Goal: Task Accomplishment & Management: Manage account settings

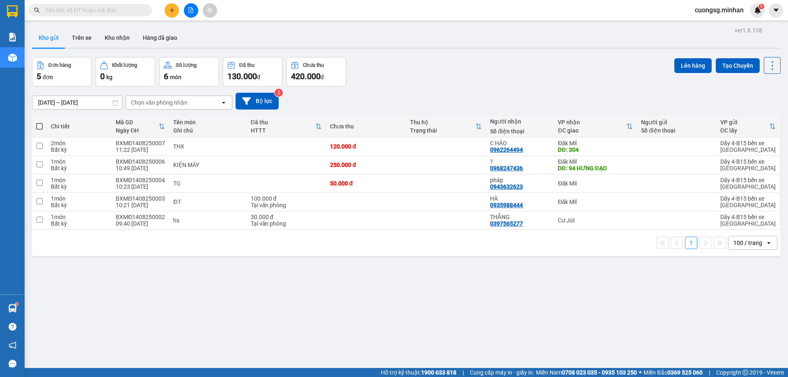
click at [173, 15] on button at bounding box center [172, 10] width 14 height 14
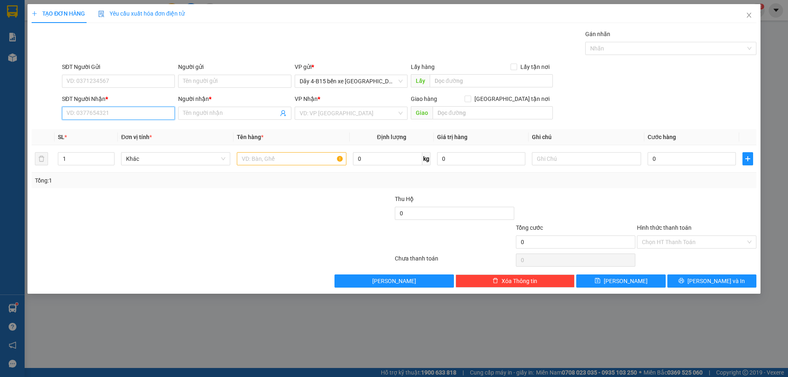
click at [81, 118] on input "SĐT Người Nhận *" at bounding box center [118, 113] width 113 height 13
click at [111, 130] on div "0983233779 - quỳnh" at bounding box center [118, 129] width 103 height 9
type input "0983233779"
type input "quỳnh"
type input "0983233779"
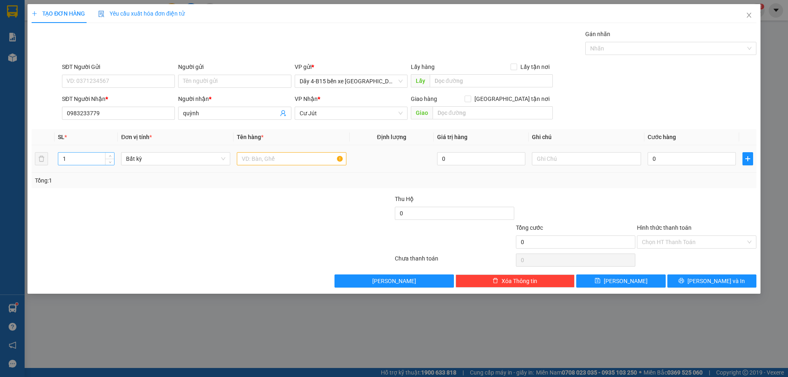
click at [87, 157] on input "1" at bounding box center [86, 159] width 56 height 12
type input "10"
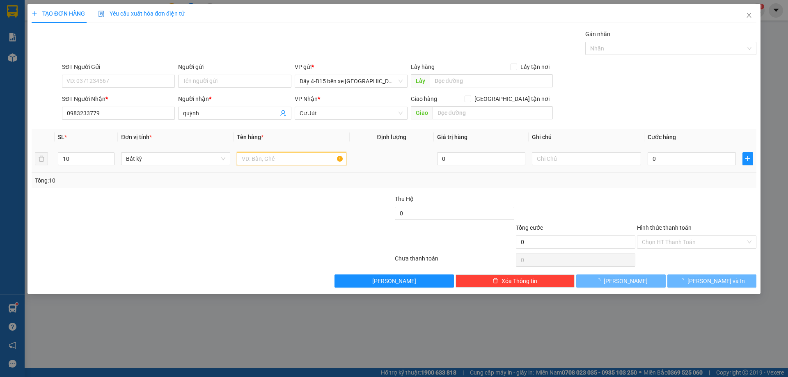
click at [252, 153] on input "text" at bounding box center [291, 158] width 109 height 13
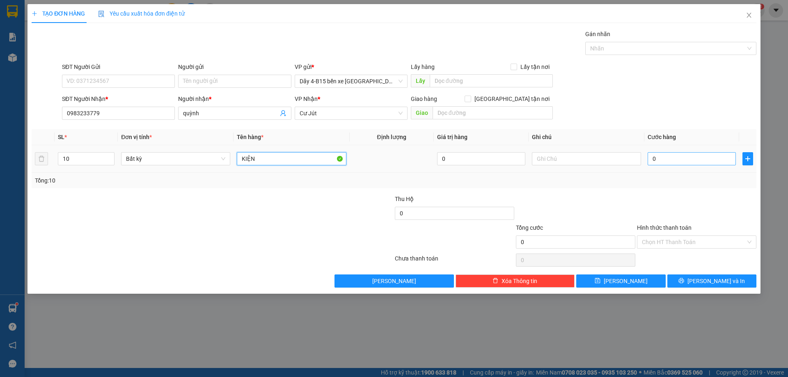
type input "KIỆN"
click at [672, 156] on input "0" at bounding box center [691, 158] width 88 height 13
type input "5"
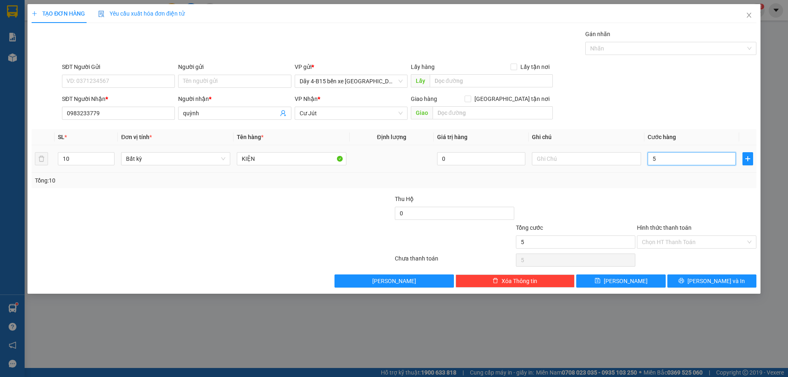
type input "50"
type input "500"
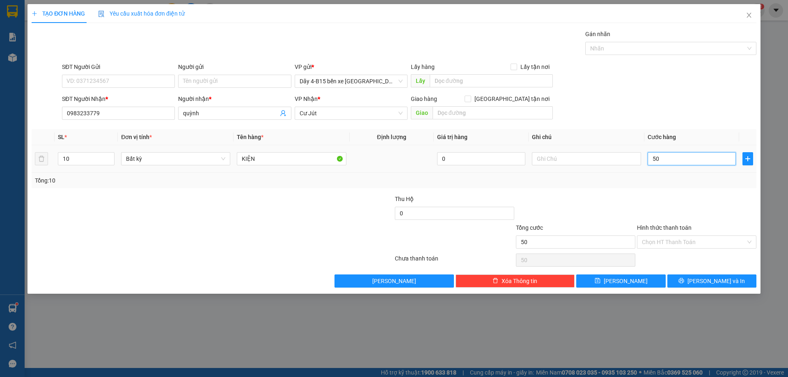
type input "500"
type input "500.000"
click at [717, 275] on button "[PERSON_NAME] và In" at bounding box center [711, 280] width 89 height 13
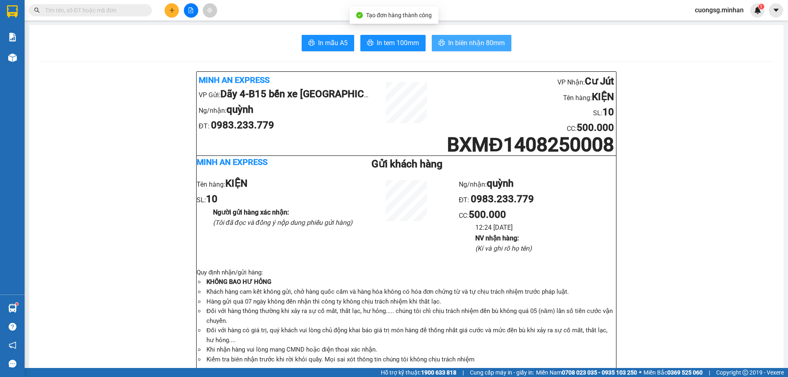
click at [481, 38] on span "In biên nhận 80mm" at bounding box center [476, 43] width 57 height 10
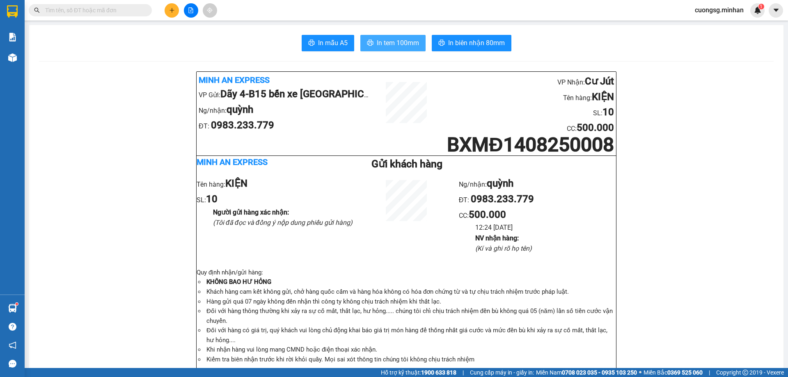
click at [401, 44] on span "In tem 100mm" at bounding box center [398, 43] width 42 height 10
drag, startPoint x: 389, startPoint y: 48, endPoint x: 386, endPoint y: 50, distance: 4.4
click at [389, 47] on span "In tem 100mm" at bounding box center [398, 43] width 42 height 10
click at [174, 16] on button at bounding box center [172, 10] width 14 height 14
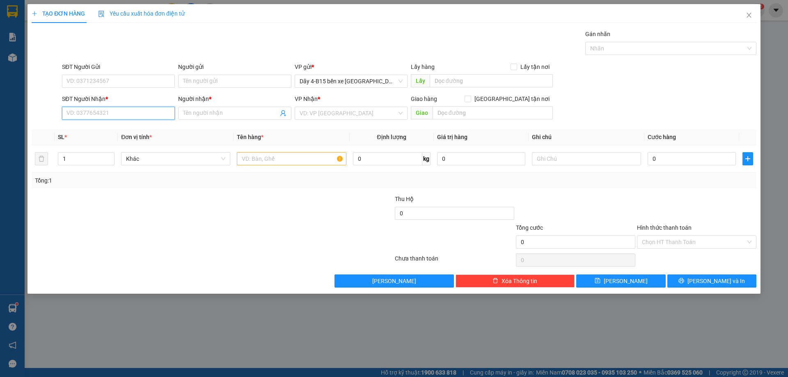
click at [134, 108] on input "SĐT Người Nhận *" at bounding box center [118, 113] width 113 height 13
click at [85, 117] on input "SĐT Người Nhận *" at bounding box center [118, 113] width 113 height 13
type input "0932444441"
click at [186, 112] on input "Người nhận *" at bounding box center [230, 113] width 95 height 9
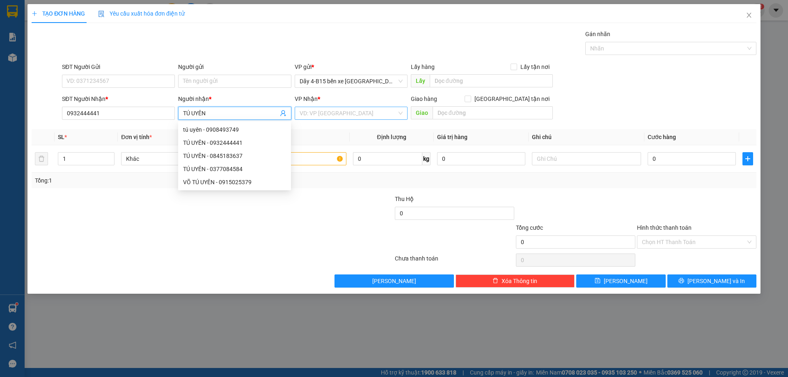
type input "TÚ UYÊN"
click at [338, 117] on input "search" at bounding box center [347, 113] width 97 height 12
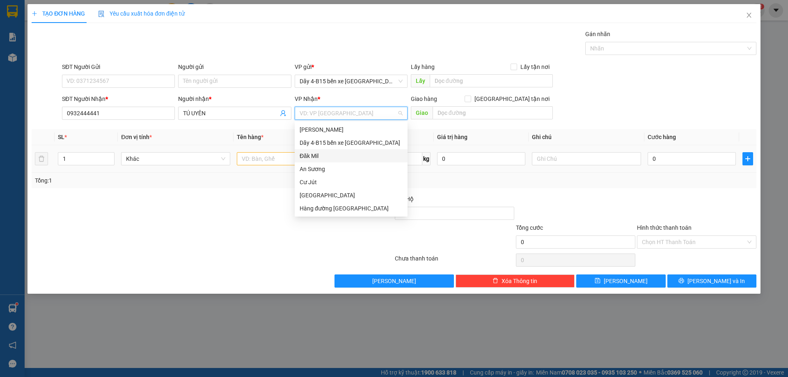
click at [331, 156] on div "Đăk Mil" at bounding box center [350, 155] width 103 height 9
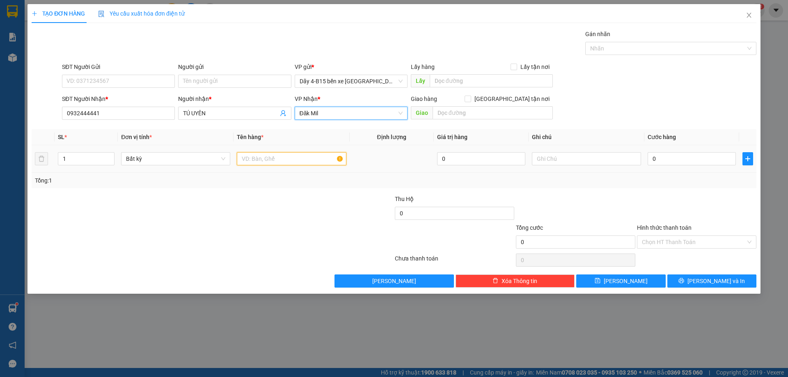
click at [261, 161] on input "text" at bounding box center [291, 158] width 109 height 13
type input "HỘP"
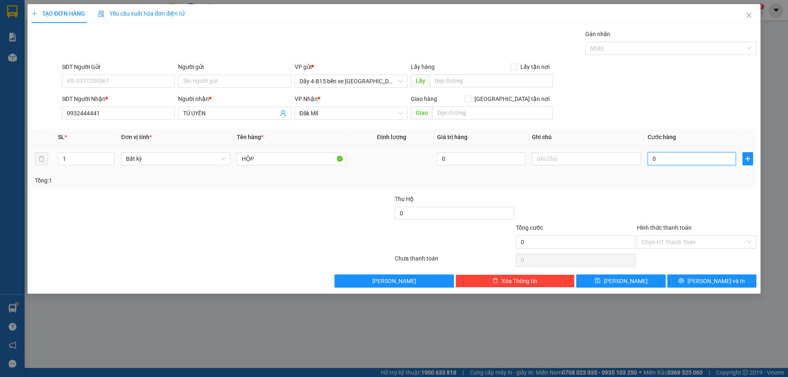
click at [676, 157] on input "0" at bounding box center [691, 158] width 88 height 13
type input "5"
type input "50"
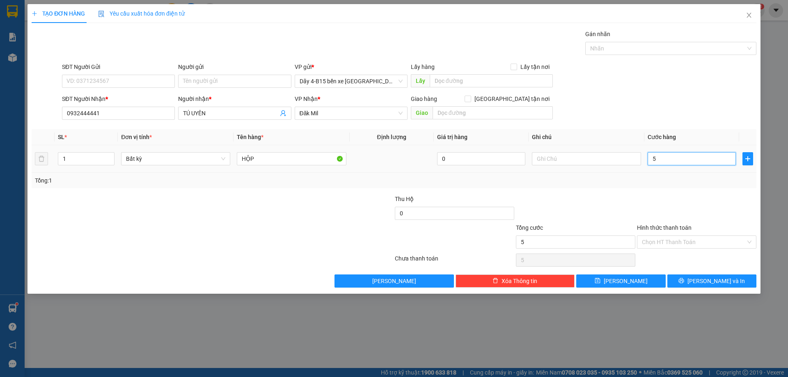
type input "50"
type input "50.000"
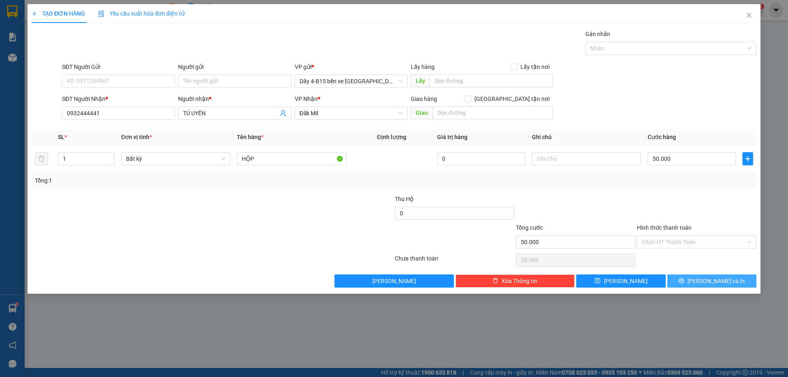
click at [684, 283] on icon "printer" at bounding box center [681, 281] width 6 height 6
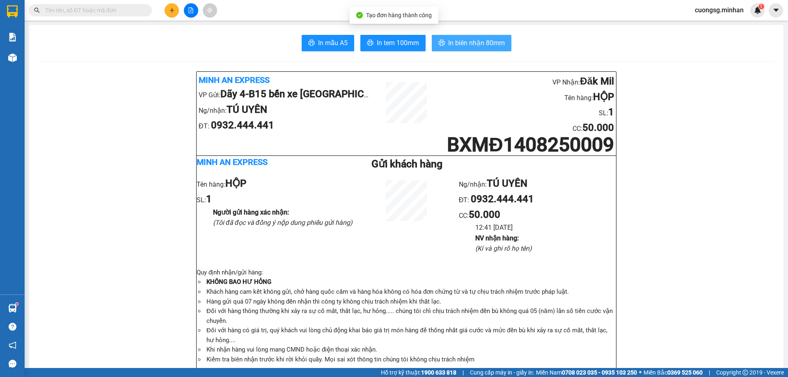
click at [460, 49] on button "In biên nhận 80mm" at bounding box center [472, 43] width 80 height 16
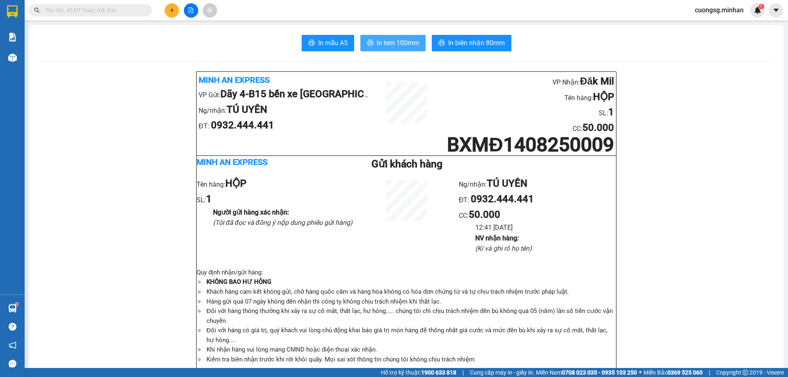
click at [377, 42] on span "In tem 100mm" at bounding box center [398, 43] width 42 height 10
click at [173, 11] on icon "plus" at bounding box center [172, 10] width 6 height 6
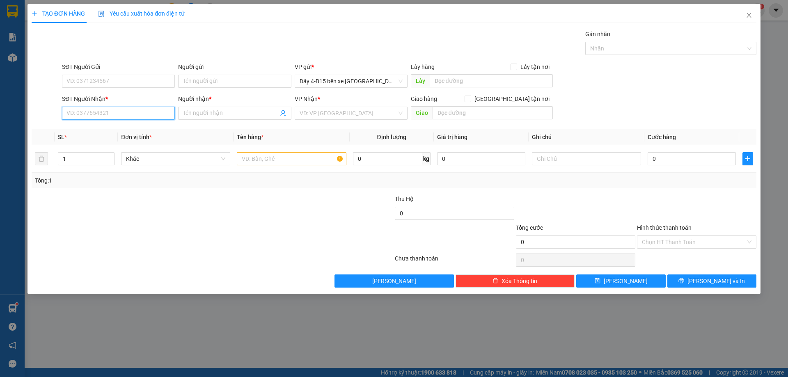
click at [119, 112] on input "SĐT Người Nhận *" at bounding box center [118, 113] width 113 height 13
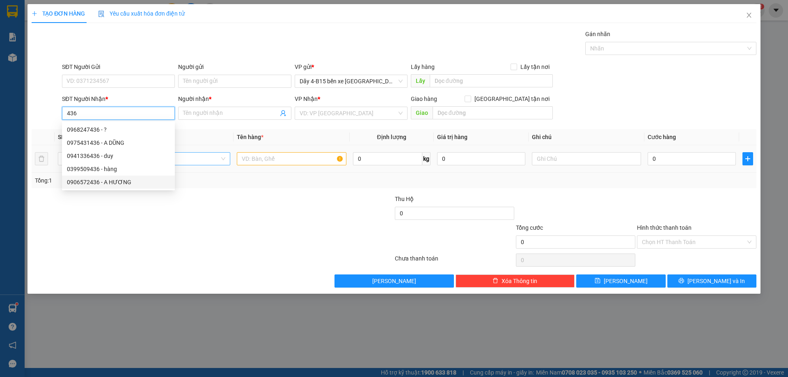
drag, startPoint x: 109, startPoint y: 185, endPoint x: 163, endPoint y: 164, distance: 58.1
click at [109, 185] on div "0906572436 - A HƯƠNG" at bounding box center [118, 182] width 103 height 9
type input "0906572436"
type input "A HƯƠNG"
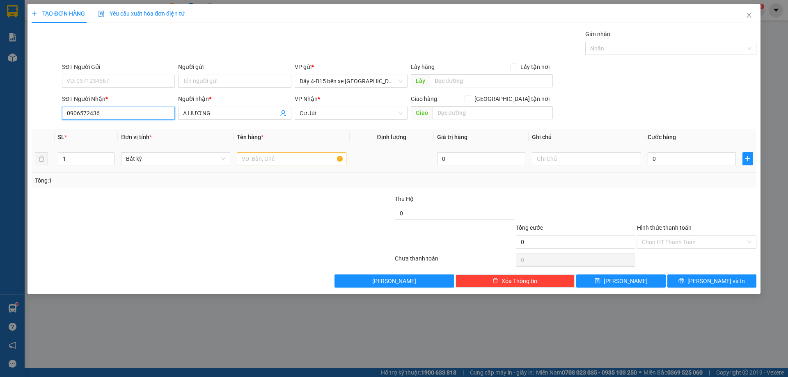
type input "0906572436"
click at [302, 157] on input "text" at bounding box center [291, 158] width 109 height 13
type input "CỤC"
click at [704, 156] on input "0" at bounding box center [691, 158] width 88 height 13
type input "5"
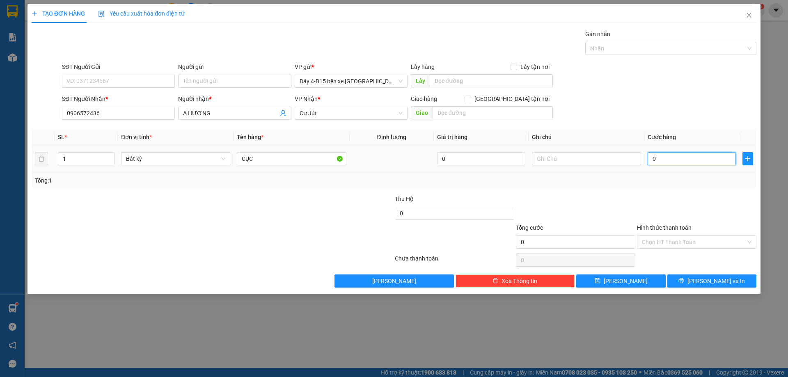
type input "5"
type input "50"
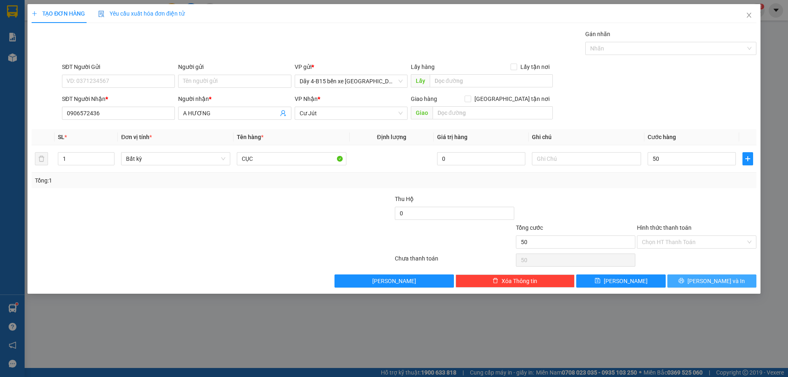
type input "50.000"
click at [706, 287] on button "[PERSON_NAME] và In" at bounding box center [711, 280] width 89 height 13
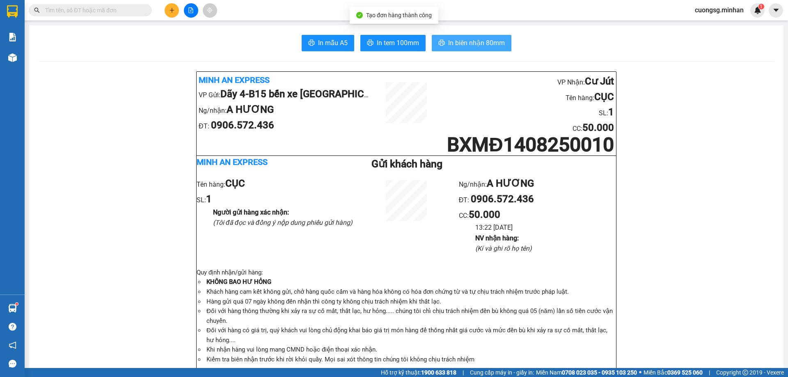
click at [486, 46] on span "In biên nhận 80mm" at bounding box center [476, 43] width 57 height 10
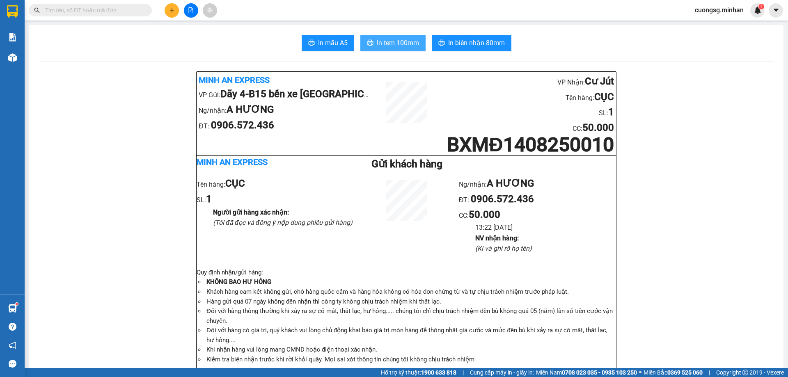
click at [409, 42] on span "In tem 100mm" at bounding box center [398, 43] width 42 height 10
click at [167, 11] on button at bounding box center [172, 10] width 14 height 14
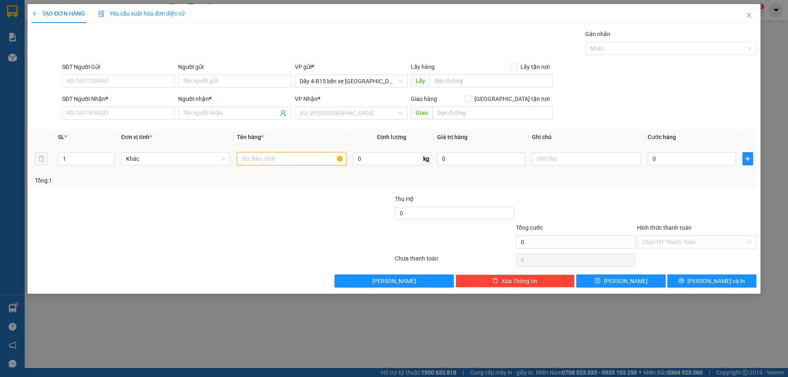
click at [271, 164] on input "text" at bounding box center [291, 158] width 109 height 13
type input "KIỆN"
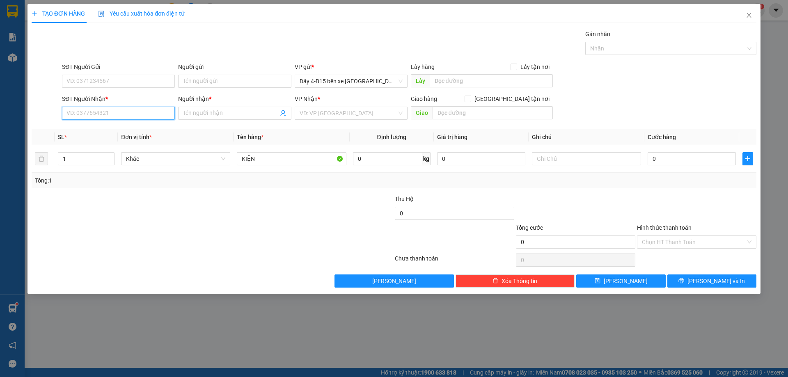
click at [92, 112] on input "SĐT Người Nhận *" at bounding box center [118, 113] width 113 height 13
click at [128, 115] on input "0824245098" at bounding box center [118, 113] width 113 height 13
type input "0824245098"
click at [201, 116] on input "Người nhận *" at bounding box center [230, 113] width 95 height 9
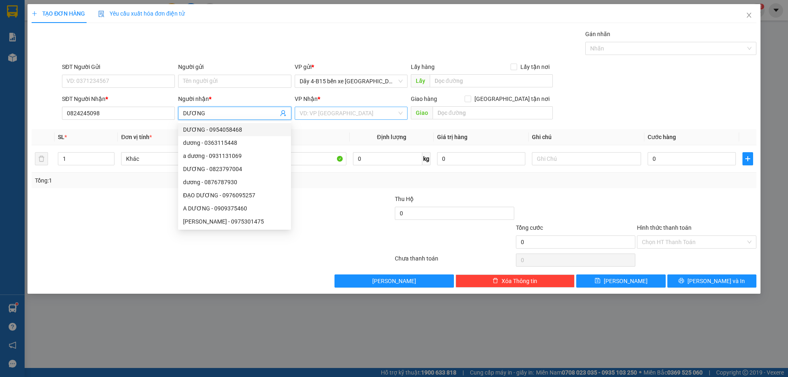
type input "DƯƠNG"
click at [320, 115] on input "search" at bounding box center [347, 113] width 97 height 12
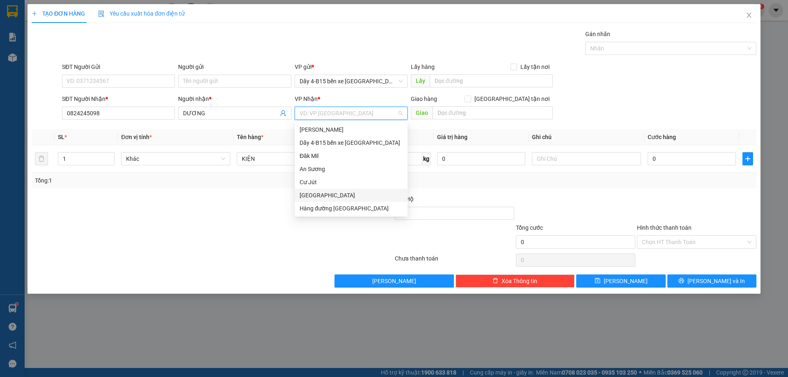
click at [320, 194] on div "[GEOGRAPHIC_DATA]" at bounding box center [350, 195] width 103 height 9
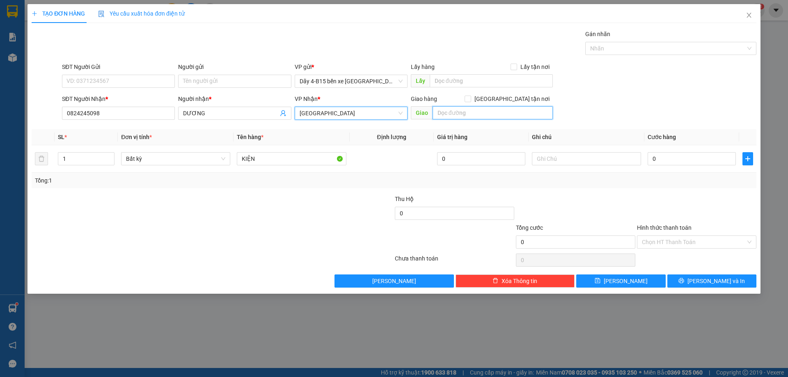
click at [462, 112] on input "text" at bounding box center [492, 112] width 120 height 13
type input "D"
type input "ĐỨC MẠNH"
click at [517, 100] on span "[GEOGRAPHIC_DATA] tận nơi" at bounding box center [512, 98] width 82 height 9
click at [470, 100] on input "[GEOGRAPHIC_DATA] tận nơi" at bounding box center [467, 99] width 6 height 6
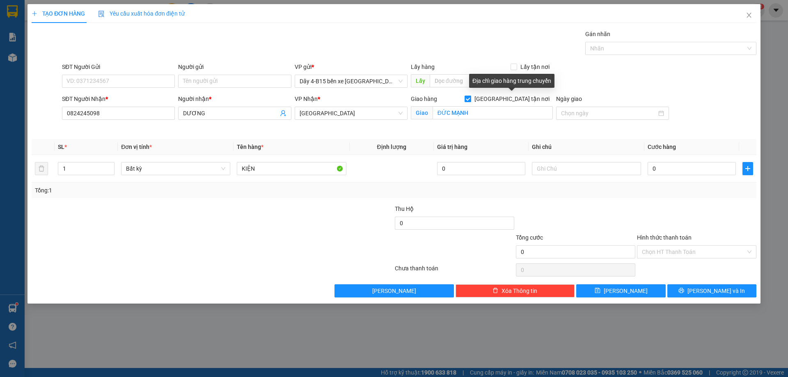
click at [470, 100] on input "[GEOGRAPHIC_DATA] tận nơi" at bounding box center [467, 99] width 6 height 6
checkbox input "false"
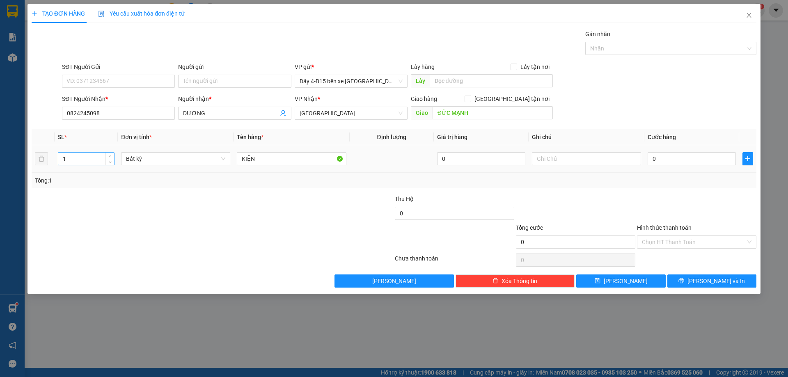
click at [78, 160] on input "1" at bounding box center [86, 159] width 56 height 12
type input "2"
click at [251, 157] on input "KIỆN" at bounding box center [291, 158] width 109 height 13
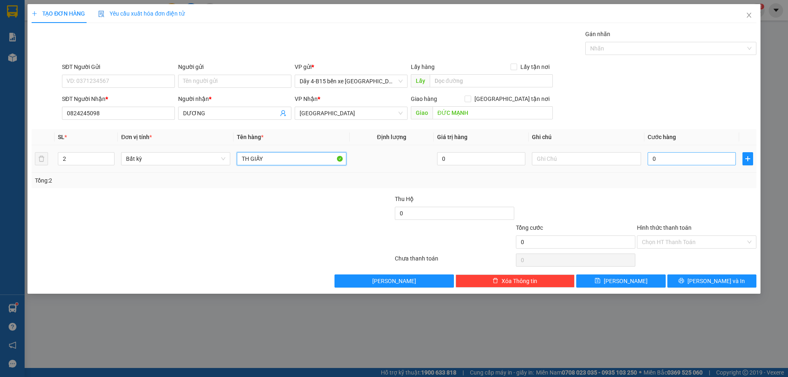
type input "TH GIẤY"
click at [672, 156] on input "0" at bounding box center [691, 158] width 88 height 13
type input "08"
type input "8"
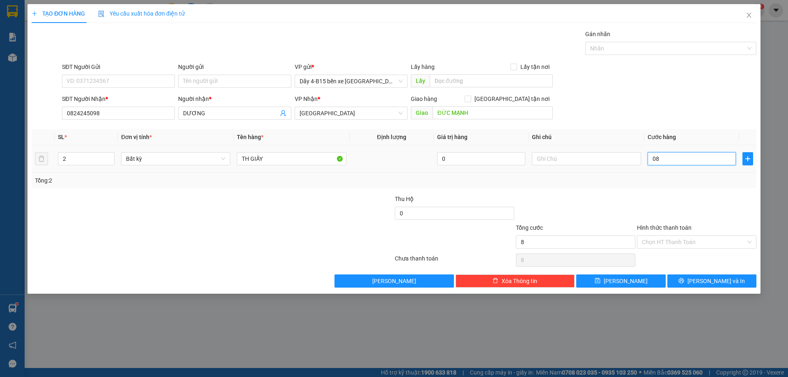
type input "080"
type input "80"
type input "80.000"
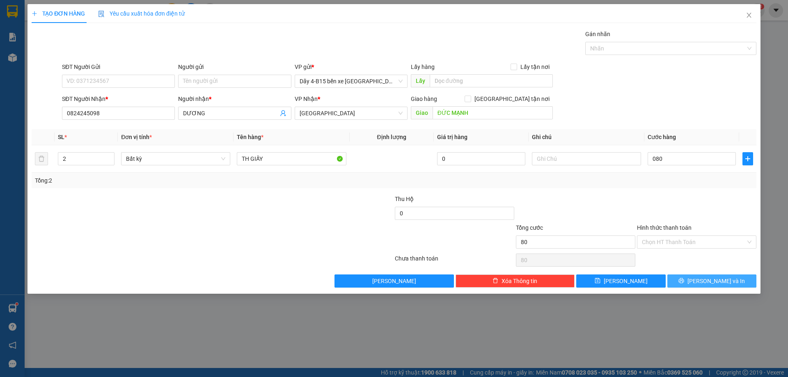
type input "80.000"
drag, startPoint x: 704, startPoint y: 280, endPoint x: 682, endPoint y: 287, distance: 22.4
click at [703, 280] on button "[PERSON_NAME] và In" at bounding box center [711, 280] width 89 height 13
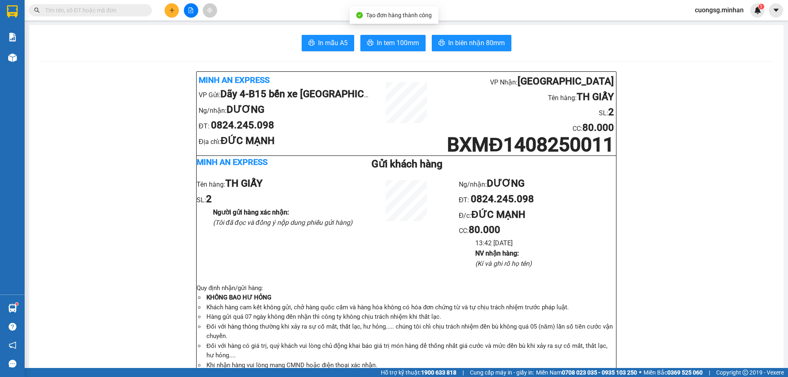
click at [478, 48] on span "In biên nhận 80mm" at bounding box center [476, 43] width 57 height 10
click at [377, 40] on span "In tem 100mm" at bounding box center [398, 43] width 42 height 10
click at [170, 15] on button at bounding box center [172, 10] width 14 height 14
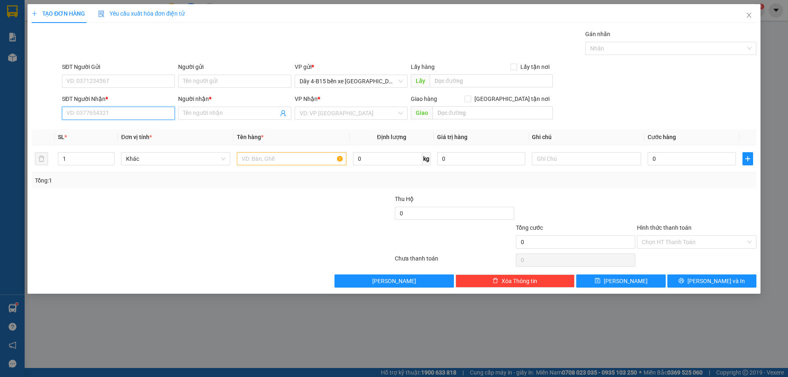
click at [93, 110] on input "SĐT Người Nhận *" at bounding box center [118, 113] width 113 height 13
click at [89, 128] on div "0918801988 - ." at bounding box center [118, 129] width 103 height 9
type input "0918801988"
type input "."
type input "0918801988"
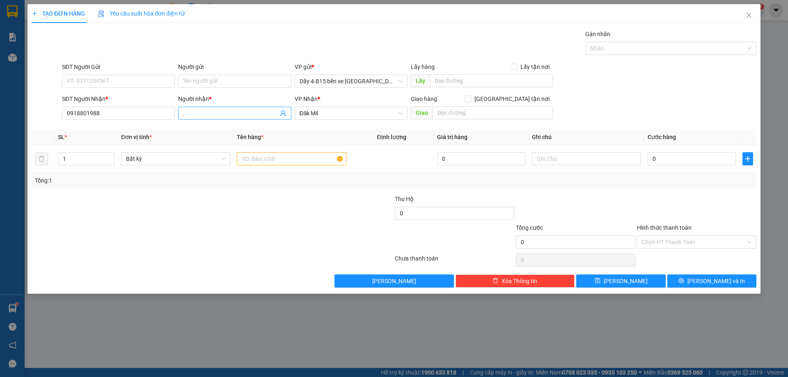
click at [228, 112] on input "." at bounding box center [230, 113] width 95 height 9
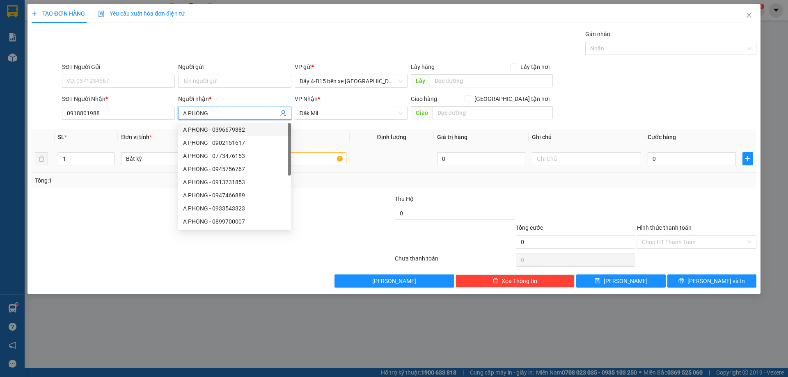
type input "A PHONG"
click at [308, 161] on input "text" at bounding box center [291, 158] width 109 height 13
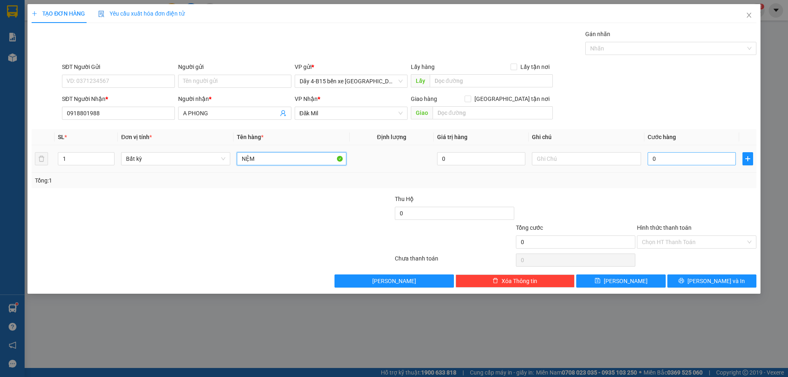
type input "NỆM"
click at [715, 159] on input "0" at bounding box center [691, 158] width 88 height 13
type input "2"
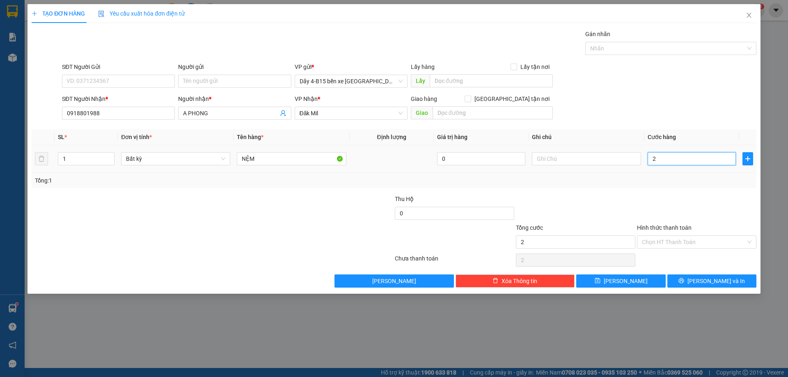
type input "20"
type input "200"
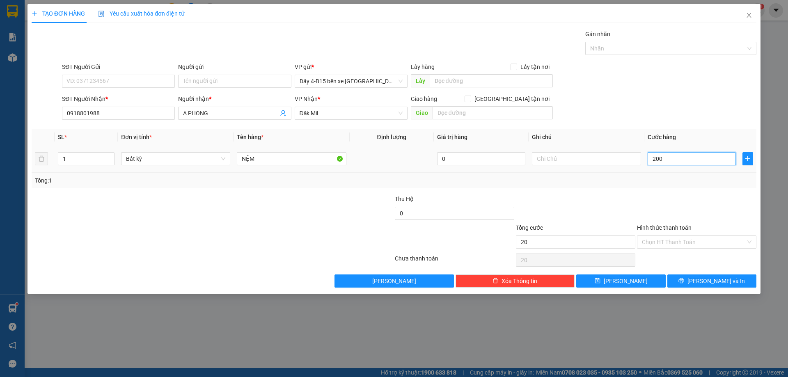
type input "200"
type input "200.000"
click at [704, 278] on button "[PERSON_NAME] và In" at bounding box center [711, 280] width 89 height 13
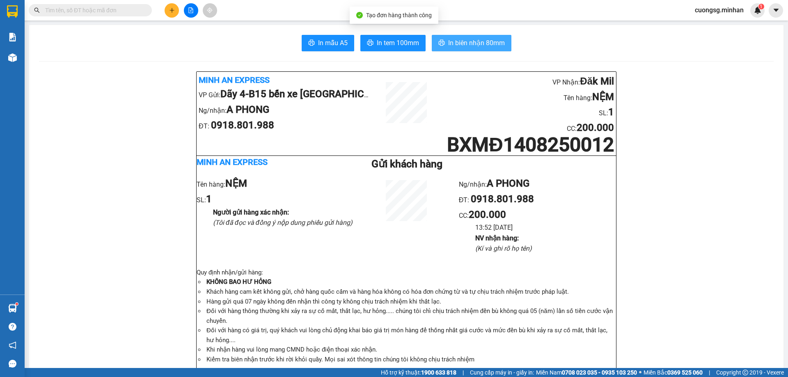
click at [502, 43] on button "In biên nhận 80mm" at bounding box center [472, 43] width 80 height 16
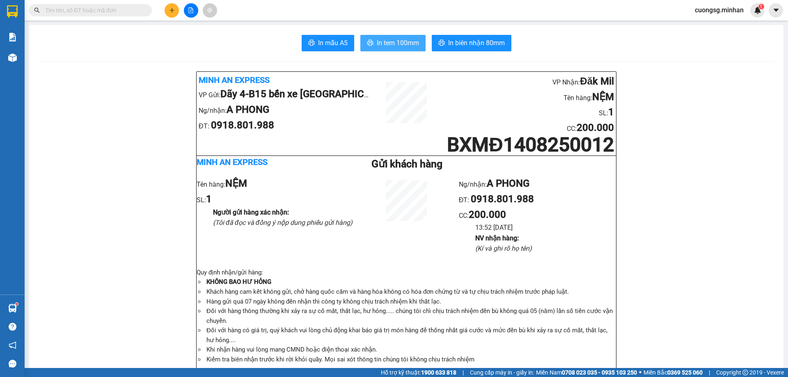
click at [398, 43] on span "In tem 100mm" at bounding box center [398, 43] width 42 height 10
click at [173, 14] on button at bounding box center [172, 10] width 14 height 14
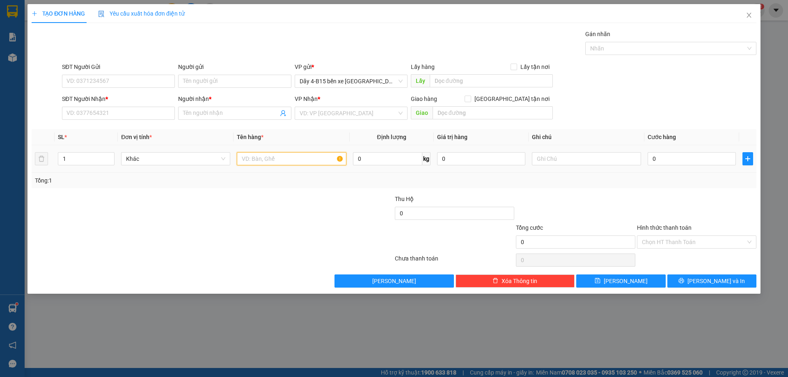
click at [258, 158] on input "text" at bounding box center [291, 158] width 109 height 13
type input "XÔ SƠN"
click at [598, 164] on input "text" at bounding box center [586, 158] width 109 height 13
click at [747, 162] on button "button" at bounding box center [747, 158] width 11 height 13
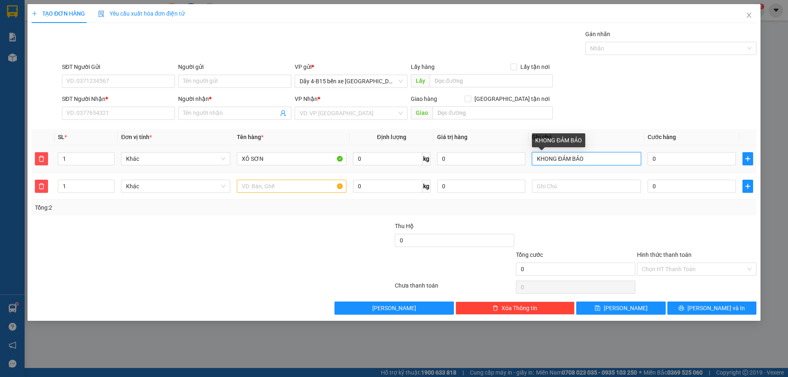
click at [549, 159] on input "KHONG ĐẢM BẢO" at bounding box center [586, 158] width 109 height 13
type input "KHÔNG ĐẢM BẢO"
click at [72, 155] on input "1" at bounding box center [86, 159] width 56 height 12
type input "3"
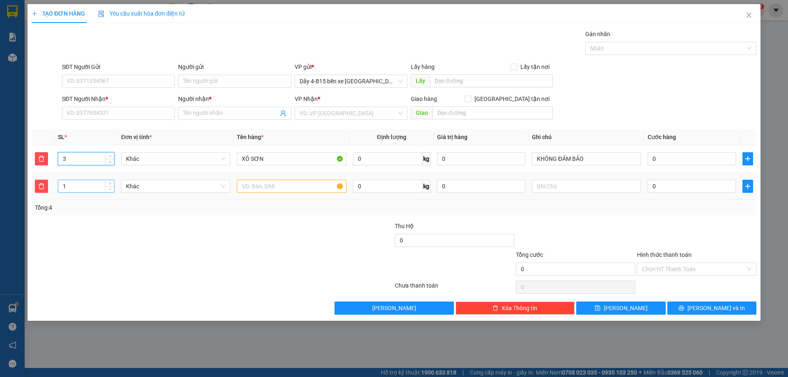
click at [78, 185] on input "1" at bounding box center [86, 186] width 56 height 12
type input "3"
click at [274, 183] on input "text" at bounding box center [291, 186] width 109 height 13
type input "BAO"
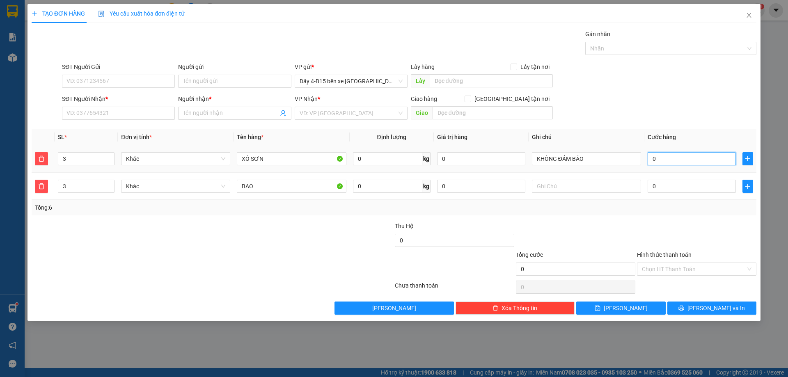
click at [670, 160] on input "0" at bounding box center [691, 158] width 88 height 13
type input "1"
type input "15"
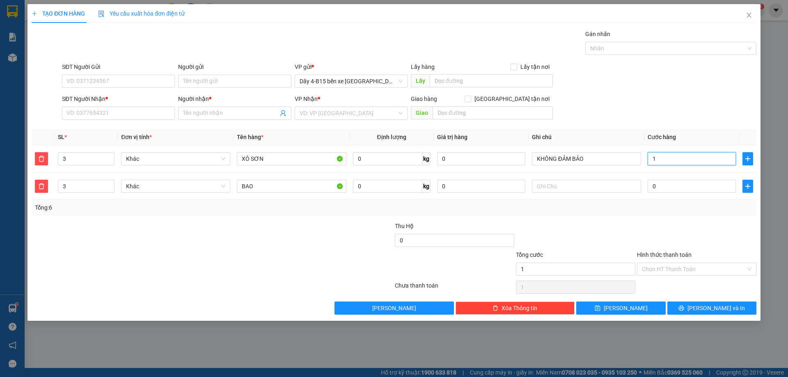
type input "15"
type input "150"
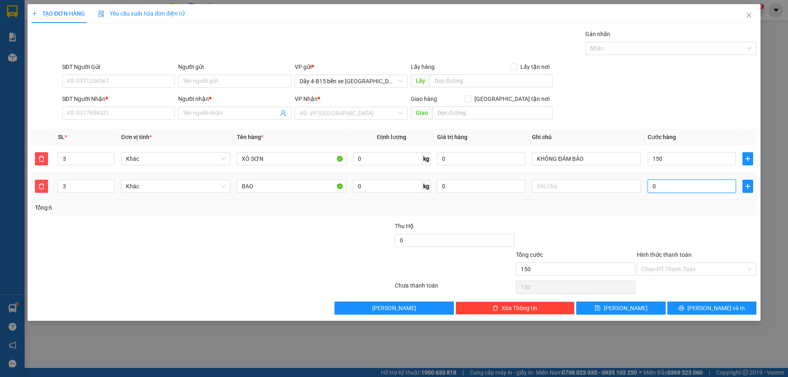
type input "150.000"
click at [665, 189] on input "0" at bounding box center [691, 186] width 88 height 13
type input "150.001"
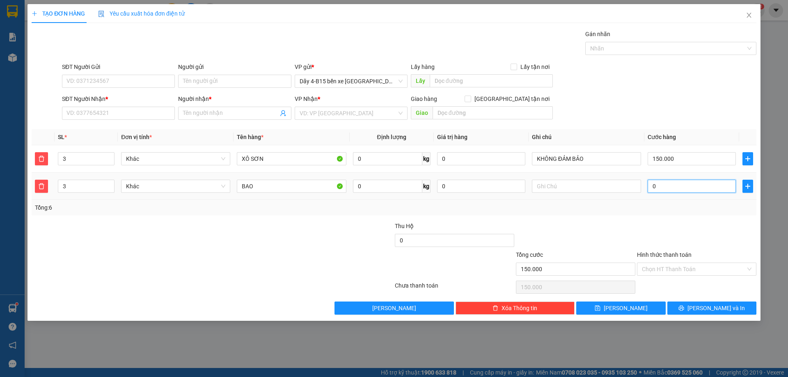
type input "150.001"
type input "1"
type input "150.010"
type input "10"
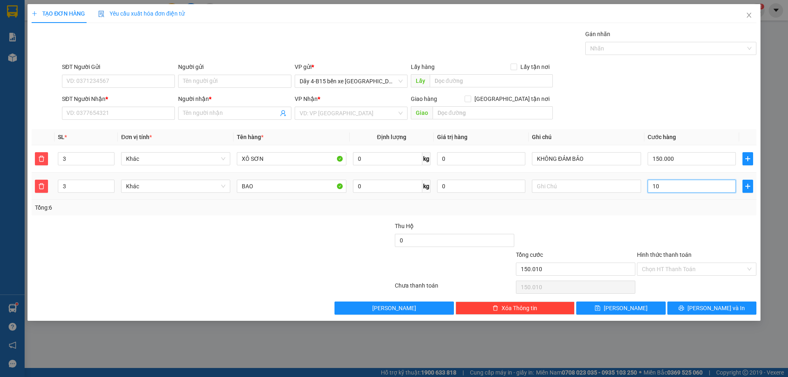
type input "150.100"
type input "100"
type input "250.000"
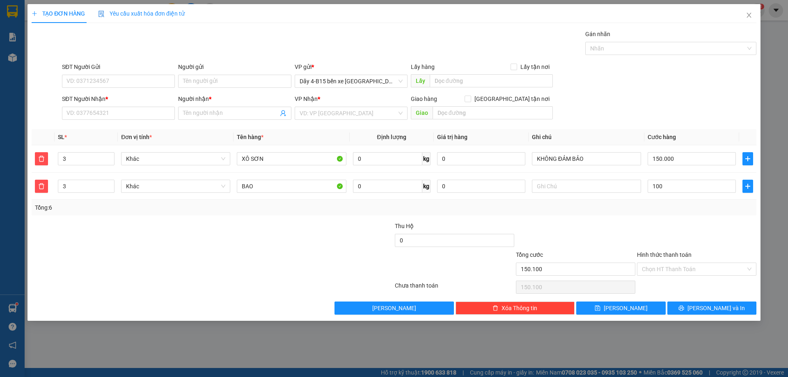
type input "100.000"
click at [663, 222] on div at bounding box center [696, 236] width 121 height 29
click at [86, 111] on input "SĐT Người Nhận *" at bounding box center [118, 113] width 113 height 13
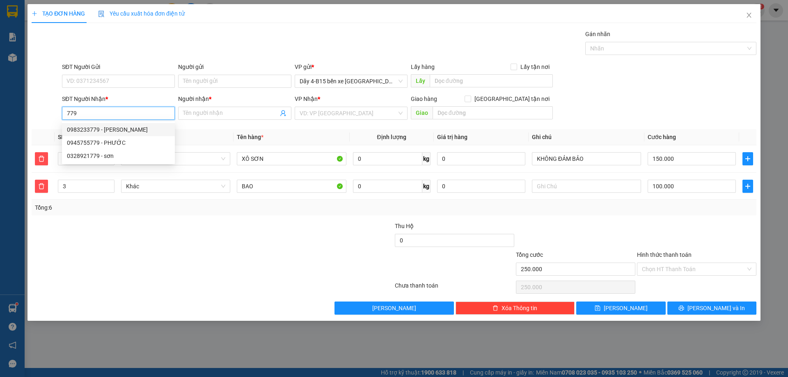
click at [92, 115] on input "779" at bounding box center [118, 113] width 113 height 13
type input "0852942779"
click at [127, 130] on div "0852942779 - DƯƠNG" at bounding box center [118, 129] width 103 height 9
type input "DƯƠNG"
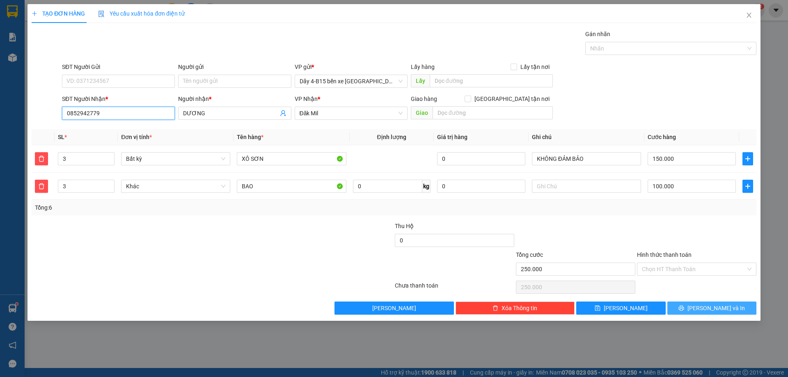
type input "0852942779"
click at [703, 305] on button "[PERSON_NAME] và In" at bounding box center [711, 308] width 89 height 13
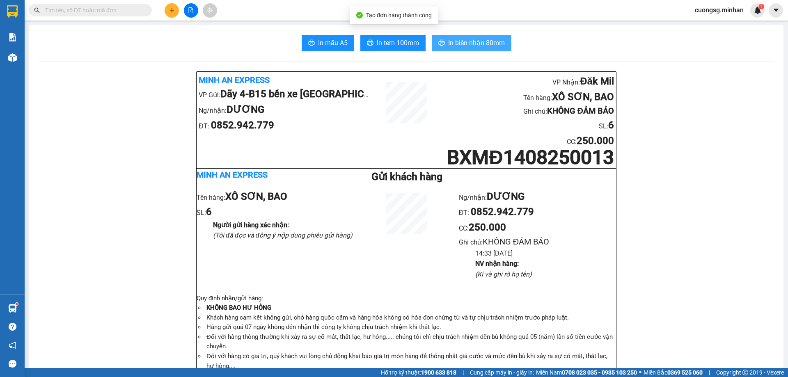
click at [449, 44] on span "In biên nhận 80mm" at bounding box center [476, 43] width 57 height 10
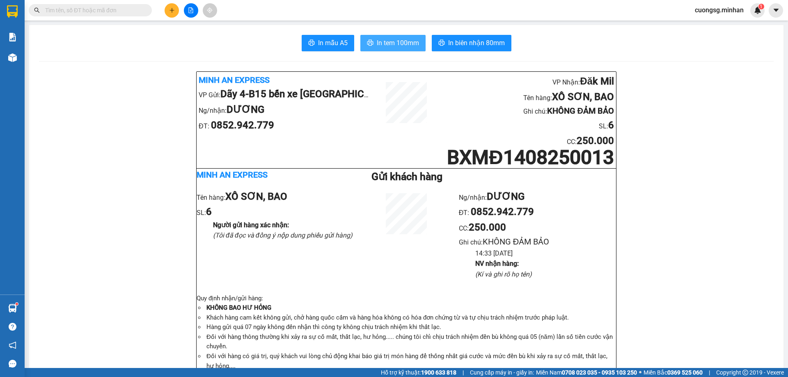
click at [397, 44] on span "In tem 100mm" at bounding box center [398, 43] width 42 height 10
click at [172, 13] on button at bounding box center [172, 10] width 14 height 14
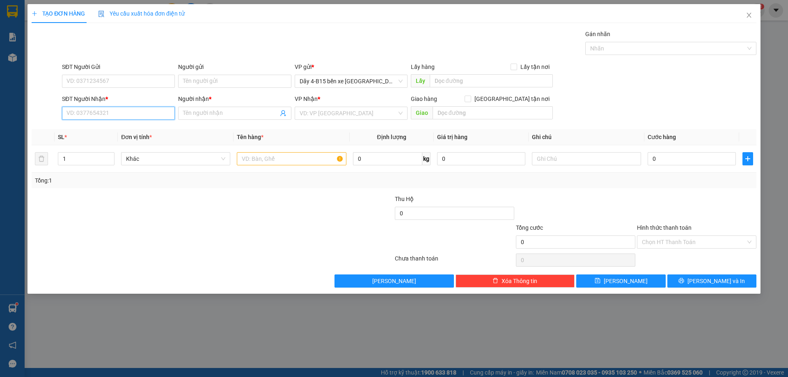
click at [119, 116] on input "SĐT Người Nhận *" at bounding box center [118, 113] width 113 height 13
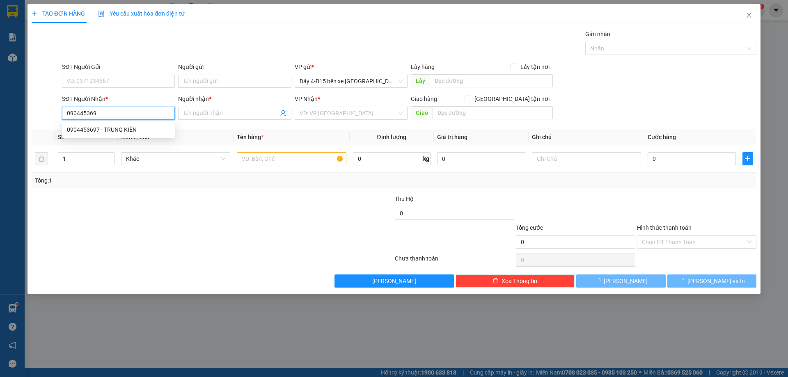
type input "0904453697"
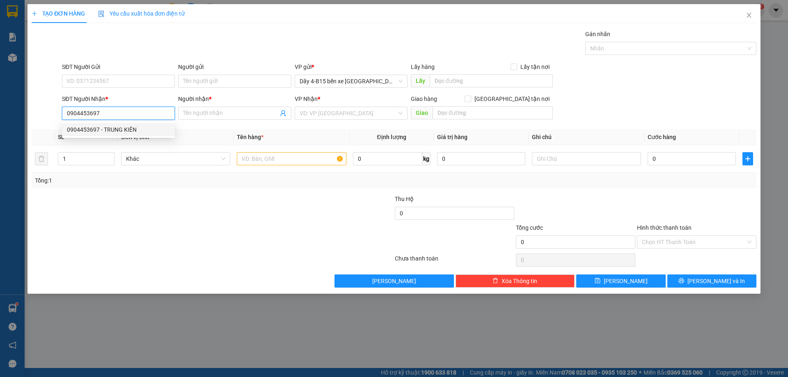
click at [114, 131] on div "0904453697 - TRUNG KIÊN" at bounding box center [118, 129] width 103 height 9
type input "TRUNG KIÊN"
type input "0904453697"
click at [251, 157] on input "text" at bounding box center [291, 158] width 109 height 13
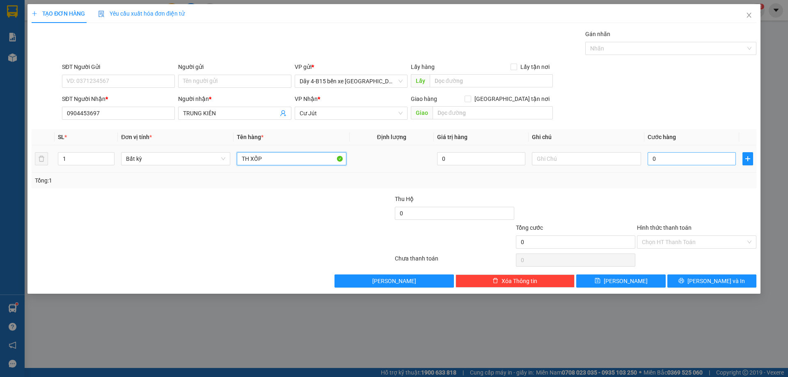
type input "TH XỐP"
click at [658, 158] on input "0" at bounding box center [691, 158] width 88 height 13
type input "54"
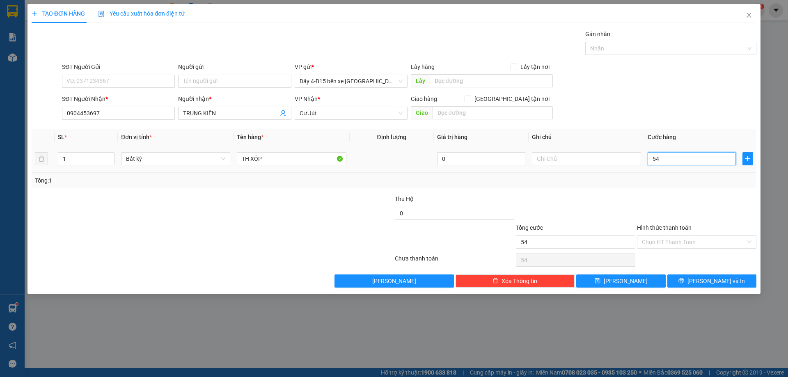
type input "540"
click at [658, 157] on input "540" at bounding box center [691, 158] width 88 height 13
click at [657, 156] on input "540" at bounding box center [691, 158] width 88 height 13
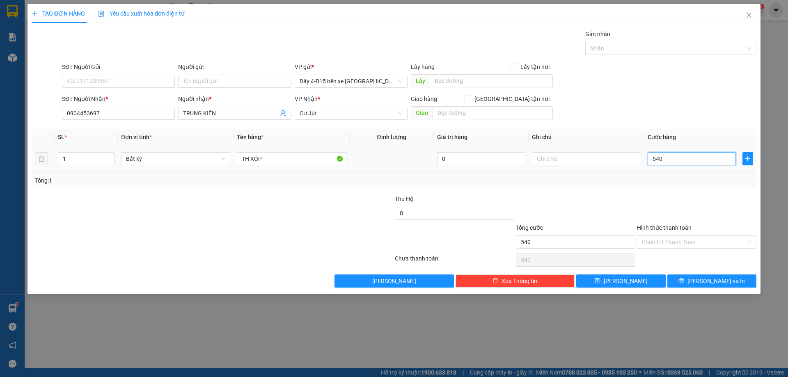
type input "5"
type input "50"
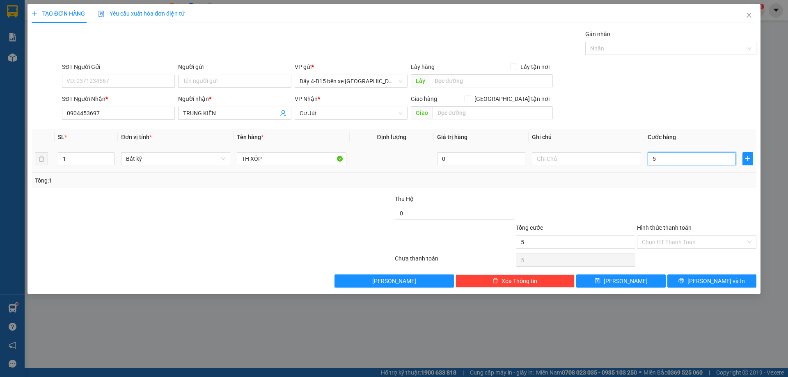
type input "50"
type input "50.000"
click at [715, 282] on span "[PERSON_NAME] và In" at bounding box center [715, 280] width 57 height 9
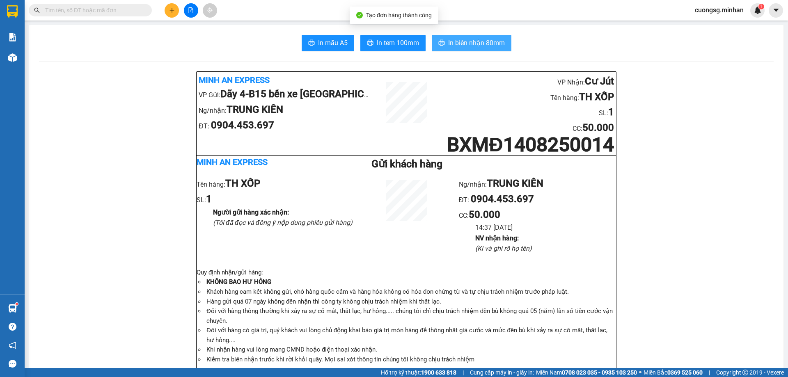
click at [471, 42] on span "In biên nhận 80mm" at bounding box center [476, 43] width 57 height 10
click at [404, 44] on span "In tem 100mm" at bounding box center [398, 43] width 42 height 10
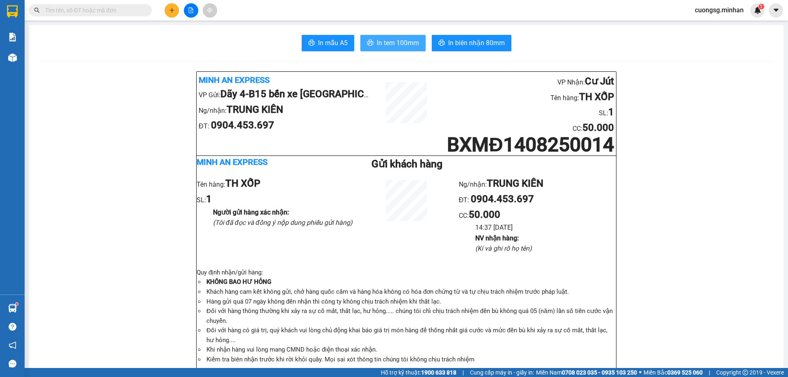
click at [401, 46] on span "In tem 100mm" at bounding box center [398, 43] width 42 height 10
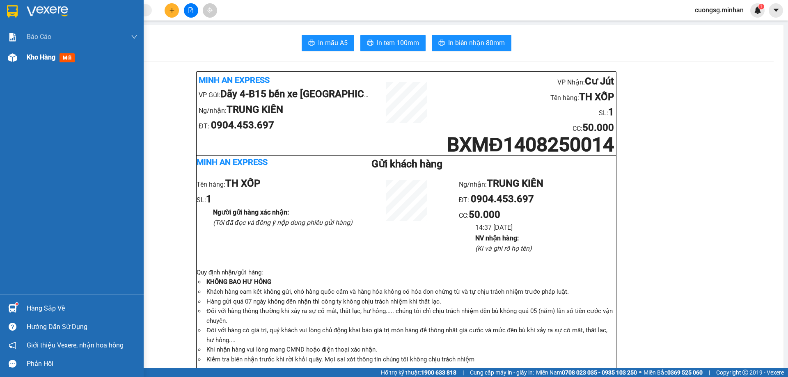
click at [51, 56] on span "Kho hàng" at bounding box center [41, 57] width 29 height 8
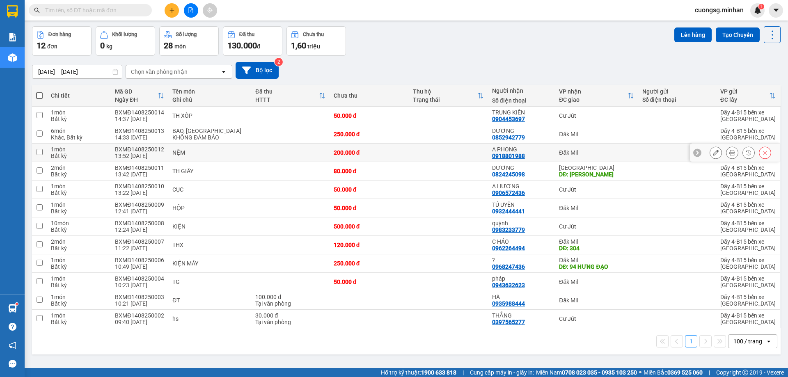
scroll to position [38, 0]
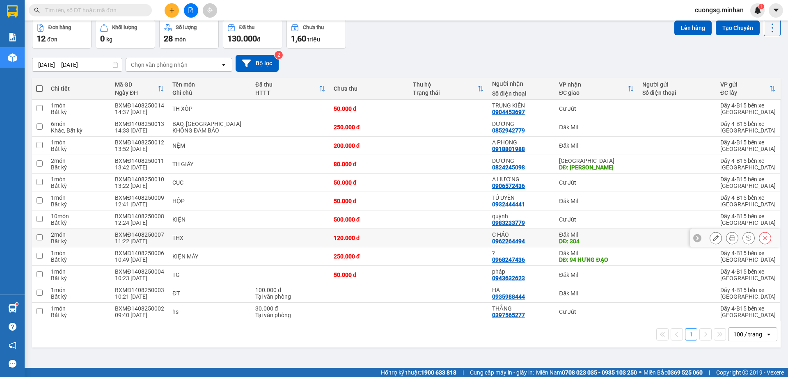
click at [595, 244] on div "DĐ: 304" at bounding box center [596, 241] width 75 height 7
checkbox input "true"
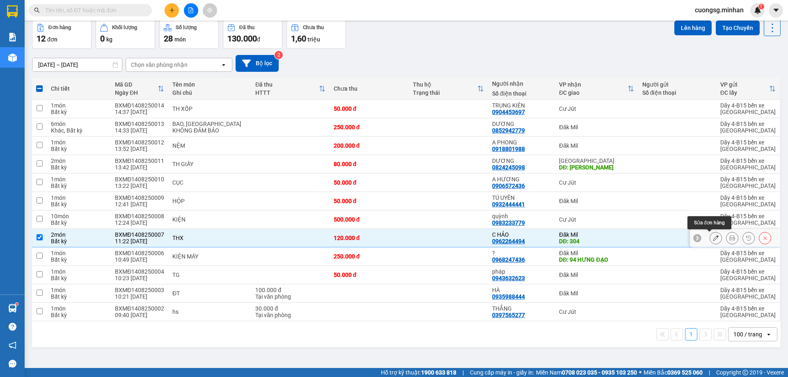
click at [712, 240] on button at bounding box center [715, 238] width 11 height 14
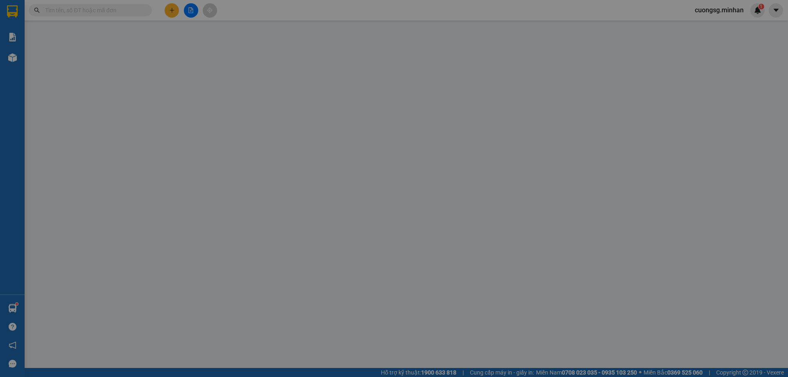
type input "0962264494"
type input "C HẢO"
type input "304"
type input "120.000"
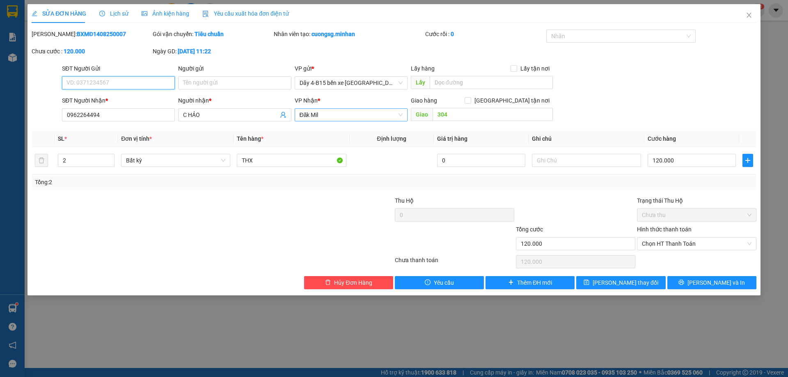
click at [335, 118] on span "Đăk Mil" at bounding box center [350, 115] width 103 height 12
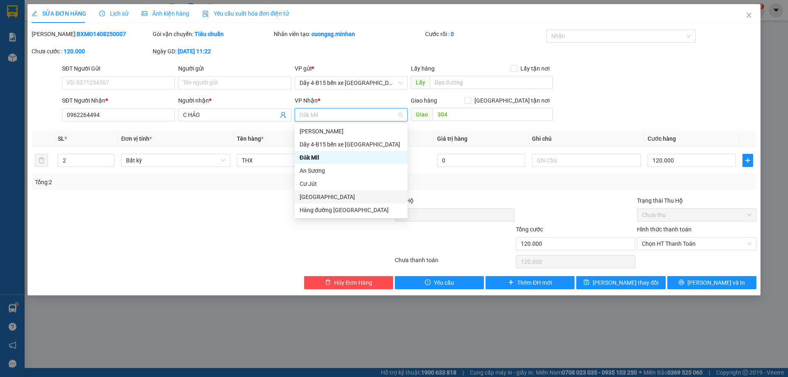
drag, startPoint x: 345, startPoint y: 194, endPoint x: 376, endPoint y: 199, distance: 31.5
click at [345, 194] on div "[GEOGRAPHIC_DATA]" at bounding box center [350, 196] width 103 height 9
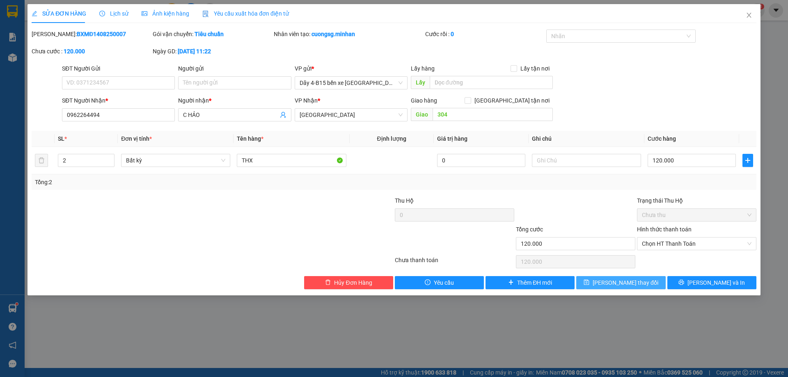
click at [648, 283] on button "Lưu thay đổi" at bounding box center [620, 282] width 89 height 13
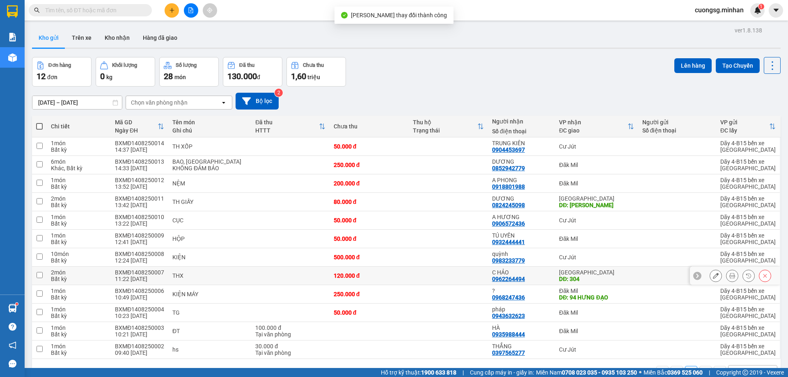
click at [621, 277] on div "DĐ: 304" at bounding box center [596, 279] width 75 height 7
checkbox input "true"
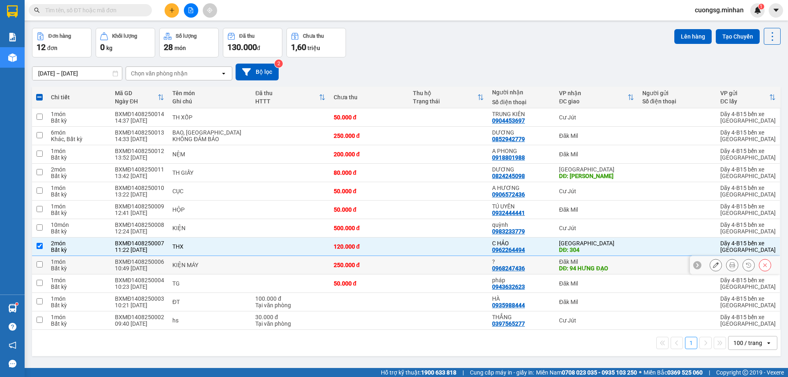
scroll to position [38, 0]
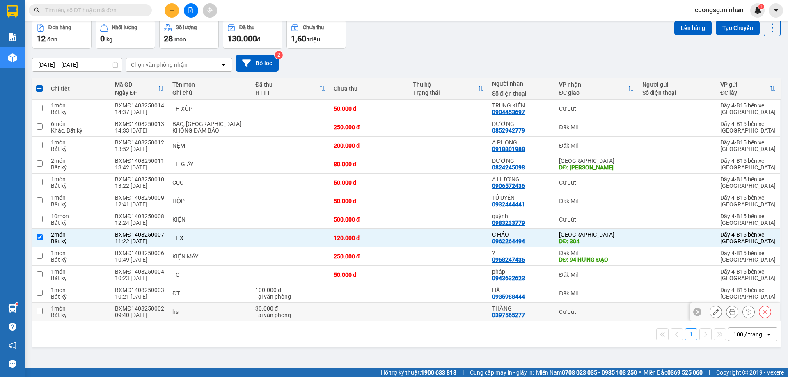
click at [206, 314] on div "hs" at bounding box center [209, 311] width 75 height 7
checkbox input "true"
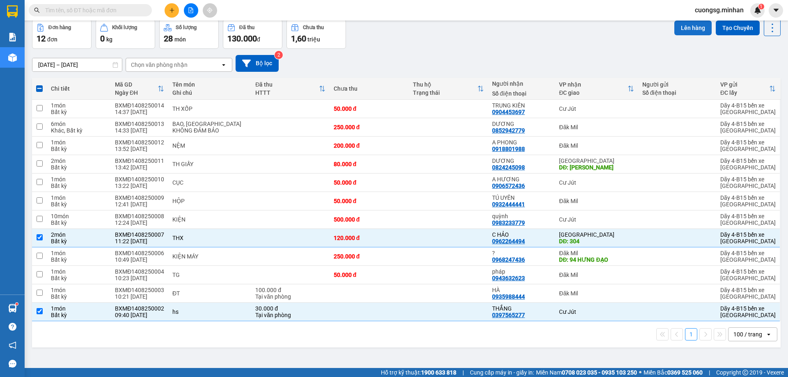
click at [685, 33] on button "Lên hàng" at bounding box center [692, 28] width 37 height 15
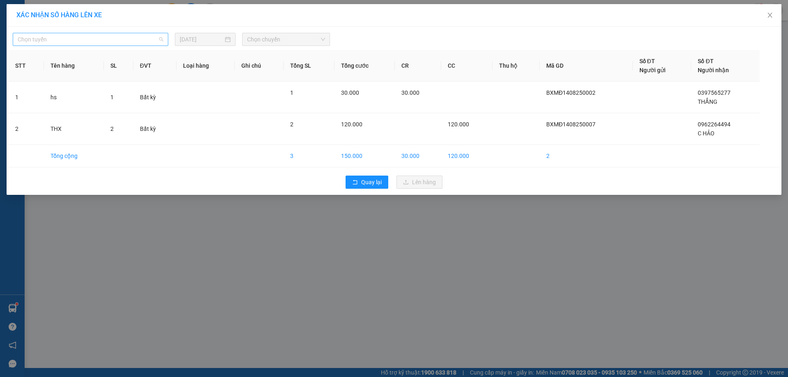
click at [120, 40] on span "Chọn tuyến" at bounding box center [91, 39] width 146 height 12
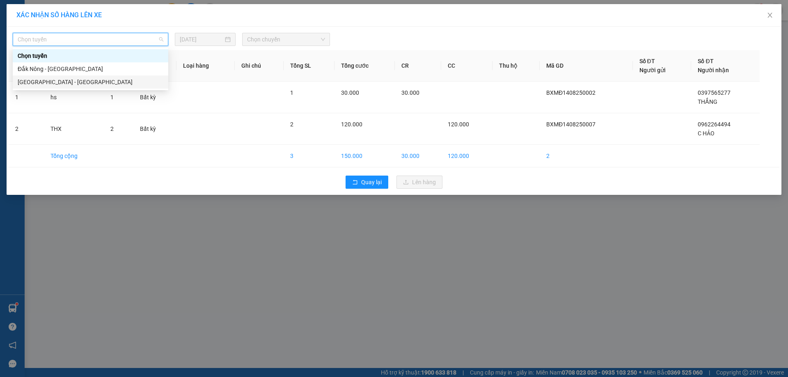
click at [90, 87] on div "[GEOGRAPHIC_DATA] - [GEOGRAPHIC_DATA]" at bounding box center [90, 81] width 155 height 13
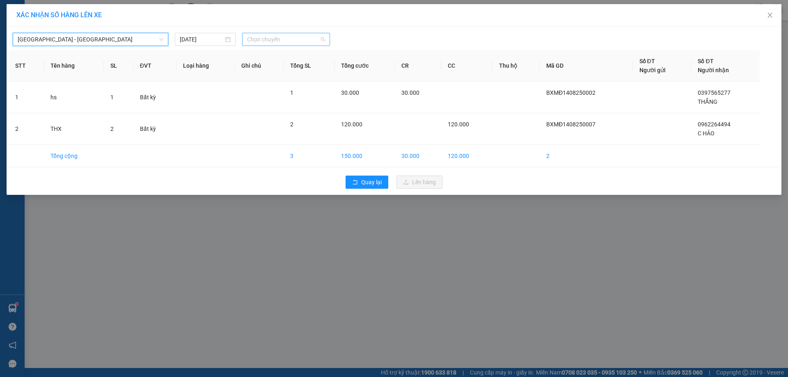
click at [292, 37] on span "Chọn chuyến" at bounding box center [286, 39] width 78 height 12
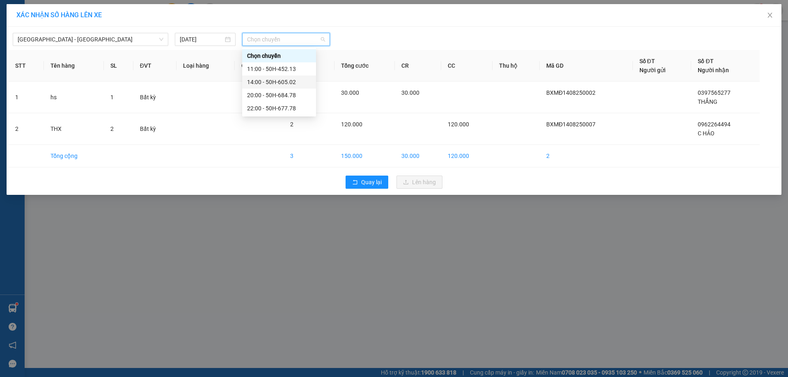
click at [292, 82] on div "14:00 - 50H-605.02" at bounding box center [279, 82] width 64 height 9
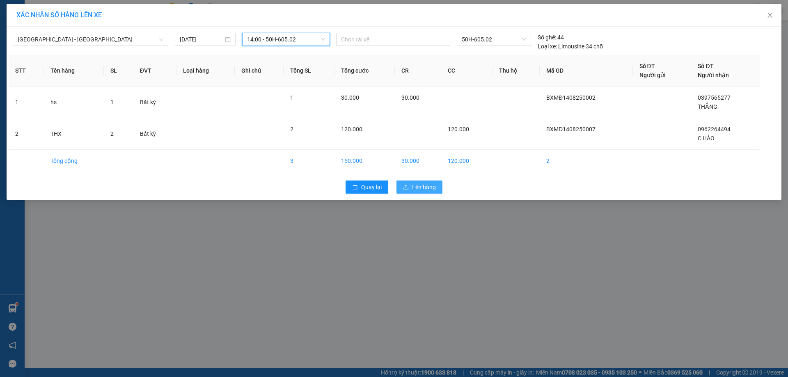
click at [424, 190] on span "Lên hàng" at bounding box center [424, 187] width 24 height 9
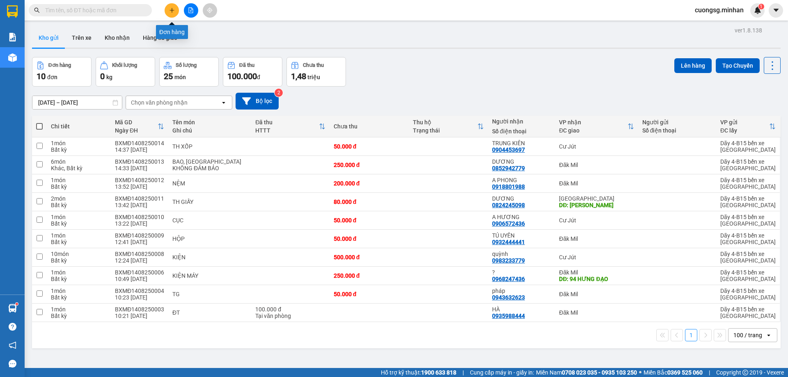
click at [175, 10] on button at bounding box center [172, 10] width 14 height 14
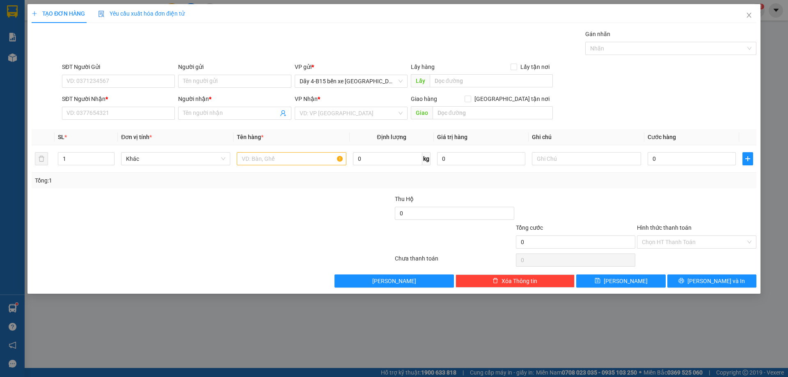
click at [152, 120] on div "SĐT Người Nhận * VD: 0377654321" at bounding box center [118, 108] width 113 height 29
click at [151, 113] on input "SĐT Người Nhận *" at bounding box center [118, 113] width 113 height 13
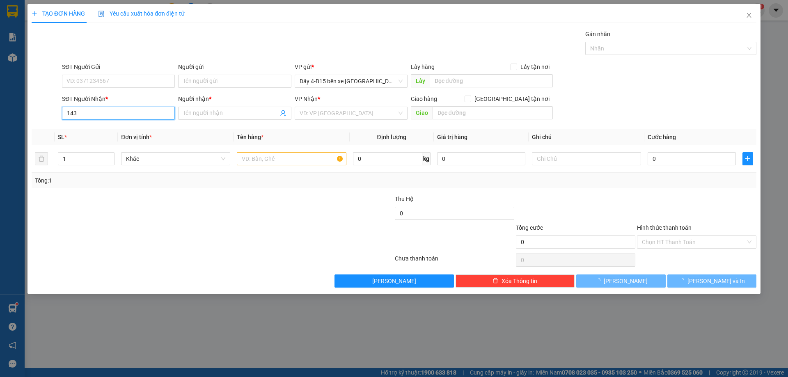
click at [151, 113] on input "143" at bounding box center [118, 113] width 113 height 13
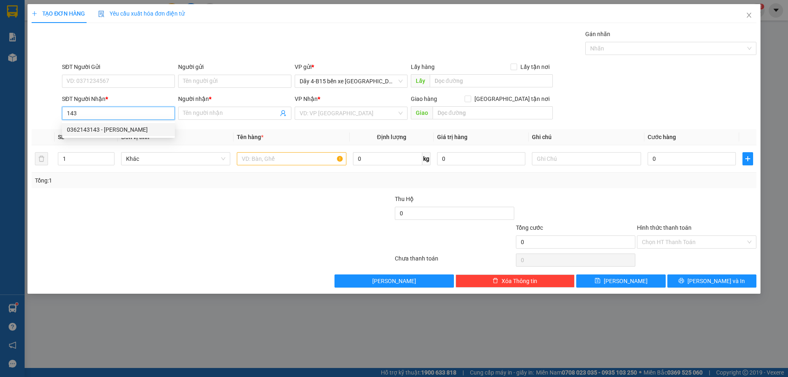
drag, startPoint x: 96, startPoint y: 131, endPoint x: 110, endPoint y: 137, distance: 15.1
click at [96, 131] on div "0362143143 - BẢO NAM" at bounding box center [118, 129] width 103 height 9
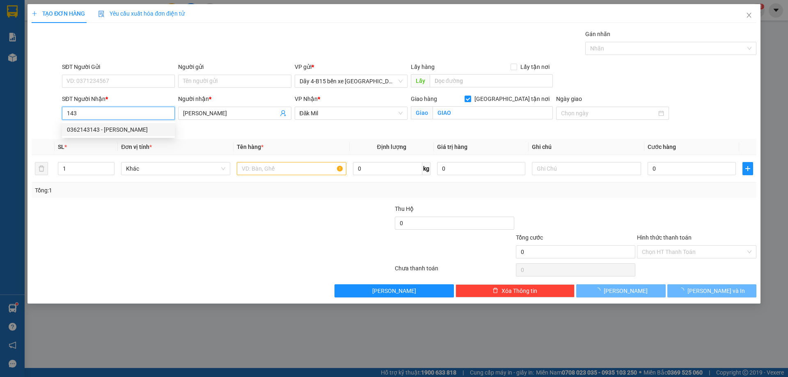
type input "0362143143"
type input "[PERSON_NAME]"
checkbox input "true"
type input "GIAO"
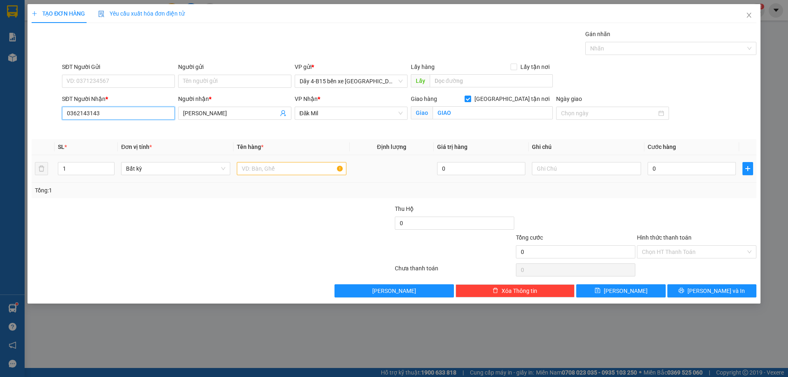
type input "0362143143"
click at [267, 171] on input "text" at bounding box center [291, 168] width 109 height 13
type input "KIỆN"
drag, startPoint x: 746, startPoint y: 164, endPoint x: 687, endPoint y: 180, distance: 60.8
click at [746, 165] on button "button" at bounding box center [747, 168] width 11 height 13
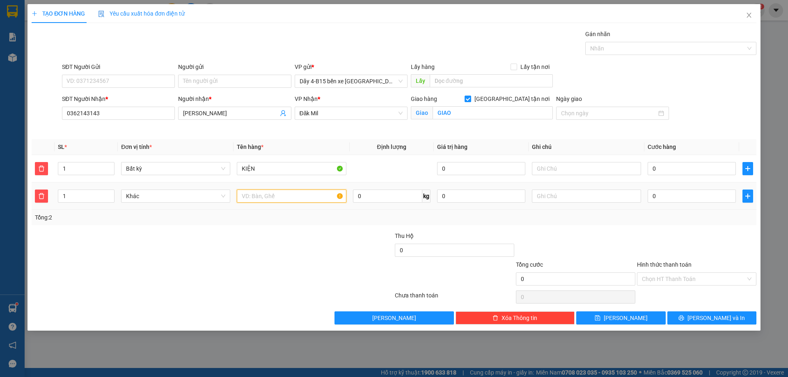
click at [272, 192] on input "text" at bounding box center [291, 196] width 109 height 13
type input "TH ĐÀN"
click at [664, 164] on input "0" at bounding box center [691, 168] width 88 height 13
type input "3"
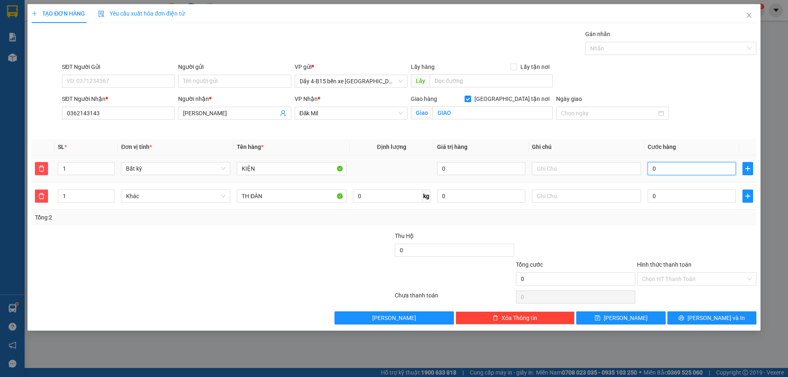
type input "3"
type input "30"
type input "300"
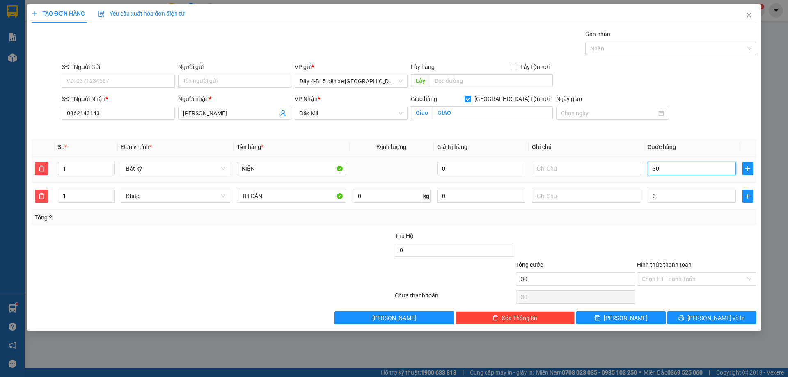
type input "300"
type input "300.000"
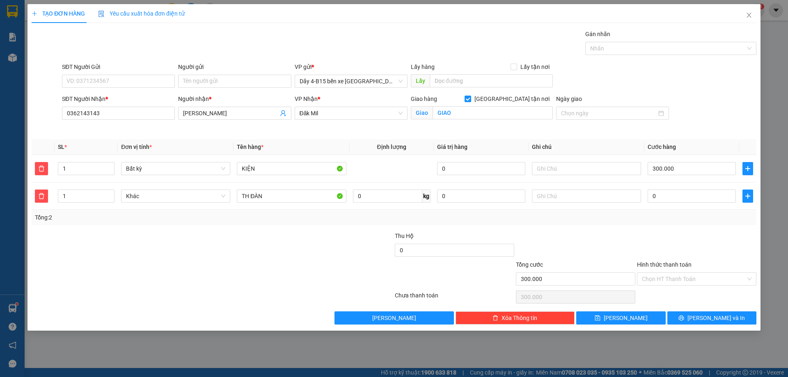
click at [664, 226] on div "Transit Pickup Surcharge Ids Transit Deliver Surcharge Ids Transit Deliver Surc…" at bounding box center [394, 177] width 724 height 295
click at [684, 317] on icon "printer" at bounding box center [681, 317] width 5 height 5
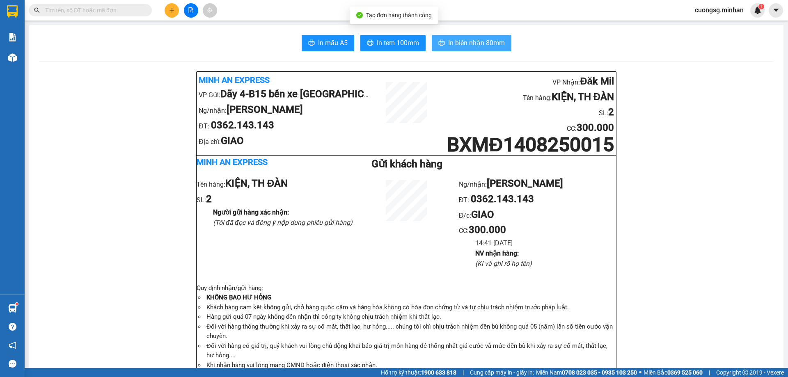
click at [481, 46] on span "In biên nhận 80mm" at bounding box center [476, 43] width 57 height 10
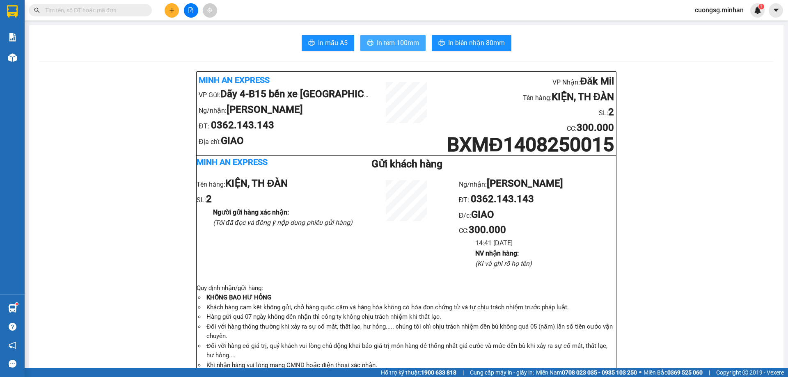
click at [396, 45] on span "In tem 100mm" at bounding box center [398, 43] width 42 height 10
click at [169, 12] on icon "plus" at bounding box center [172, 10] width 6 height 6
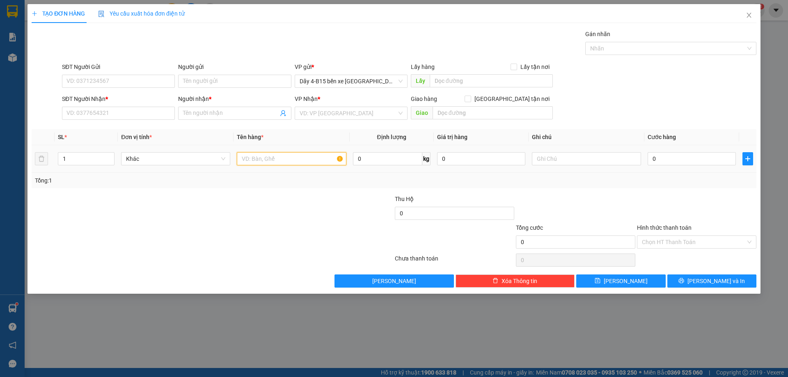
click at [263, 162] on input "text" at bounding box center [291, 158] width 109 height 13
type input "TH GIẤY"
click at [140, 115] on input "SĐT Người Nhận *" at bounding box center [118, 113] width 113 height 13
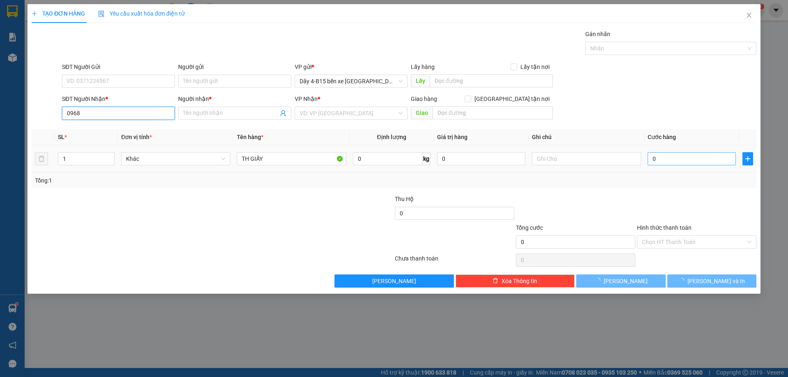
type input "0968"
click at [687, 156] on input "0" at bounding box center [691, 158] width 88 height 13
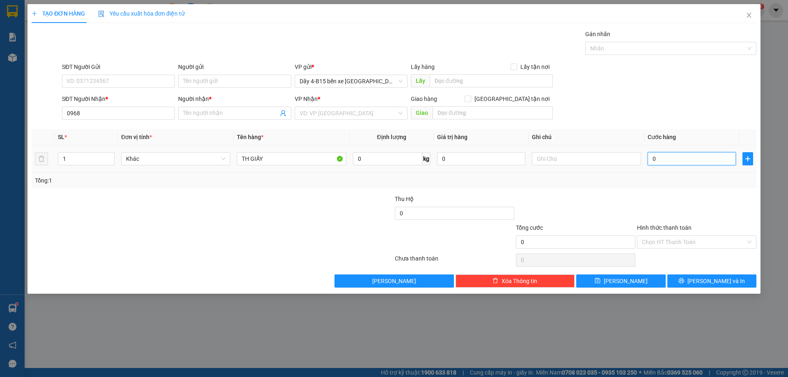
type input "4"
type input "40"
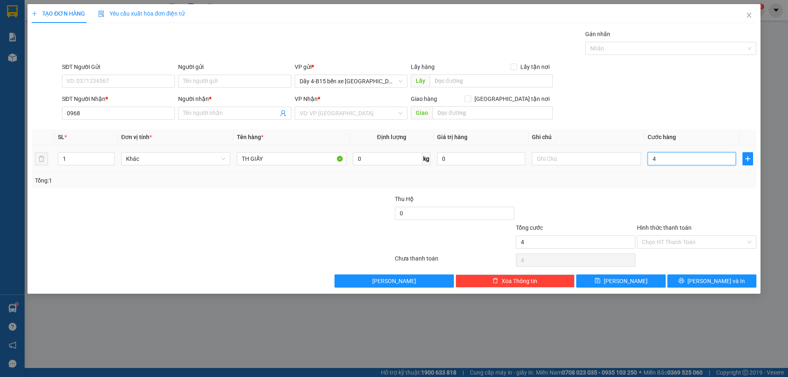
type input "40"
type input "40.000"
click at [108, 118] on input "0968" at bounding box center [118, 113] width 113 height 13
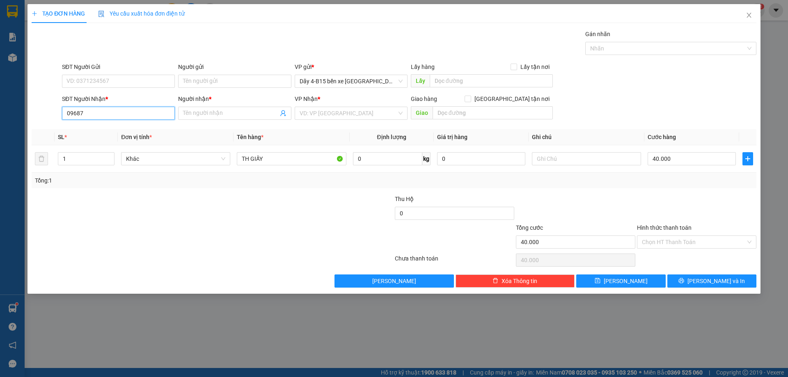
type input "096879"
click at [110, 129] on div "0968796176 - ANH PHÚ" at bounding box center [118, 129] width 103 height 9
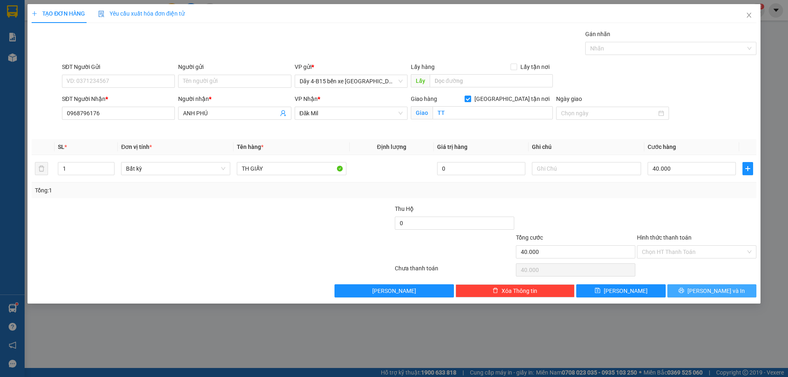
click at [692, 289] on button "[PERSON_NAME] và In" at bounding box center [711, 290] width 89 height 13
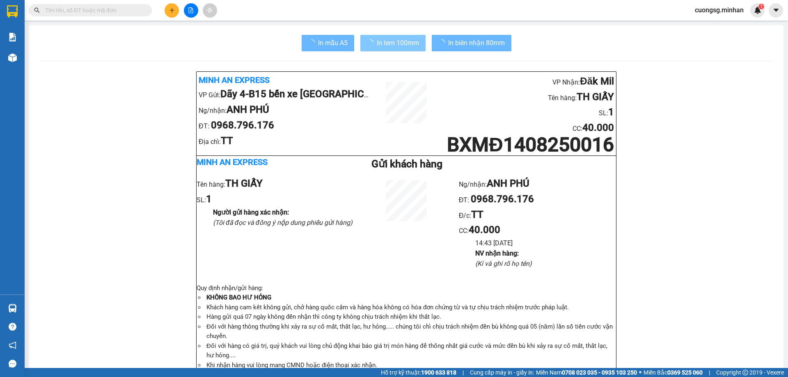
click at [402, 46] on span "In tem 100mm" at bounding box center [398, 43] width 42 height 10
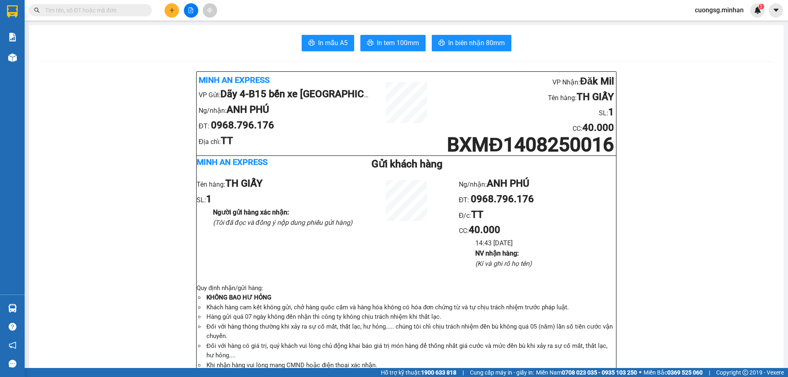
scroll to position [54, 0]
click at [168, 12] on button at bounding box center [172, 10] width 14 height 14
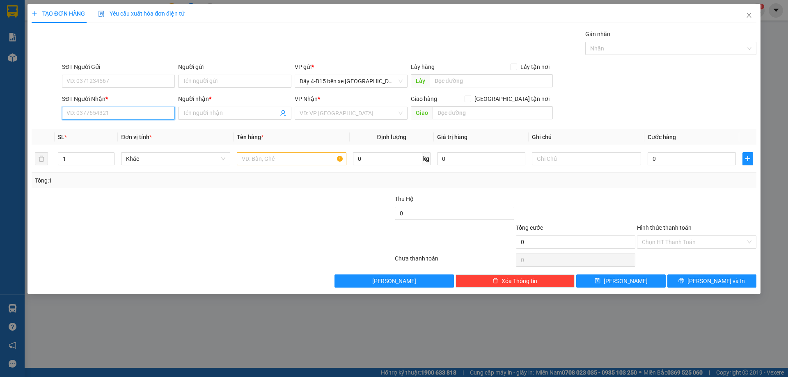
click at [107, 116] on input "SĐT Người Nhận *" at bounding box center [118, 113] width 113 height 13
click at [107, 107] on input "4848" at bounding box center [118, 113] width 113 height 13
click at [105, 112] on input "4848" at bounding box center [118, 113] width 113 height 13
click at [108, 112] on input "4848" at bounding box center [118, 113] width 113 height 13
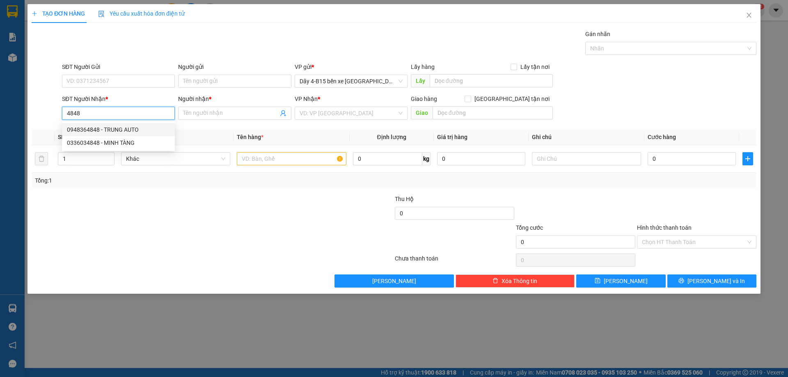
click at [108, 112] on input "4848" at bounding box center [118, 113] width 113 height 13
type input "848"
click at [217, 113] on input "Người nhận *" at bounding box center [230, 113] width 95 height 9
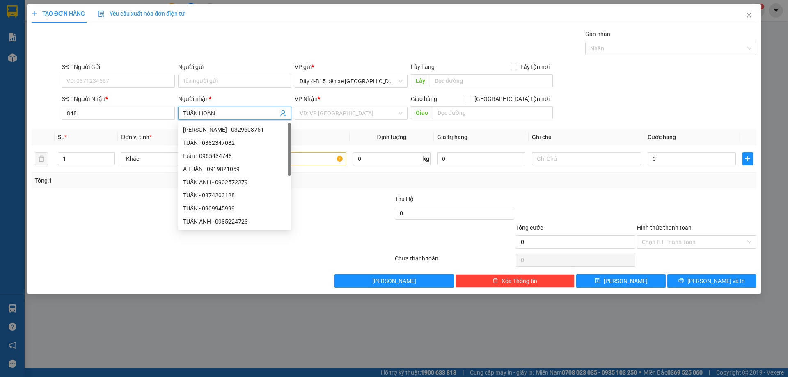
type input "[PERSON_NAME]"
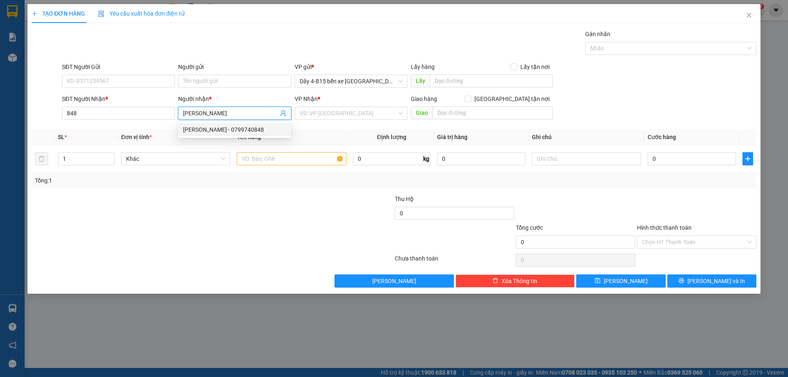
click at [239, 132] on div "TUẤN HOÀNG - 0799740848" at bounding box center [234, 129] width 103 height 9
type input "0799740848"
type input "[PERSON_NAME]"
click at [352, 114] on input "search" at bounding box center [347, 113] width 97 height 12
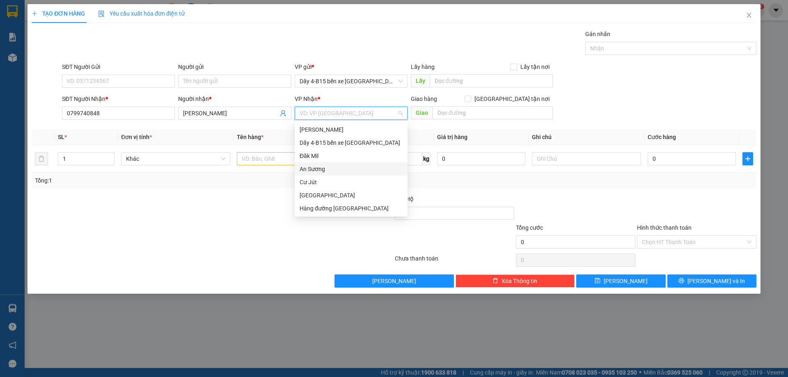
click at [337, 162] on div "Đăk Mil" at bounding box center [351, 155] width 113 height 13
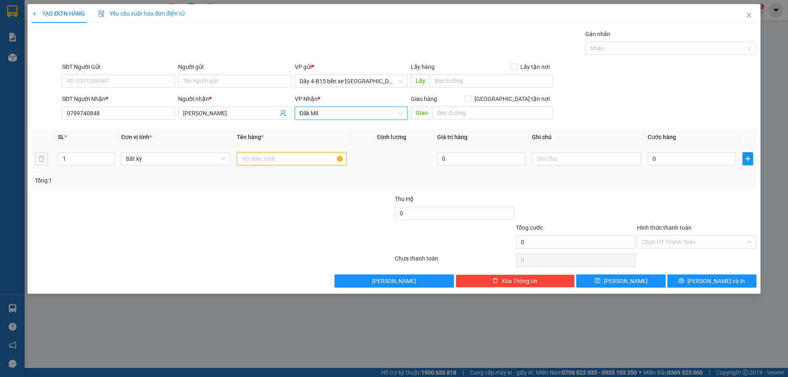
click at [297, 161] on input "text" at bounding box center [291, 158] width 109 height 13
type input "[GEOGRAPHIC_DATA]"
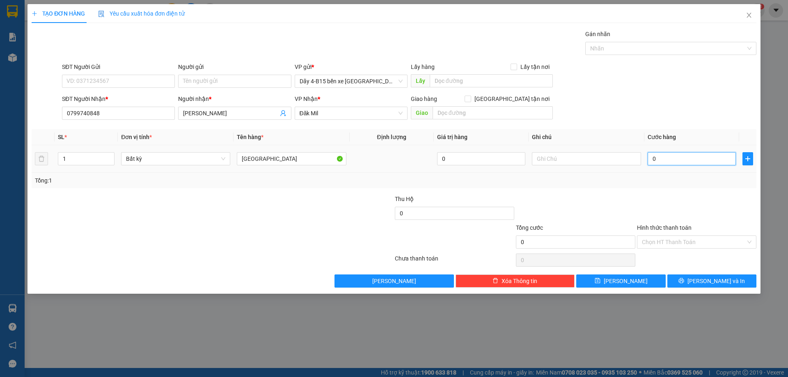
click at [708, 158] on input "0" at bounding box center [691, 158] width 88 height 13
type input "1"
type input "10"
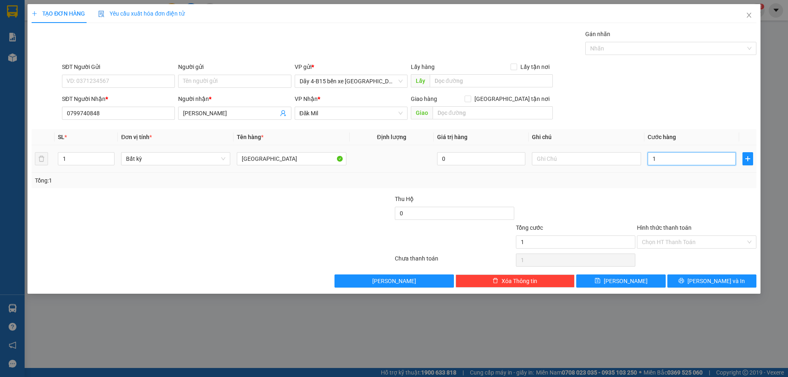
type input "10"
type input "100"
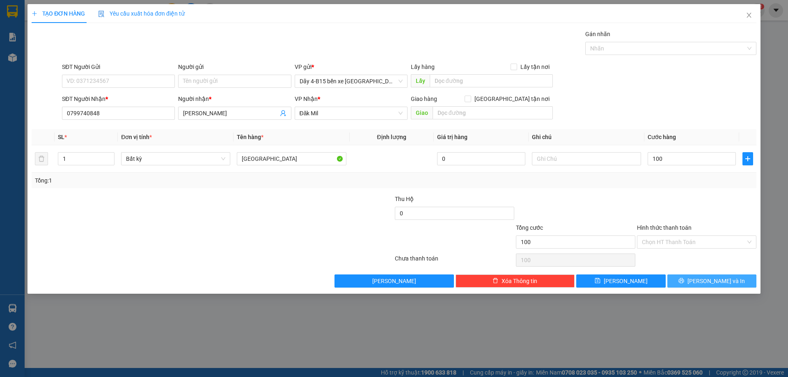
type input "100.000"
click at [713, 285] on span "[PERSON_NAME] và In" at bounding box center [715, 280] width 57 height 9
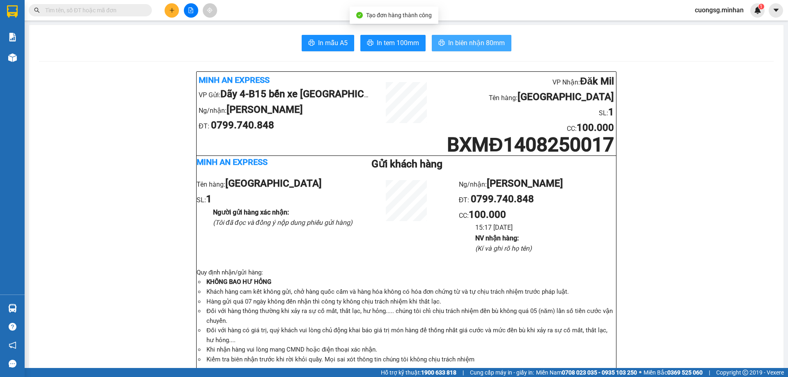
click at [474, 48] on button "In biên nhận 80mm" at bounding box center [472, 43] width 80 height 16
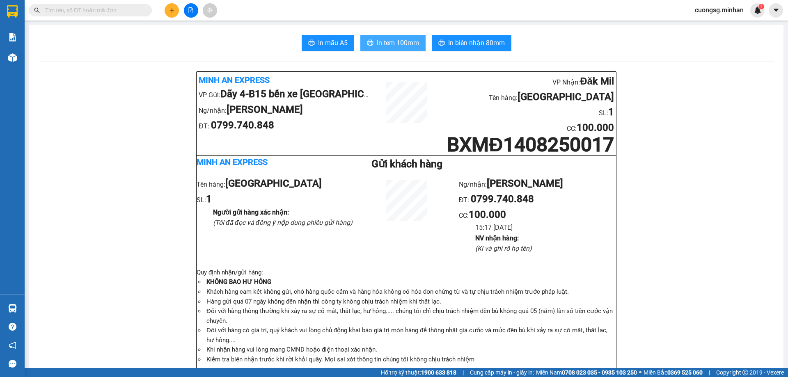
click at [384, 48] on span "In tem 100mm" at bounding box center [398, 43] width 42 height 10
click at [175, 8] on button at bounding box center [172, 10] width 14 height 14
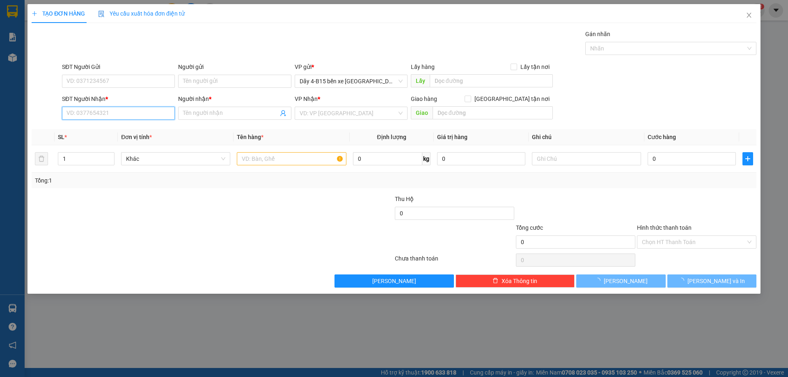
click at [117, 117] on input "SĐT Người Nhận *" at bounding box center [118, 113] width 113 height 13
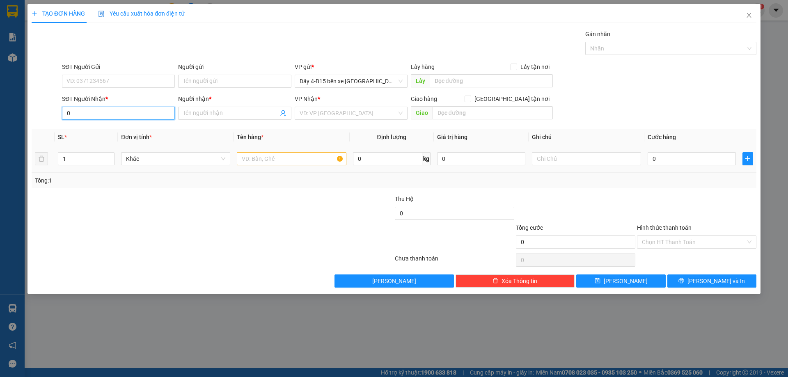
type input "0"
click at [298, 162] on input "text" at bounding box center [291, 158] width 109 height 13
type input "BAO"
click at [124, 113] on input "0" at bounding box center [118, 113] width 113 height 13
click at [687, 160] on input "0" at bounding box center [691, 158] width 88 height 13
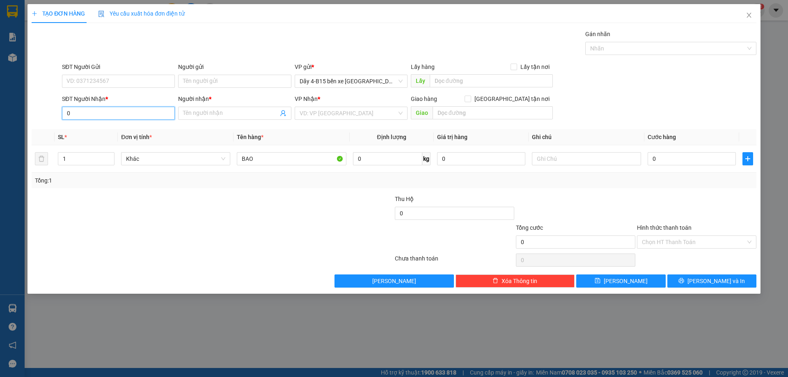
click at [113, 117] on input "0" at bounding box center [118, 113] width 113 height 13
click at [231, 114] on input "Người nhận *" at bounding box center [230, 113] width 95 height 9
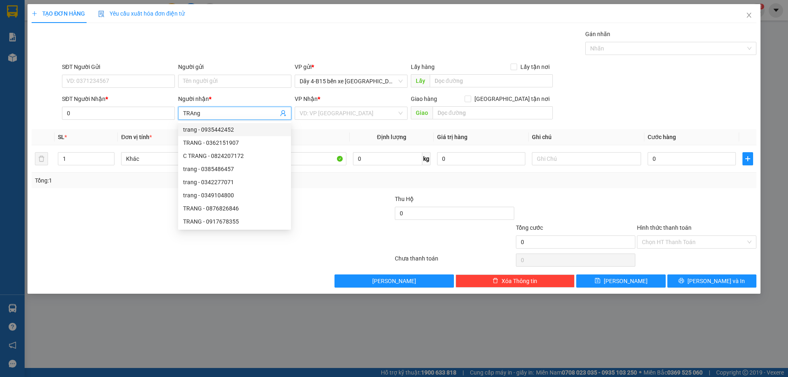
click at [224, 108] on span "TRAng" at bounding box center [234, 113] width 113 height 13
type input "TRAng"
click at [112, 108] on input "0" at bounding box center [118, 113] width 113 height 13
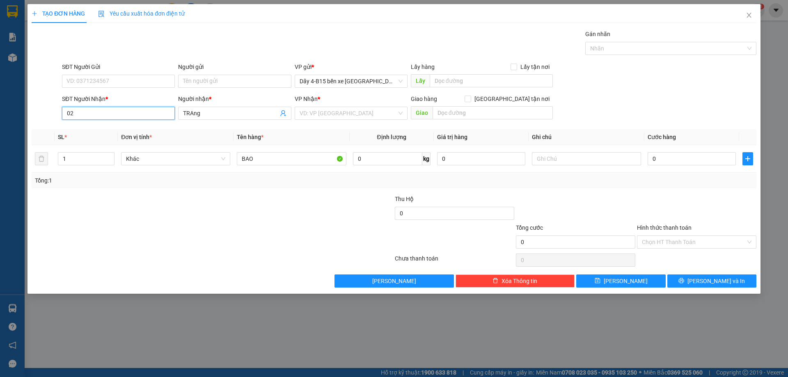
type input "0"
click at [123, 146] on div "0326864241 - TRANG" at bounding box center [118, 142] width 103 height 9
type input "0326864241"
type input "TRANG"
type input "0326864241"
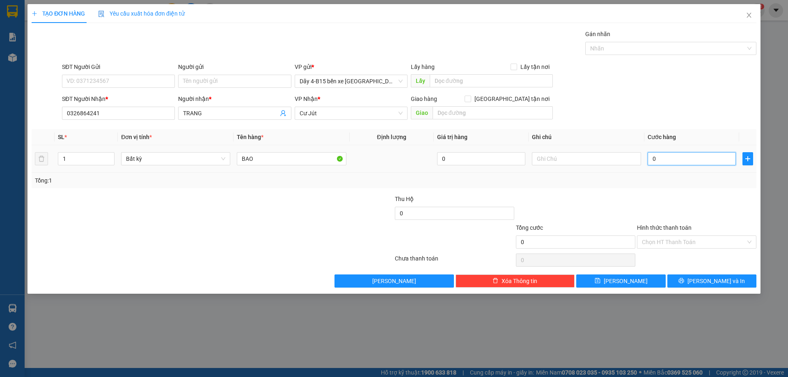
click at [672, 158] on input "0" at bounding box center [691, 158] width 88 height 13
type input "6"
type input "60"
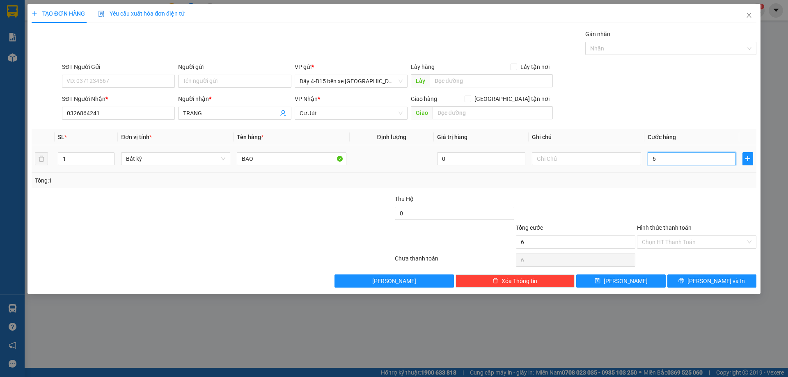
type input "60"
type input "6"
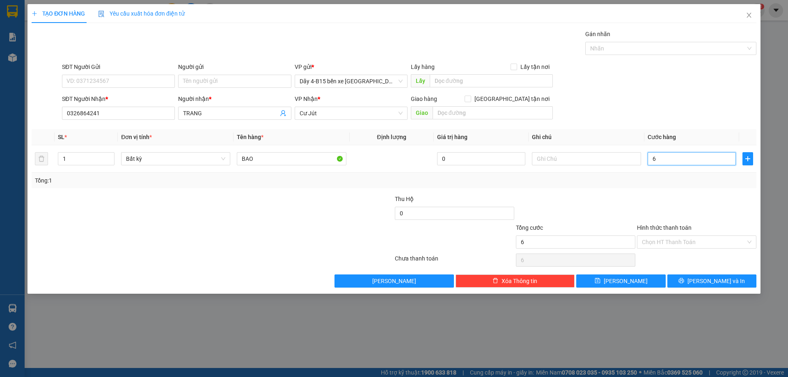
type input "0"
type input "07"
type input "7"
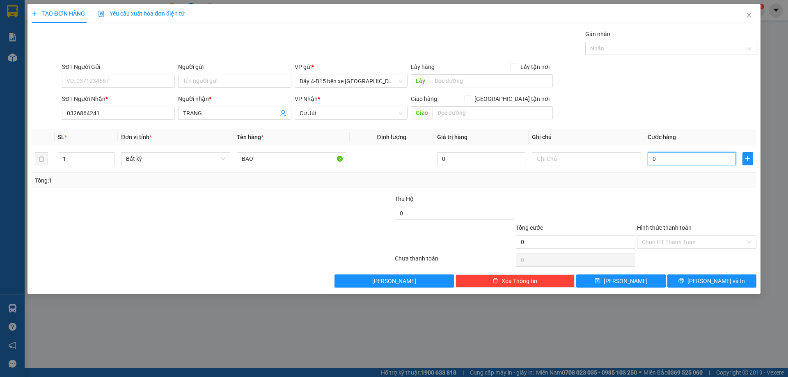
type input "7"
type input "070"
type input "70"
type input "70.000"
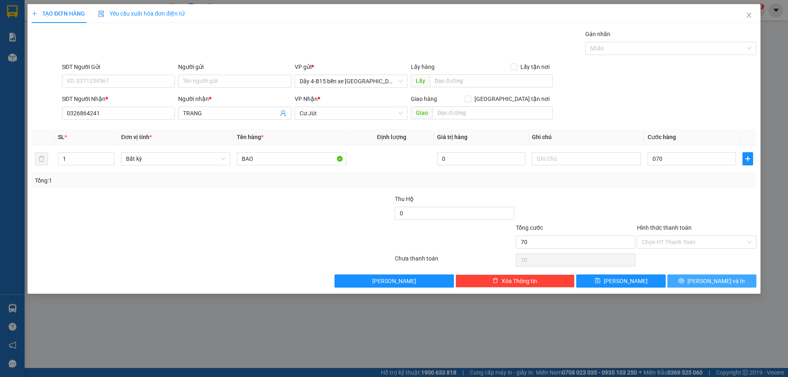
type input "70.000"
click at [712, 279] on span "[PERSON_NAME] và In" at bounding box center [715, 280] width 57 height 9
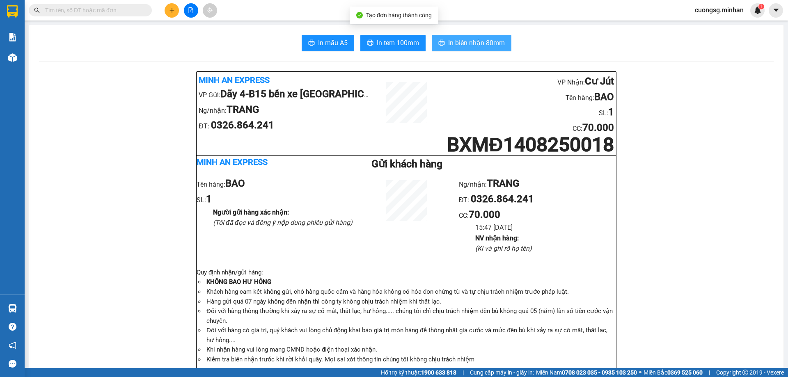
click at [467, 39] on span "In biên nhận 80mm" at bounding box center [476, 43] width 57 height 10
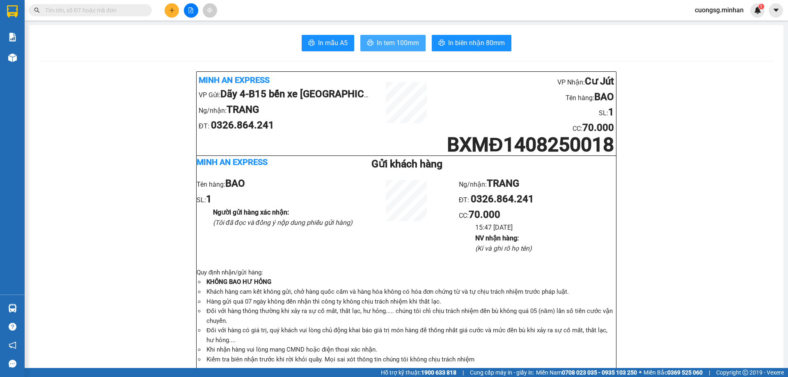
click at [383, 45] on span "In tem 100mm" at bounding box center [398, 43] width 42 height 10
click at [169, 8] on button at bounding box center [172, 10] width 14 height 14
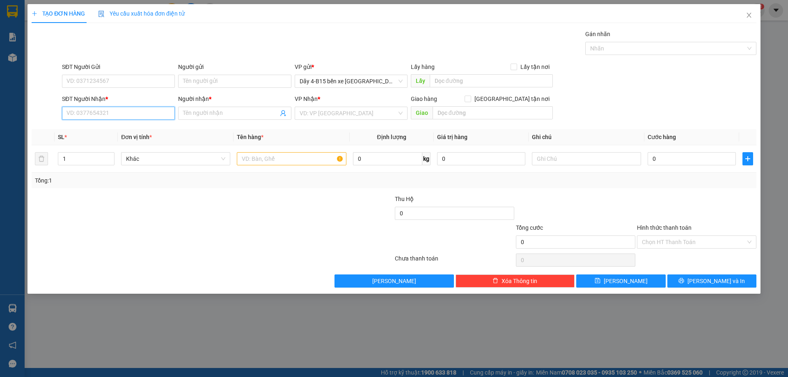
click at [109, 117] on input "SĐT Người Nhận *" at bounding box center [118, 113] width 113 height 13
click at [261, 162] on input "text" at bounding box center [291, 158] width 109 height 13
type input "th xốp"
click at [139, 116] on input "SĐT Người Nhận *" at bounding box center [118, 113] width 113 height 13
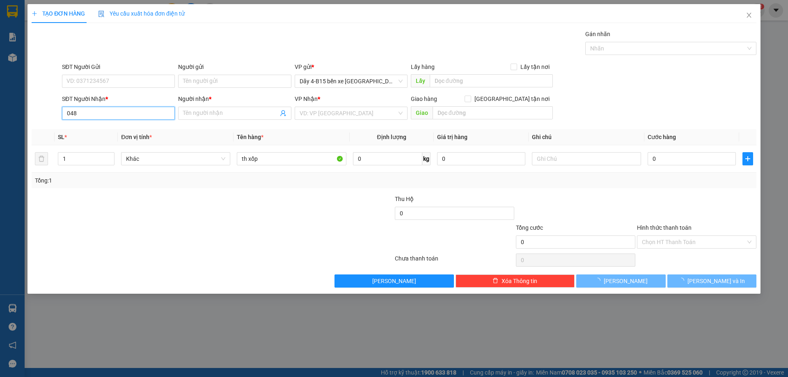
click at [112, 117] on input "048" at bounding box center [118, 113] width 113 height 13
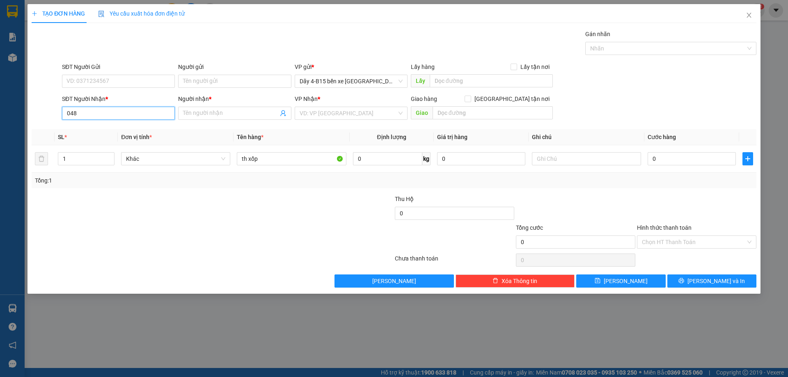
click at [112, 111] on input "048" at bounding box center [118, 113] width 113 height 13
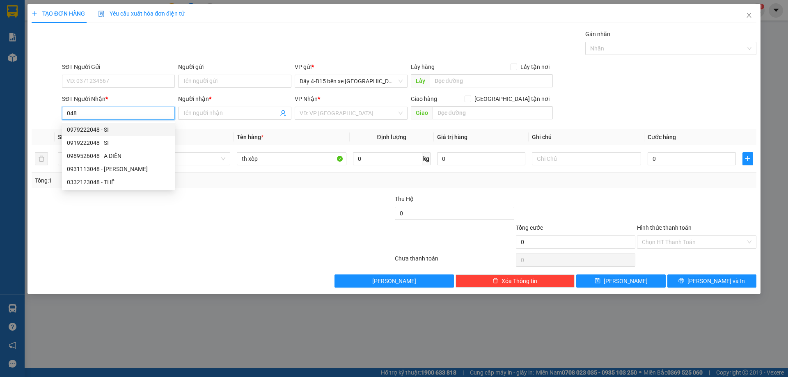
click at [121, 112] on input "048" at bounding box center [118, 113] width 113 height 13
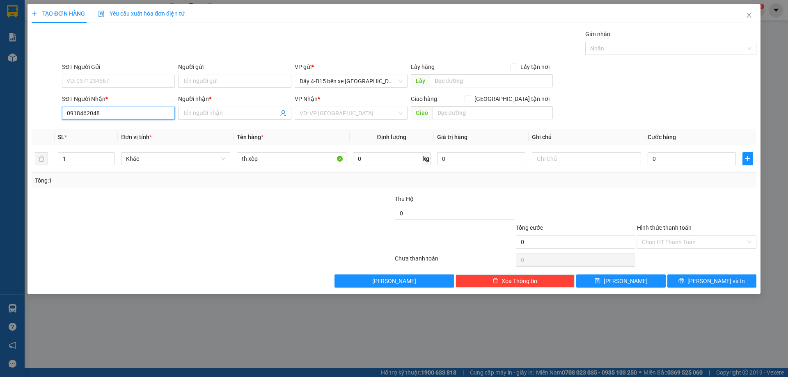
click at [121, 112] on input "0918462048" at bounding box center [118, 113] width 113 height 13
type input "0918462048"
click at [202, 113] on input "Người nhận *" at bounding box center [230, 113] width 95 height 9
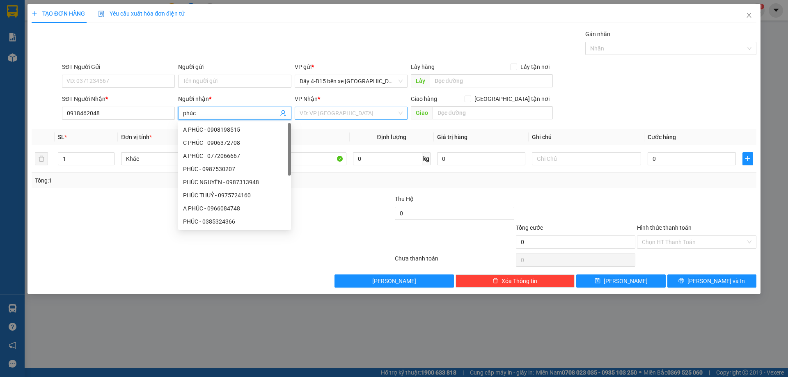
drag, startPoint x: 290, startPoint y: 117, endPoint x: 319, endPoint y: 112, distance: 29.9
click at [290, 117] on span "phúc" at bounding box center [234, 113] width 113 height 13
type input "phúc"
click at [321, 113] on input "search" at bounding box center [347, 113] width 97 height 12
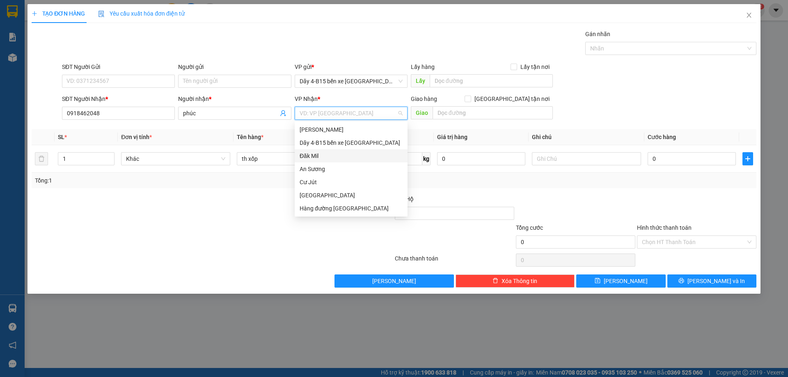
click at [321, 158] on div "Đăk Mil" at bounding box center [350, 155] width 103 height 9
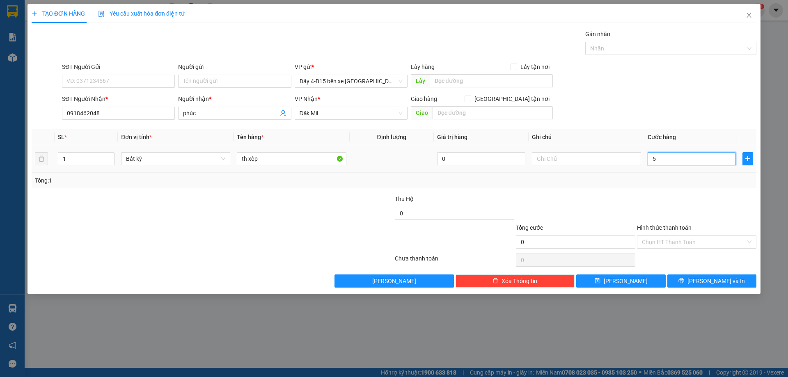
type input "50"
type input "50.000"
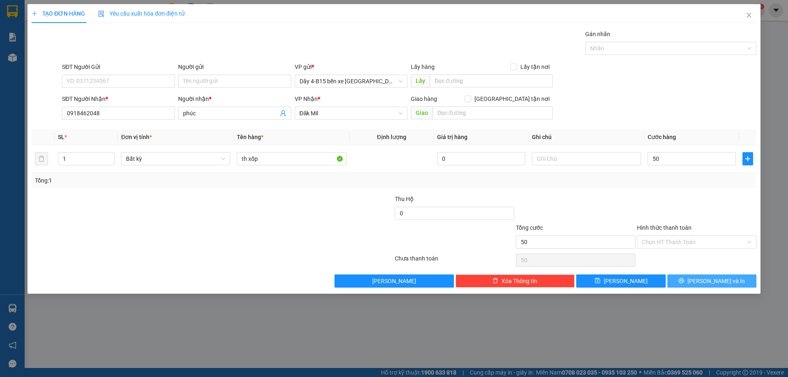
type input "50.000"
drag, startPoint x: 697, startPoint y: 280, endPoint x: 685, endPoint y: 268, distance: 16.8
click at [684, 281] on icon "printer" at bounding box center [681, 281] width 6 height 6
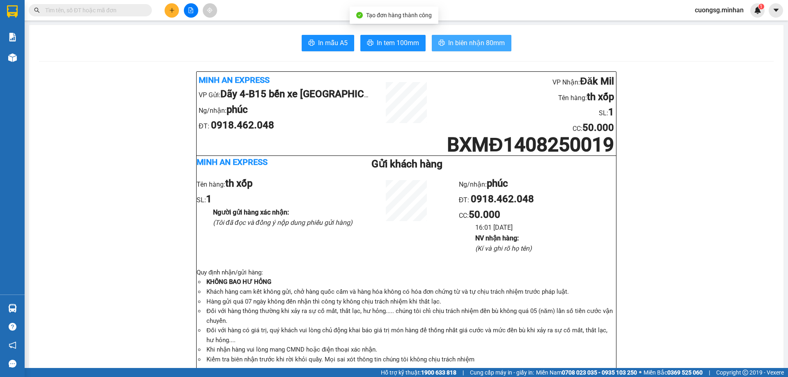
click at [480, 45] on span "In biên nhận 80mm" at bounding box center [476, 43] width 57 height 10
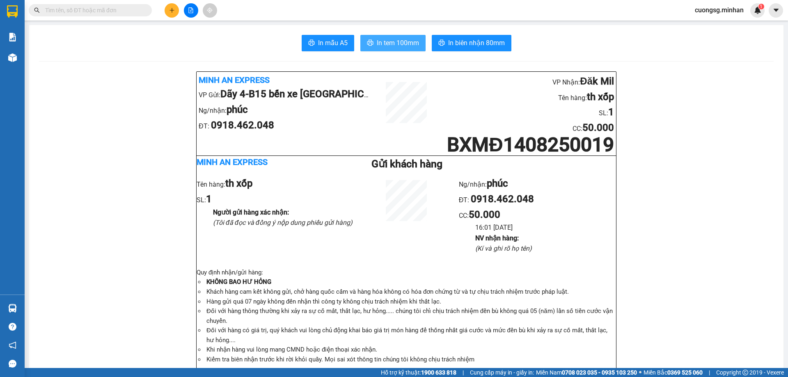
click at [395, 44] on span "In tem 100mm" at bounding box center [398, 43] width 42 height 10
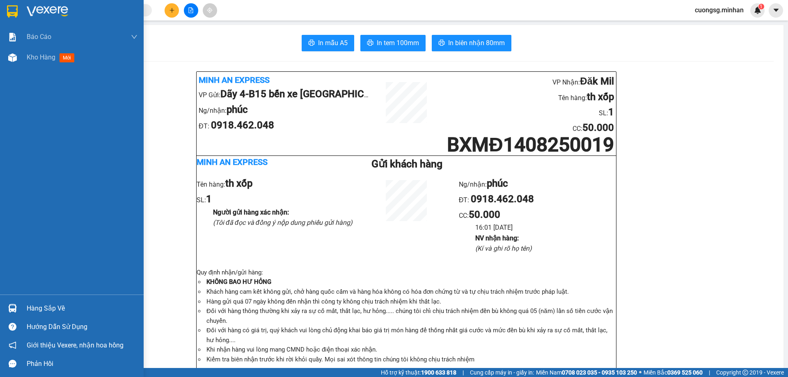
click at [21, 15] on div at bounding box center [72, 13] width 144 height 27
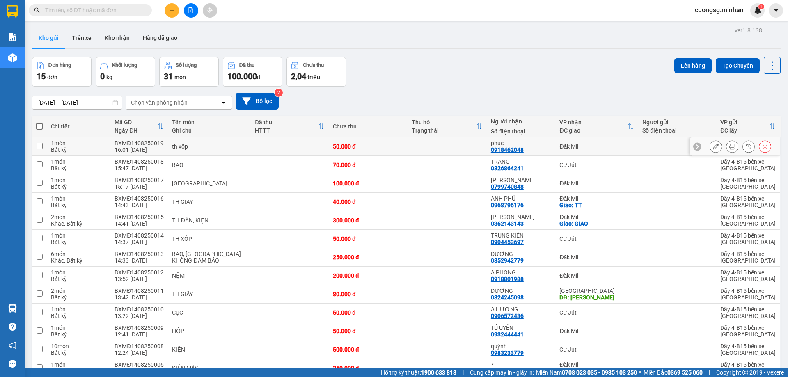
click at [703, 148] on div at bounding box center [735, 146] width 90 height 18
click at [713, 151] on button at bounding box center [715, 146] width 11 height 14
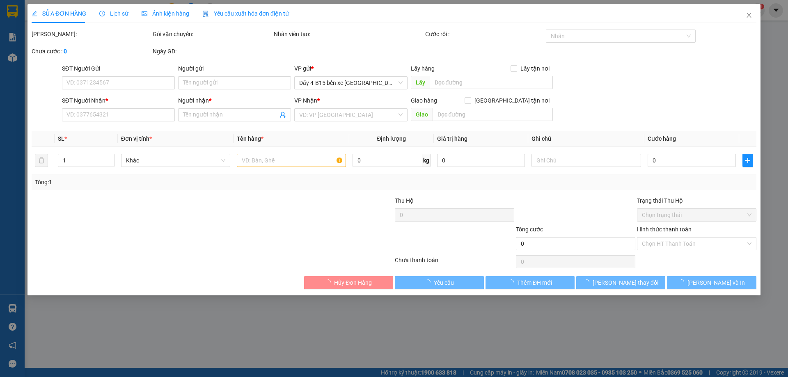
type input "0918462048"
type input "phúc"
type input "50.000"
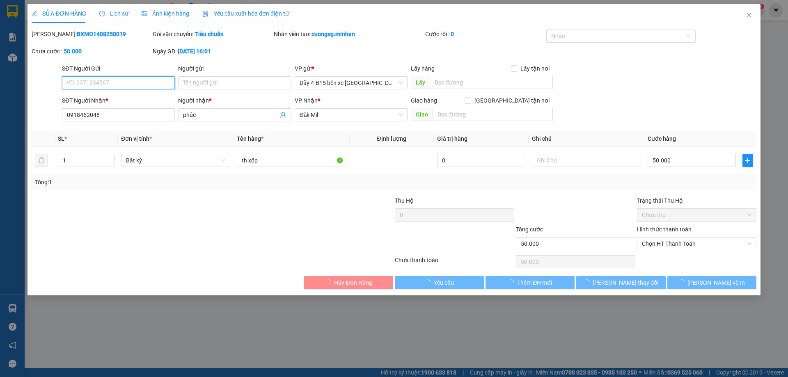
click at [665, 246] on span "Chọn HT Thanh Toán" at bounding box center [697, 244] width 110 height 12
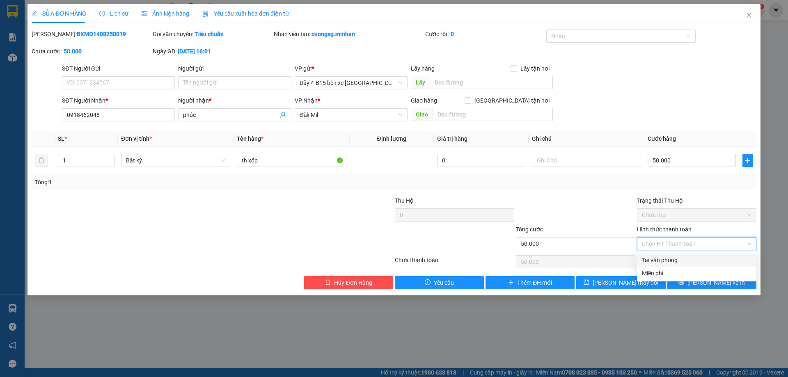
click at [667, 260] on div "Tại văn phòng" at bounding box center [697, 260] width 110 height 9
type input "0"
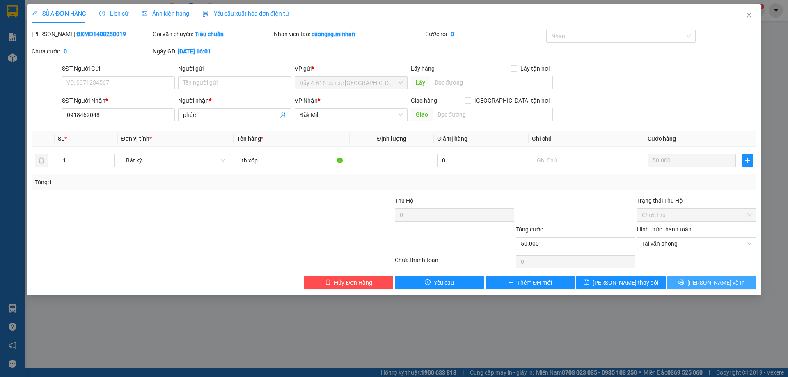
click at [701, 278] on button "[PERSON_NAME] và In" at bounding box center [711, 282] width 89 height 13
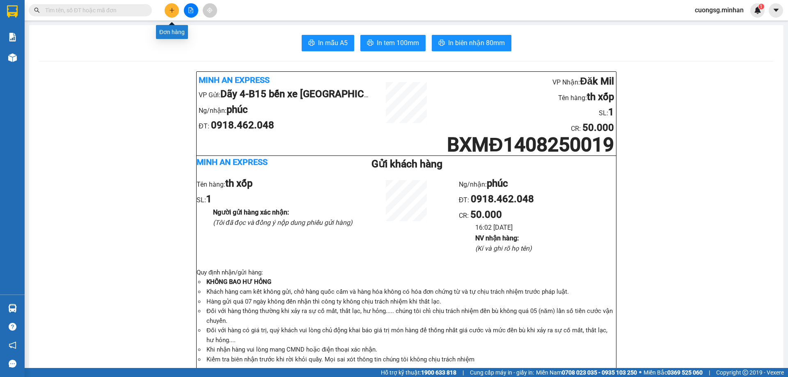
click at [175, 10] on button at bounding box center [172, 10] width 14 height 14
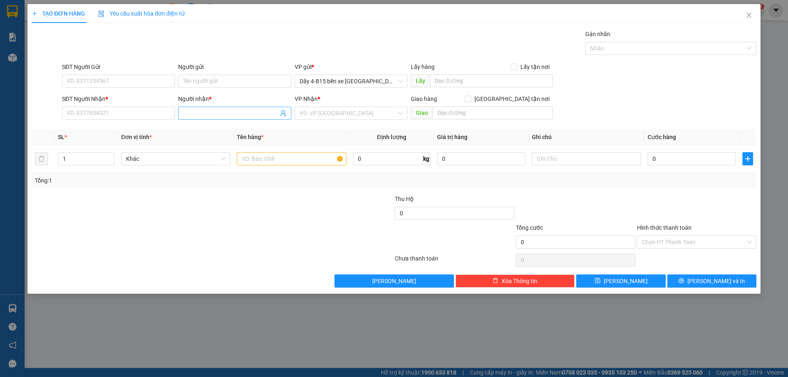
click at [244, 116] on input "Người nhận *" at bounding box center [230, 113] width 95 height 9
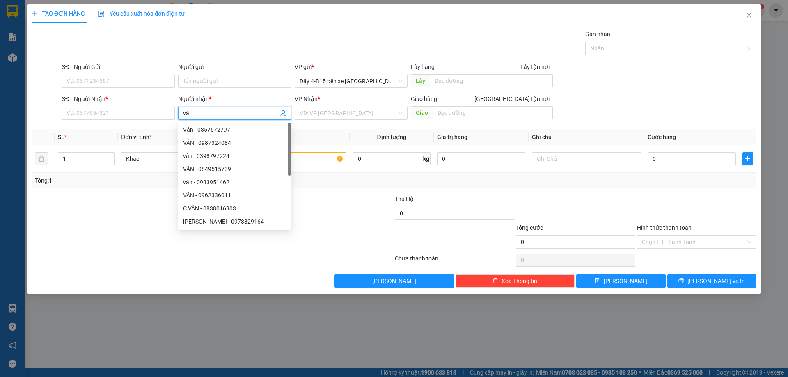
type input "v"
type input "r"
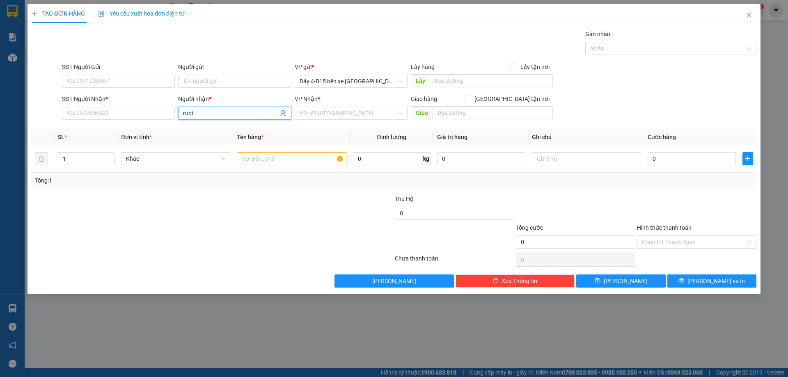
click at [235, 116] on input "rubi" at bounding box center [230, 113] width 95 height 9
type input "rub"
click at [235, 132] on div "VÂN RUBY - 0965683142" at bounding box center [234, 129] width 103 height 9
type input "0965683142"
type input "[PERSON_NAME]"
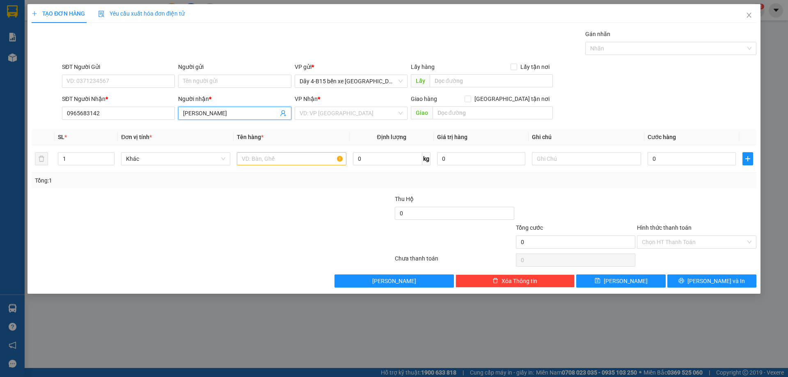
click at [309, 105] on div "VP Nhận *" at bounding box center [351, 100] width 113 height 12
click at [314, 112] on input "search" at bounding box center [347, 113] width 97 height 12
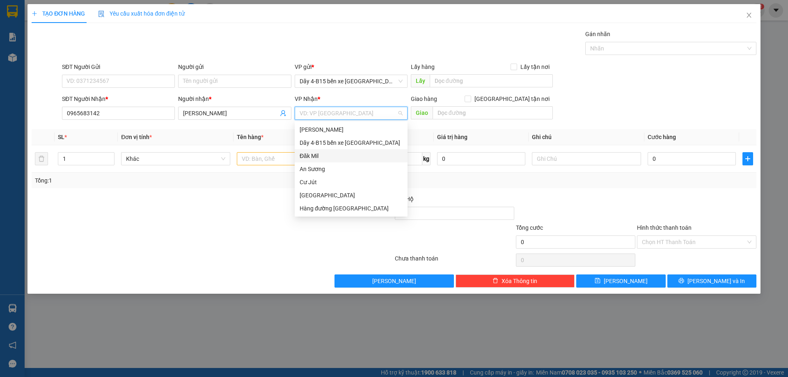
click at [316, 155] on div "Đăk Mil" at bounding box center [350, 155] width 103 height 9
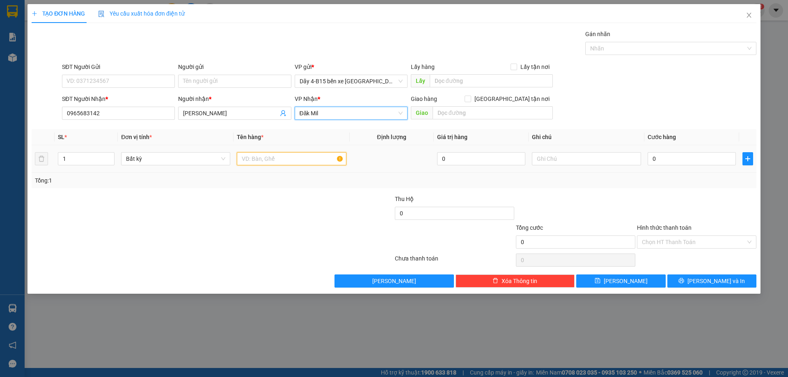
click at [297, 163] on input "text" at bounding box center [291, 158] width 109 height 13
type input "b"
type input "cục"
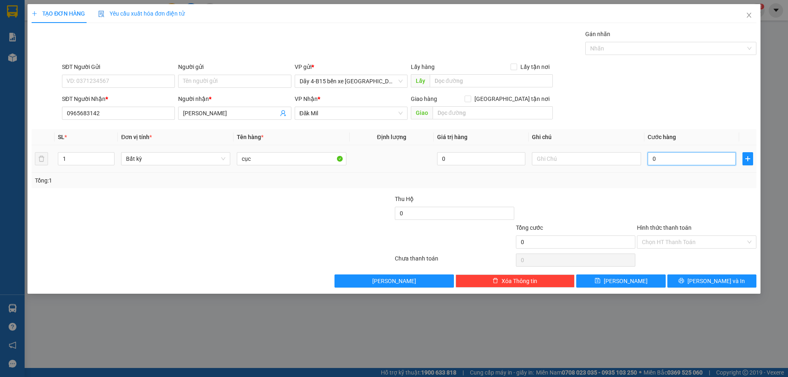
click at [680, 166] on div "0" at bounding box center [691, 159] width 88 height 16
type input "5"
type input "50"
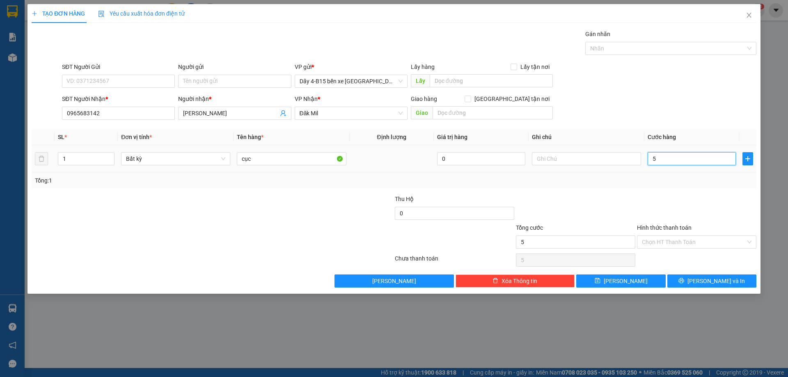
type input "50"
type input "50.000"
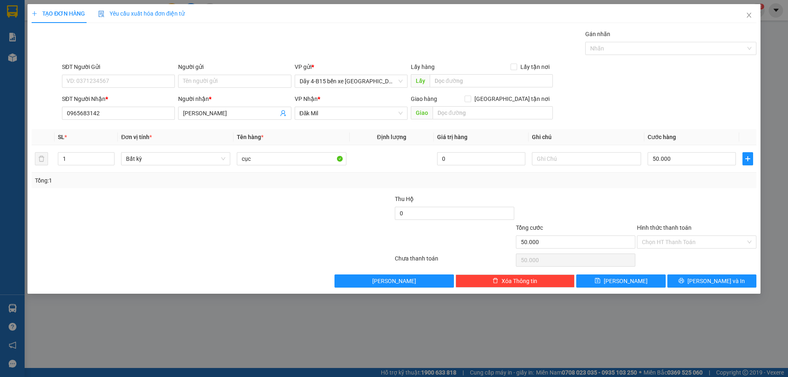
click at [698, 273] on div "Transit Pickup Surcharge Ids Transit Deliver Surcharge Ids Transit Deliver Surc…" at bounding box center [394, 159] width 724 height 258
click at [699, 276] on button "[PERSON_NAME] và In" at bounding box center [711, 280] width 89 height 13
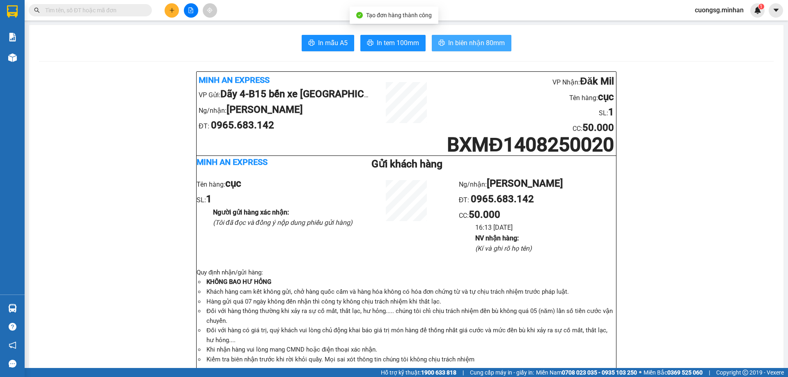
drag, startPoint x: 481, startPoint y: 48, endPoint x: 556, endPoint y: 103, distance: 93.3
click at [480, 48] on span "In biên nhận 80mm" at bounding box center [476, 43] width 57 height 10
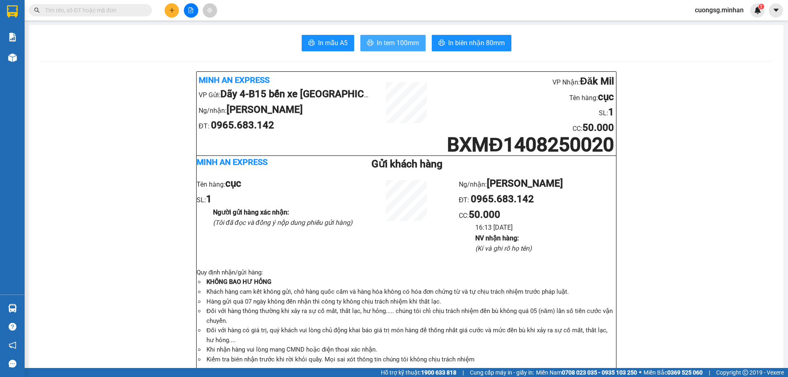
click at [388, 37] on button "In tem 100mm" at bounding box center [392, 43] width 65 height 16
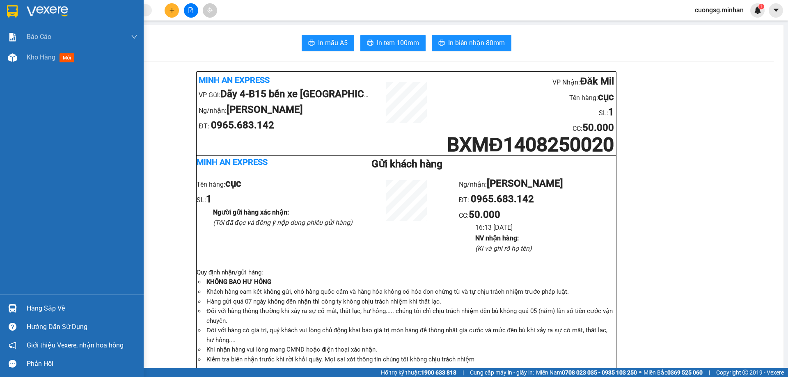
click at [8, 13] on img at bounding box center [12, 11] width 11 height 12
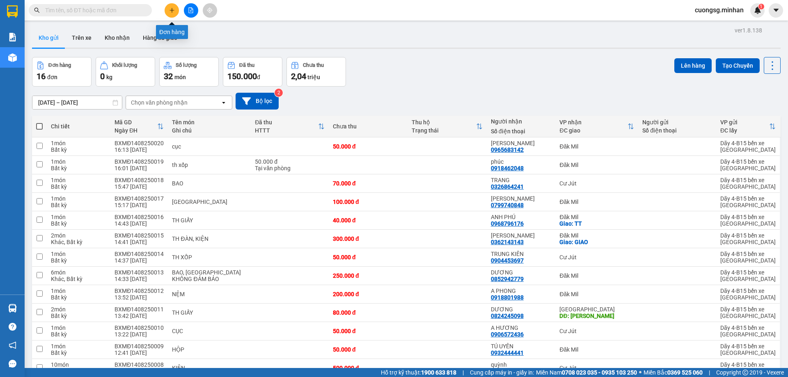
click at [171, 16] on button at bounding box center [172, 10] width 14 height 14
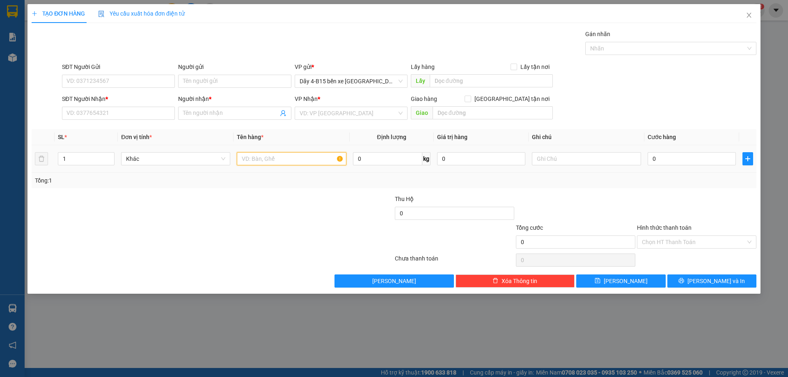
click at [275, 164] on input "text" at bounding box center [291, 158] width 109 height 13
type input "th đôi"
click at [74, 163] on input "1" at bounding box center [86, 159] width 56 height 12
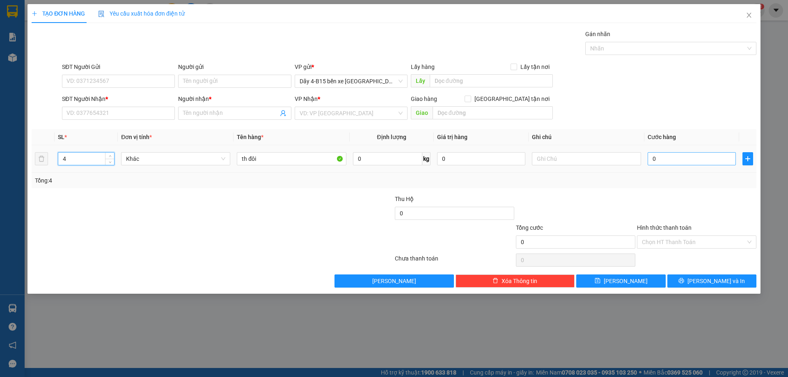
type input "4"
click at [665, 159] on input "0" at bounding box center [691, 158] width 88 height 13
type input "3"
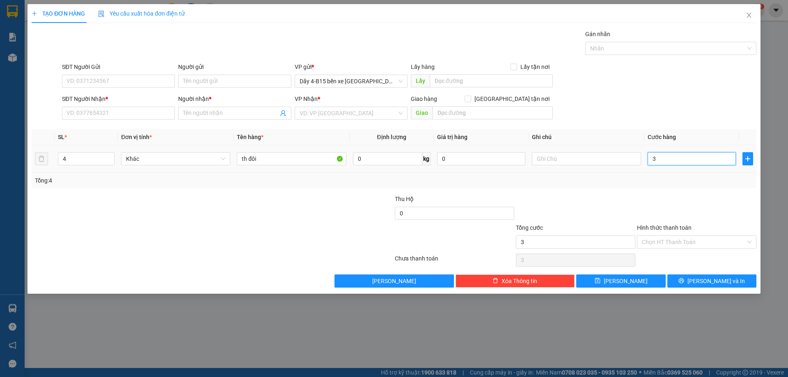
type input "30"
type input "300"
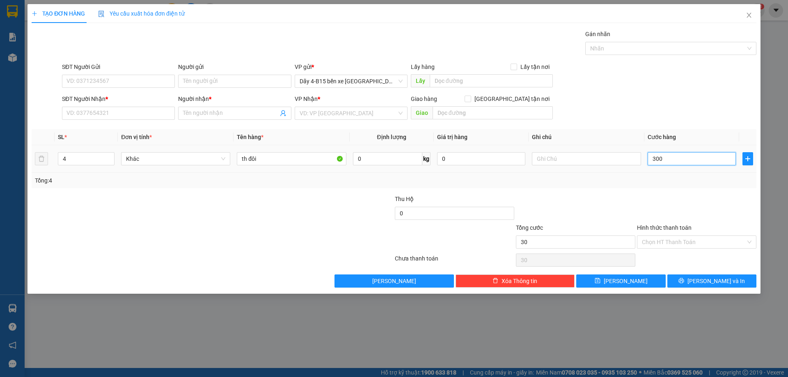
type input "300"
type input "300.000"
click at [154, 115] on input "SĐT Người Nhận *" at bounding box center [118, 113] width 113 height 13
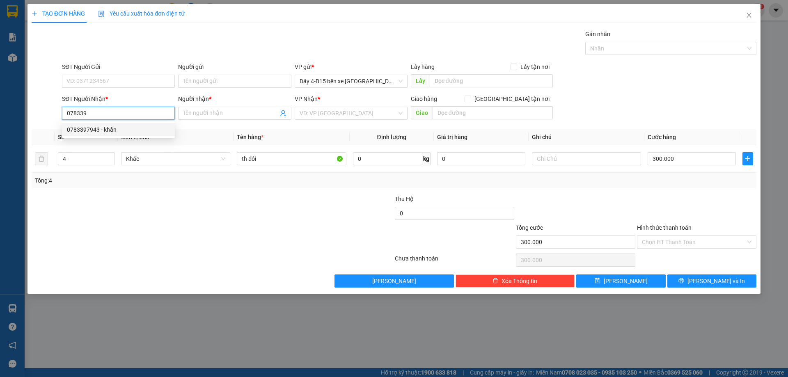
click at [153, 132] on div "0783397943 - khẩn" at bounding box center [118, 129] width 103 height 9
type input "0783397943"
type input "khẩn"
type input "0783397943"
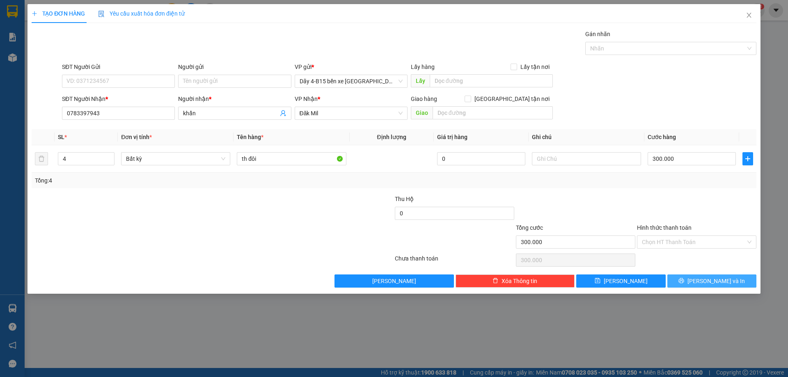
click at [694, 280] on button "[PERSON_NAME] và In" at bounding box center [711, 280] width 89 height 13
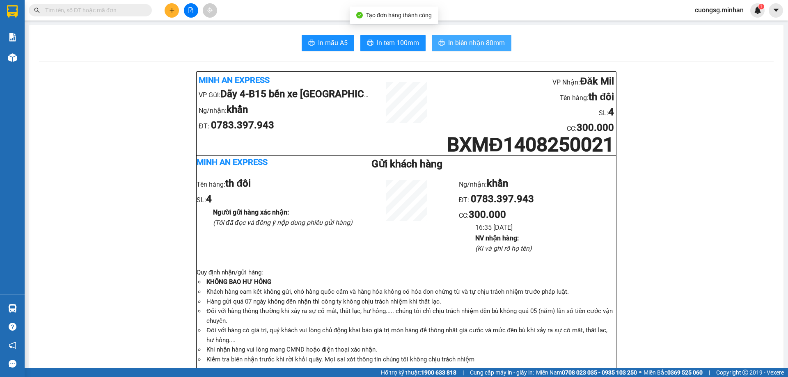
click at [454, 36] on button "In biên nhận 80mm" at bounding box center [472, 43] width 80 height 16
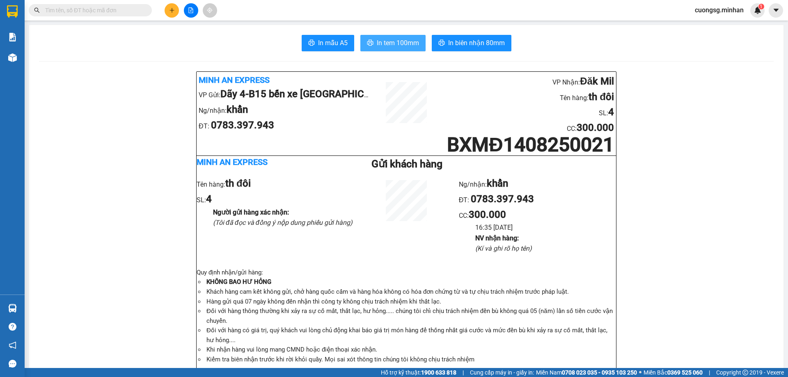
click at [411, 45] on span "In tem 100mm" at bounding box center [398, 43] width 42 height 10
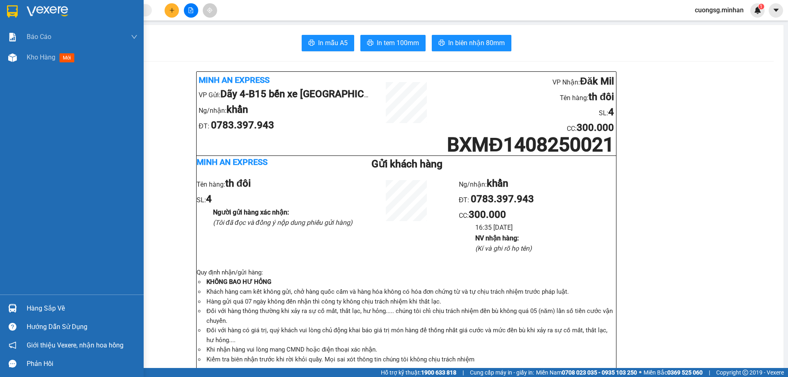
click at [8, 11] on img at bounding box center [12, 11] width 11 height 12
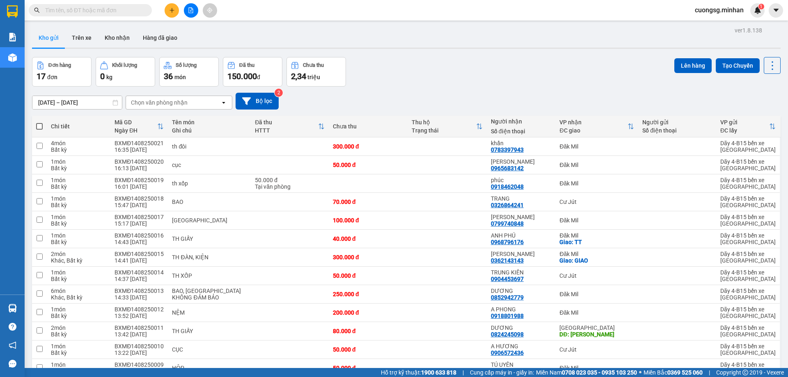
click at [171, 9] on icon "plus" at bounding box center [172, 10] width 6 height 6
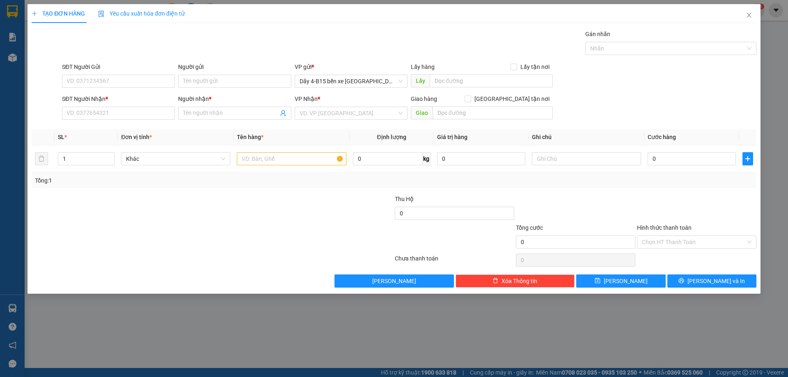
click at [116, 103] on div "SĐT Người Nhận *" at bounding box center [118, 98] width 113 height 9
click at [116, 107] on input "SĐT Người Nhận *" at bounding box center [118, 113] width 113 height 13
click at [279, 158] on input "text" at bounding box center [291, 158] width 109 height 13
type input "th đôi"
click at [112, 114] on input "SĐT Người Nhận *" at bounding box center [118, 113] width 113 height 13
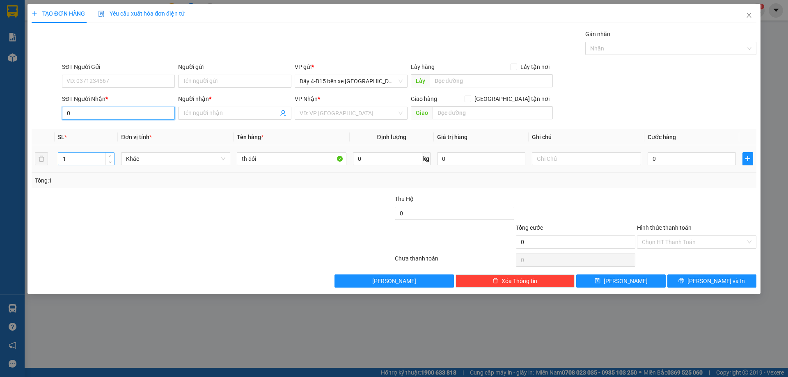
type input "0"
click at [96, 156] on input "1" at bounding box center [86, 159] width 56 height 12
type input "3"
click at [102, 112] on input "0" at bounding box center [118, 113] width 113 height 13
type input "0325708029"
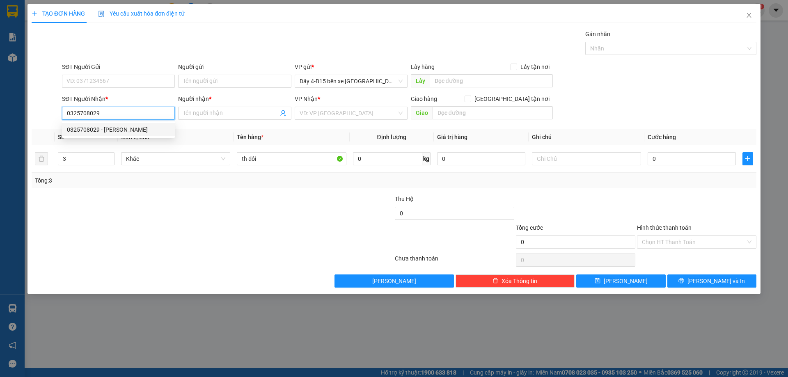
click at [121, 128] on div "0325708029 - NGUYÊN TRINH" at bounding box center [118, 129] width 103 height 9
type input "[PERSON_NAME]"
checkbox input "true"
type input "GIAO"
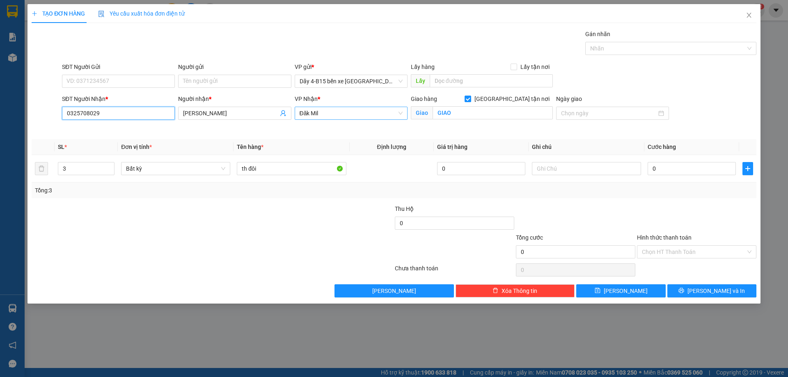
click at [385, 117] on span "Đăk Mil" at bounding box center [350, 113] width 103 height 12
type input "0325708029"
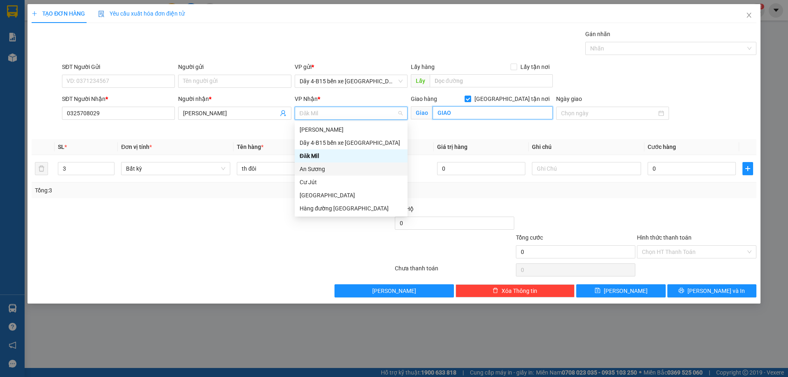
click at [482, 114] on input "GIAO" at bounding box center [492, 112] width 120 height 13
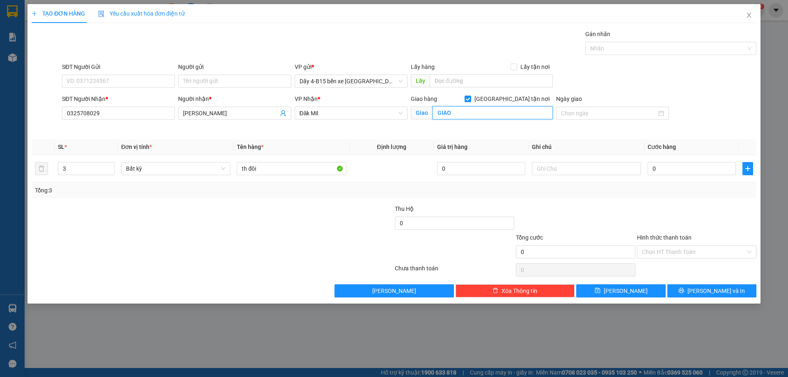
click at [482, 114] on input "GIAO" at bounding box center [492, 112] width 120 height 13
click at [506, 97] on div "Giao hàng Giao tận nơi" at bounding box center [482, 98] width 142 height 9
click at [470, 99] on input "[GEOGRAPHIC_DATA] tận nơi" at bounding box center [467, 99] width 6 height 6
checkbox input "false"
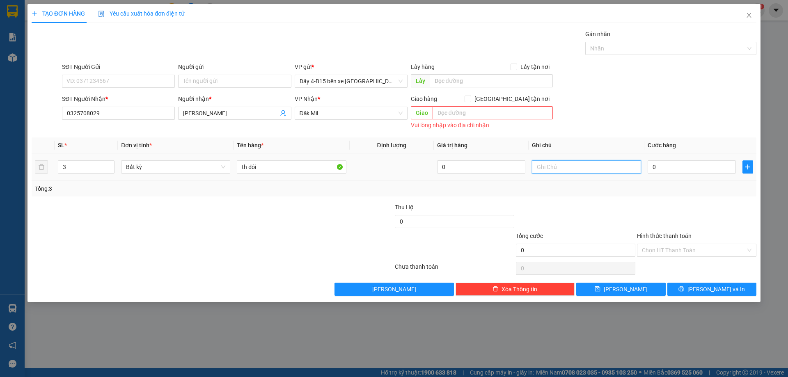
click at [553, 169] on input "text" at bounding box center [586, 166] width 109 height 13
type input "KHÔNG GIAO"
click at [653, 162] on input "0" at bounding box center [691, 166] width 88 height 13
click at [655, 191] on div "Tổng: 3" at bounding box center [394, 188] width 718 height 9
click at [662, 169] on input "0" at bounding box center [691, 166] width 88 height 13
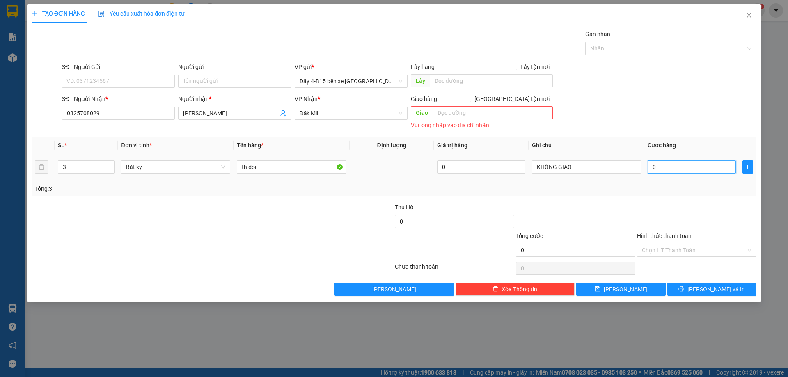
type input "2"
type input "20"
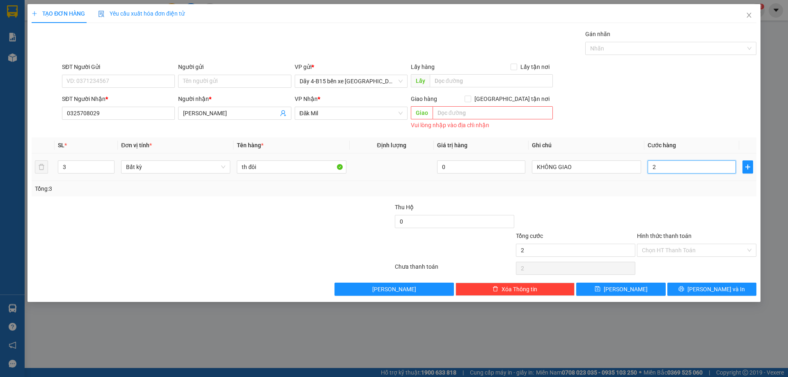
type input "20"
type input "2"
type input "21"
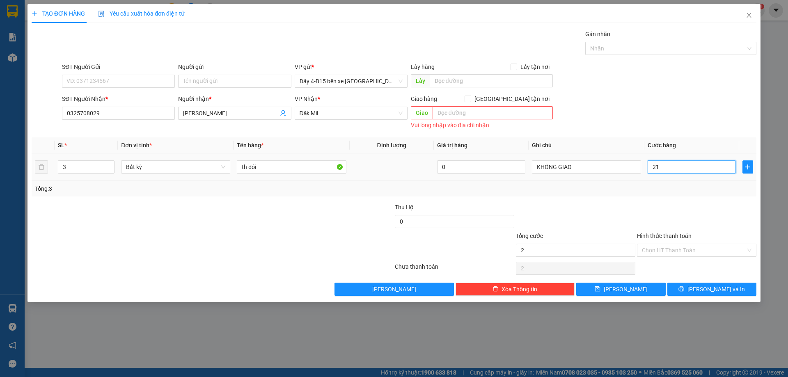
type input "21"
type input "210"
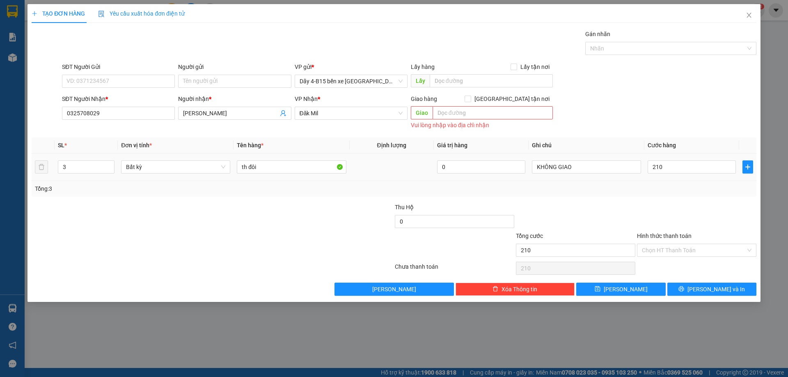
type input "210.000"
click at [659, 208] on div at bounding box center [696, 217] width 121 height 29
click at [668, 249] on input "Hình thức thanh toán" at bounding box center [694, 250] width 104 height 12
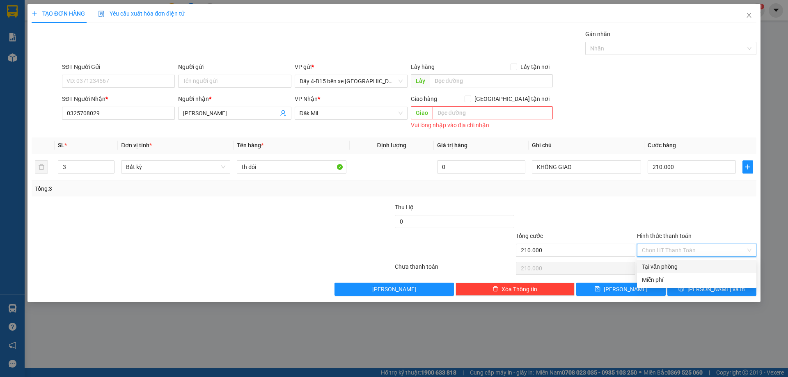
click at [669, 267] on div "Tại văn phòng" at bounding box center [697, 266] width 110 height 9
type input "0"
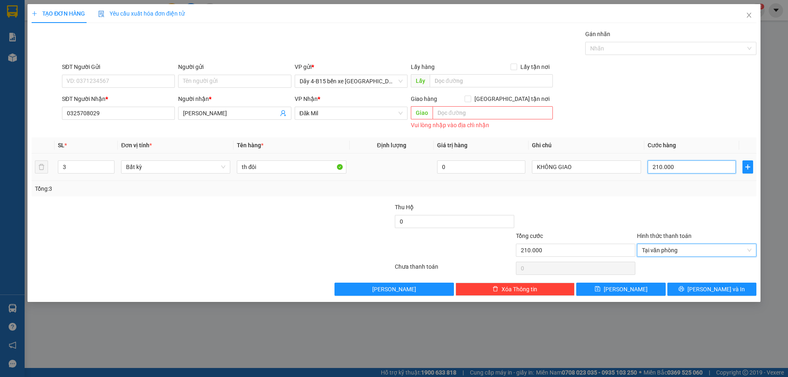
click at [671, 166] on input "210.000" at bounding box center [691, 166] width 88 height 13
type input "2"
type input "26"
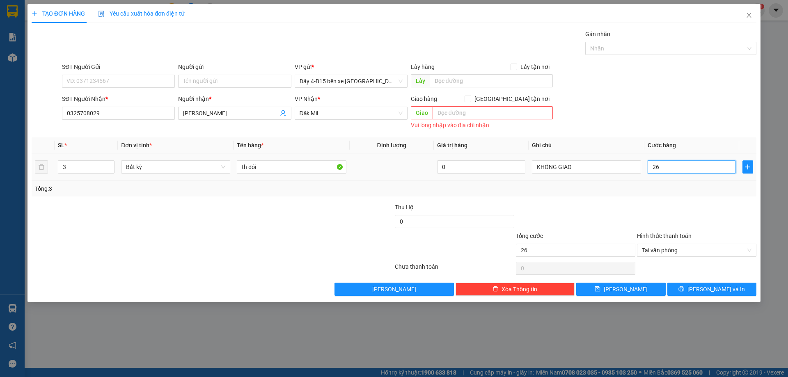
type input "260"
type input "260.000"
click at [677, 230] on div at bounding box center [696, 217] width 121 height 29
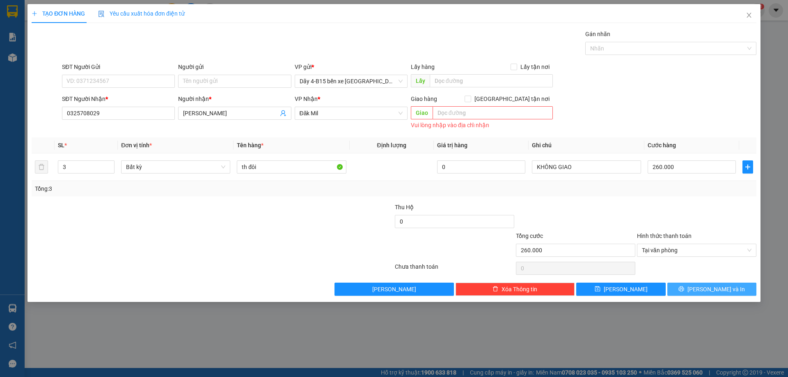
click at [684, 290] on icon "printer" at bounding box center [681, 289] width 6 height 6
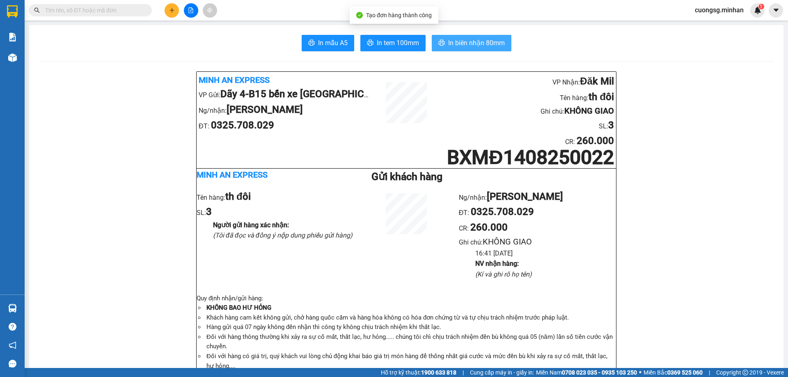
click at [487, 37] on button "In biên nhận 80mm" at bounding box center [472, 43] width 80 height 16
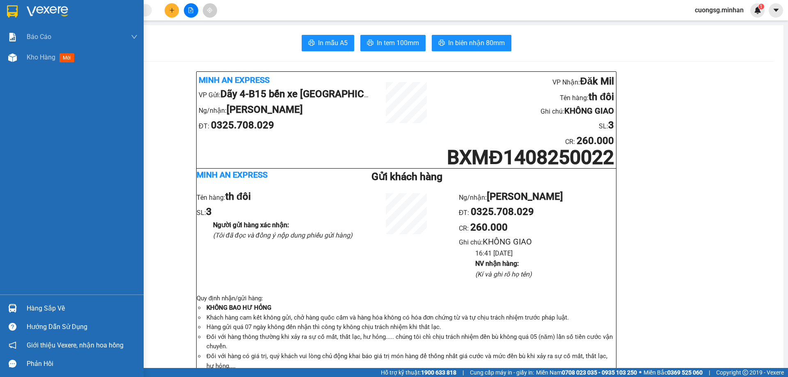
click at [15, 20] on div at bounding box center [72, 13] width 144 height 27
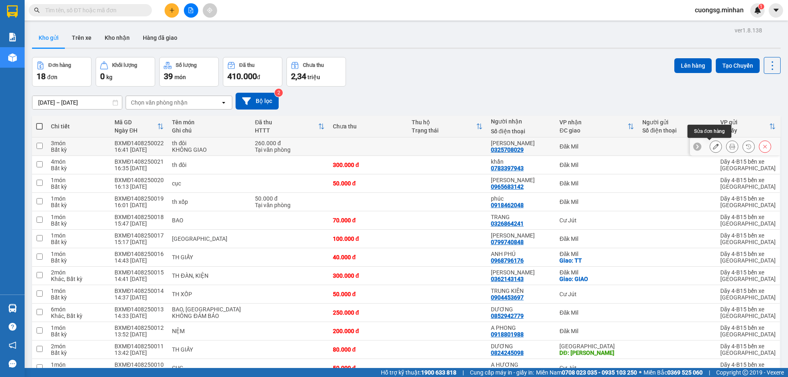
click at [710, 148] on button at bounding box center [715, 146] width 11 height 14
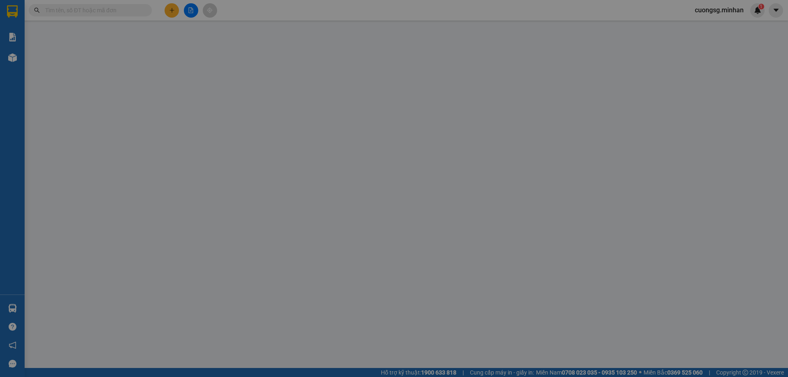
type input "0325708029"
type input "[PERSON_NAME]"
type input "260.000"
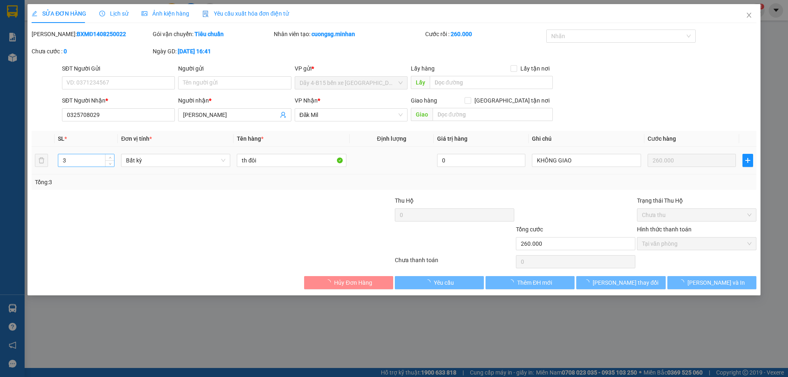
click at [87, 160] on input "3" at bounding box center [86, 160] width 56 height 12
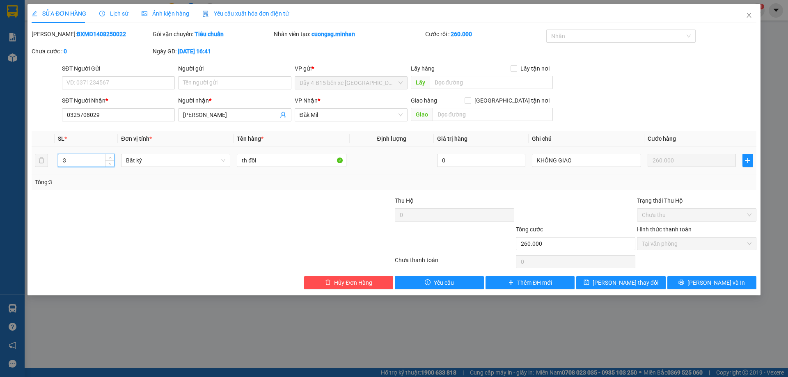
type input "4"
click at [628, 183] on div "Tổng: 4" at bounding box center [394, 182] width 718 height 9
drag, startPoint x: 685, startPoint y: 281, endPoint x: 690, endPoint y: 280, distance: 4.4
click at [685, 282] on button "[PERSON_NAME] và In" at bounding box center [711, 282] width 89 height 13
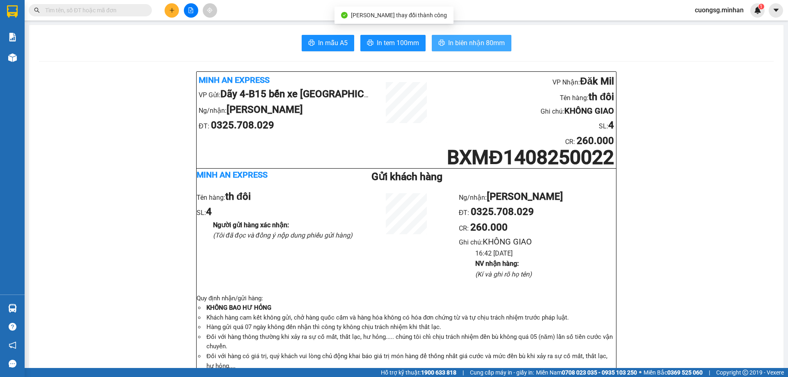
click at [459, 46] on span "In biên nhận 80mm" at bounding box center [476, 43] width 57 height 10
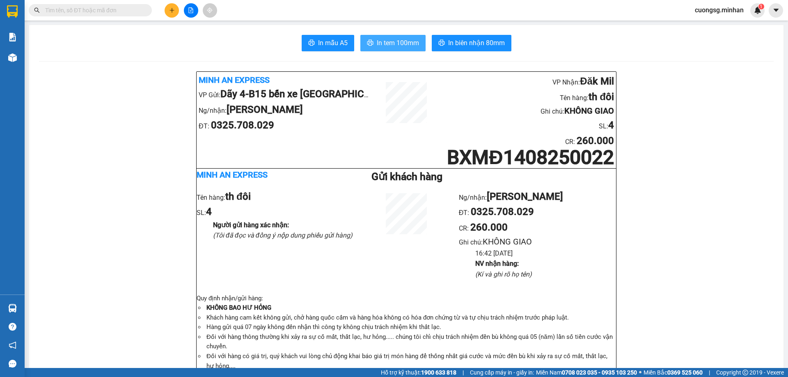
click at [383, 37] on button "In tem 100mm" at bounding box center [392, 43] width 65 height 16
click at [175, 14] on button at bounding box center [172, 10] width 14 height 14
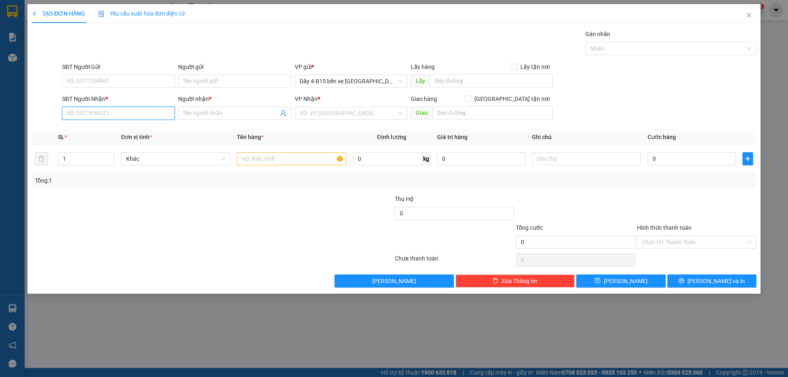
click at [133, 113] on input "SĐT Người Nhận *" at bounding box center [118, 113] width 113 height 13
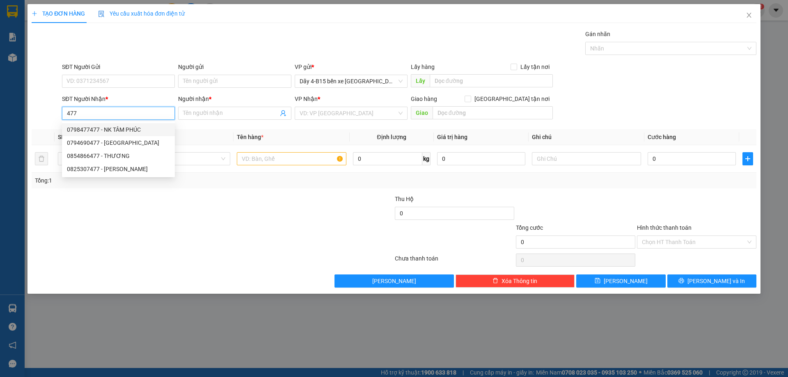
drag, startPoint x: 146, startPoint y: 132, endPoint x: 197, endPoint y: 138, distance: 51.6
click at [146, 132] on div "0798477477 - NK TÂM PHÚC" at bounding box center [118, 129] width 103 height 9
type input "0798477477"
type input "NK TÂM PHÚC"
checkbox input "true"
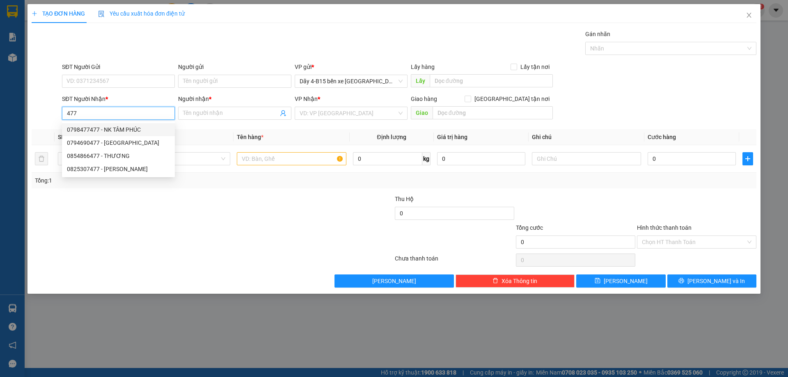
type input "TT"
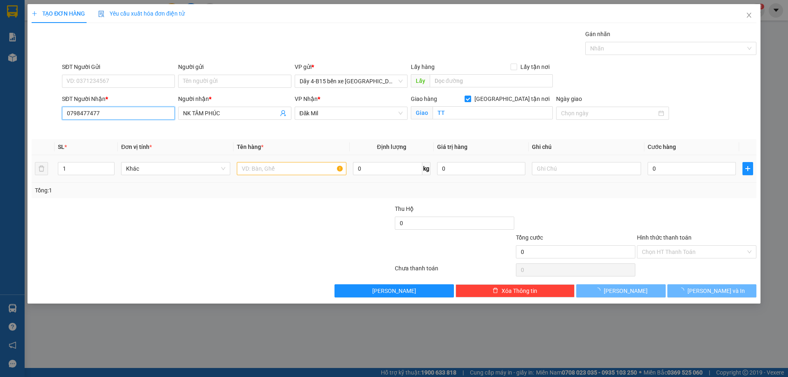
type input "0798477477"
click at [286, 165] on input "text" at bounding box center [291, 168] width 109 height 13
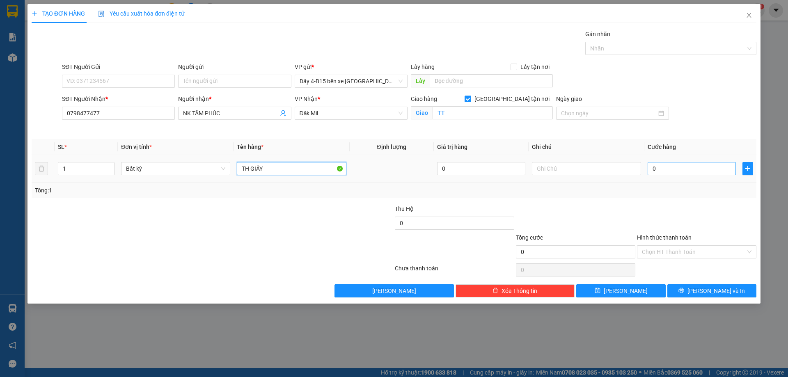
type input "TH GIẤY"
click at [685, 174] on input "0" at bounding box center [691, 168] width 88 height 13
type input "1"
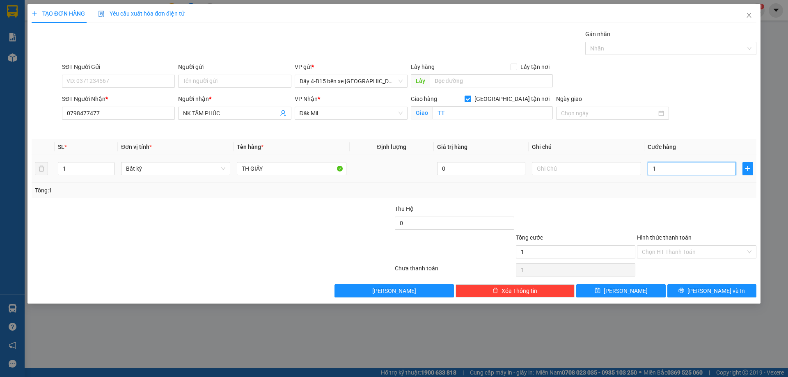
type input "10"
type input "100"
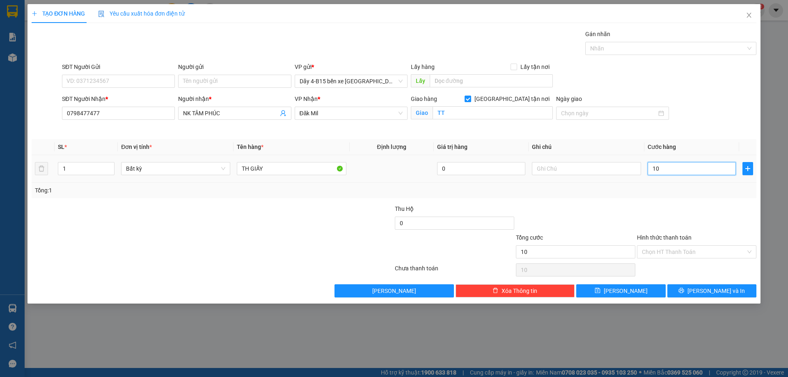
type input "100"
type input "100.000"
drag, startPoint x: 684, startPoint y: 193, endPoint x: 688, endPoint y: 222, distance: 29.5
click at [684, 194] on div "Tổng: 1" at bounding box center [394, 190] width 718 height 9
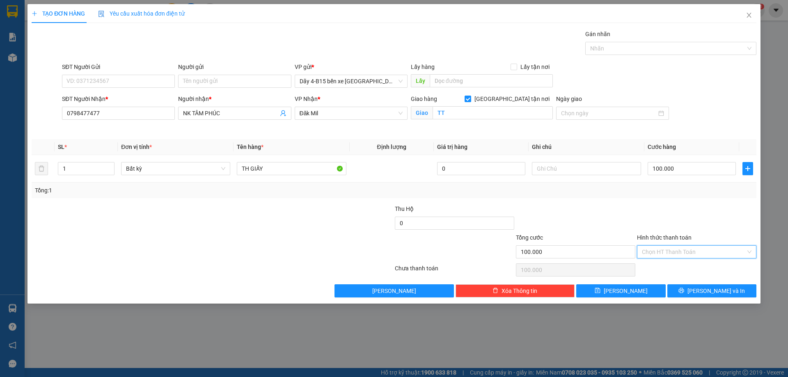
click at [689, 256] on input "Hình thức thanh toán" at bounding box center [694, 252] width 104 height 12
click at [688, 270] on div "Tại văn phòng" at bounding box center [697, 268] width 110 height 9
type input "0"
click at [709, 290] on span "[PERSON_NAME] và In" at bounding box center [715, 290] width 57 height 9
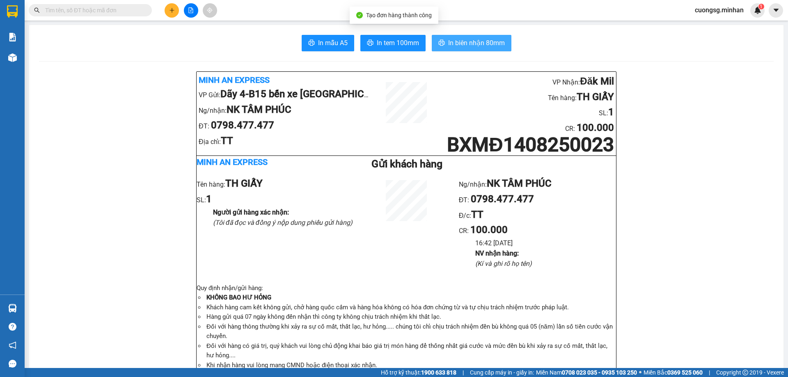
click at [461, 49] on button "In biên nhận 80mm" at bounding box center [472, 43] width 80 height 16
click at [409, 45] on span "In tem 100mm" at bounding box center [398, 43] width 42 height 10
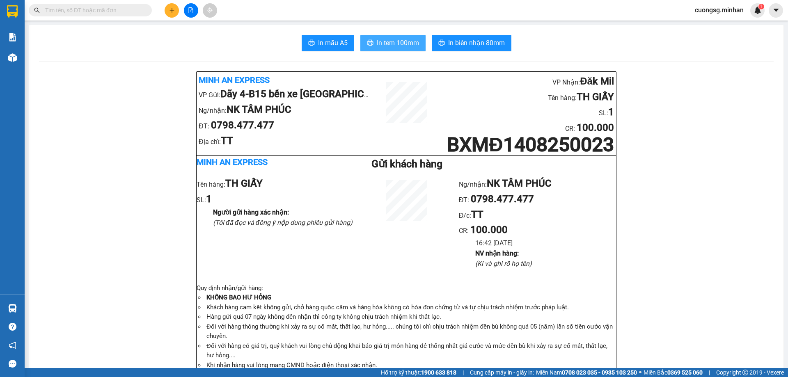
click at [393, 48] on button "In tem 100mm" at bounding box center [392, 43] width 65 height 16
click at [174, 15] on button at bounding box center [172, 10] width 14 height 14
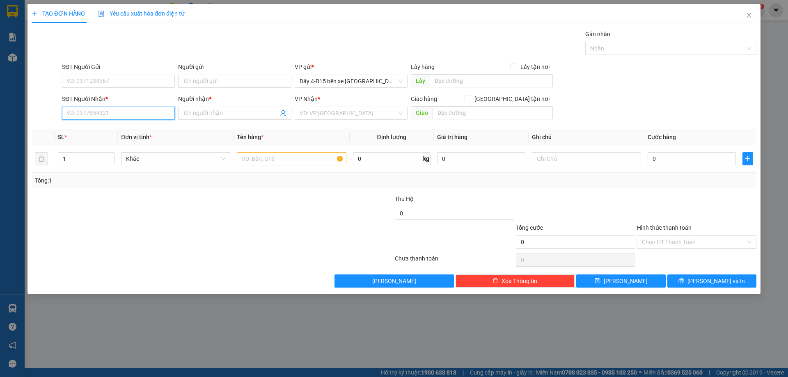
click at [88, 114] on input "SĐT Người Nhận *" at bounding box center [118, 113] width 113 height 13
type input "0336313279"
click at [121, 133] on div "0336313279 - MINH" at bounding box center [118, 129] width 103 height 9
type input "MINH"
type input "0336313279"
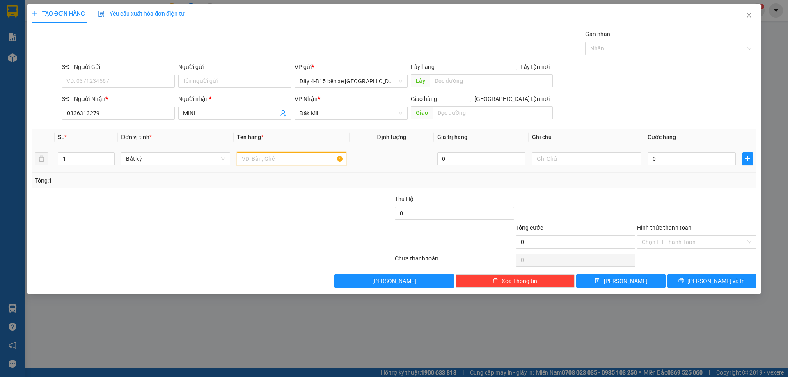
click at [285, 160] on input "text" at bounding box center [291, 158] width 109 height 13
type input "TH GIẤY"
click at [674, 155] on input "0" at bounding box center [691, 158] width 88 height 13
type input "5"
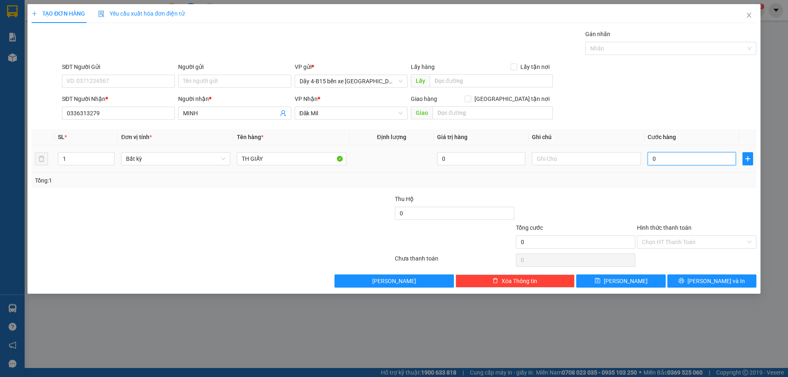
type input "5"
type input "50"
type input "50.000"
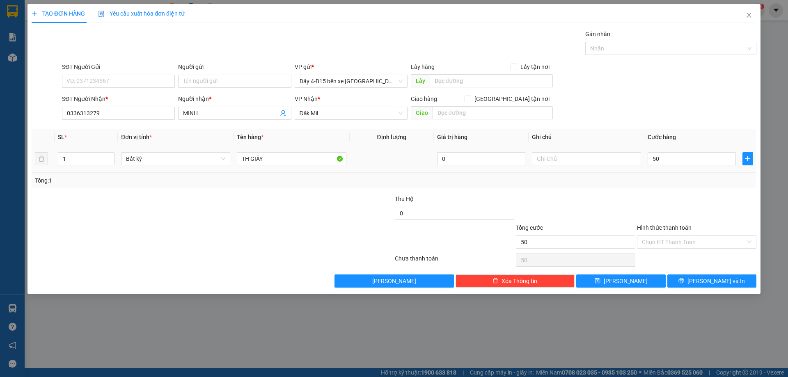
type input "50.000"
click at [680, 185] on div "Tổng: 1" at bounding box center [394, 181] width 724 height 16
click at [731, 279] on button "[PERSON_NAME] và In" at bounding box center [711, 280] width 89 height 13
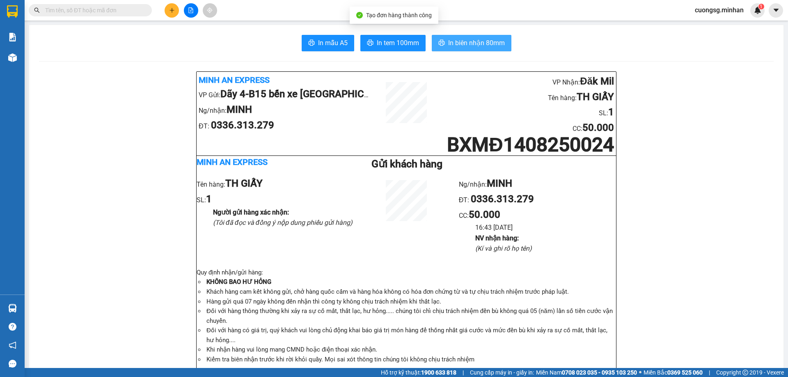
click at [471, 49] on button "In biên nhận 80mm" at bounding box center [472, 43] width 80 height 16
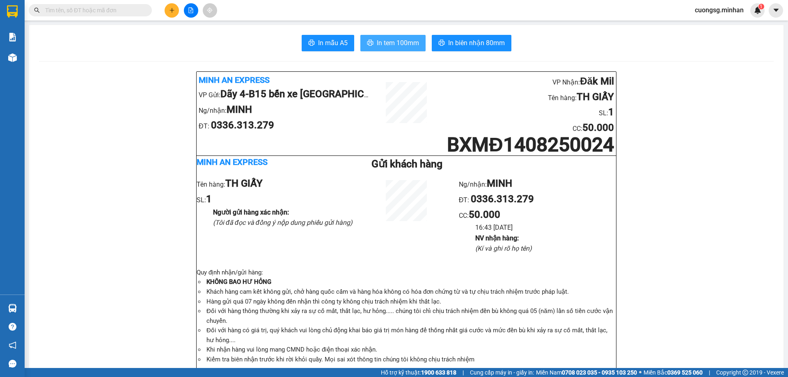
click at [395, 42] on span "In tem 100mm" at bounding box center [398, 43] width 42 height 10
click at [170, 12] on icon "plus" at bounding box center [172, 10] width 6 height 6
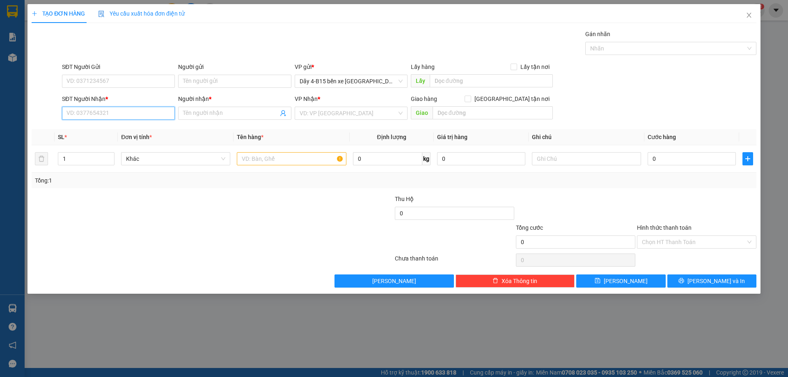
click at [113, 116] on input "SĐT Người Nhận *" at bounding box center [118, 113] width 113 height 13
type input "6"
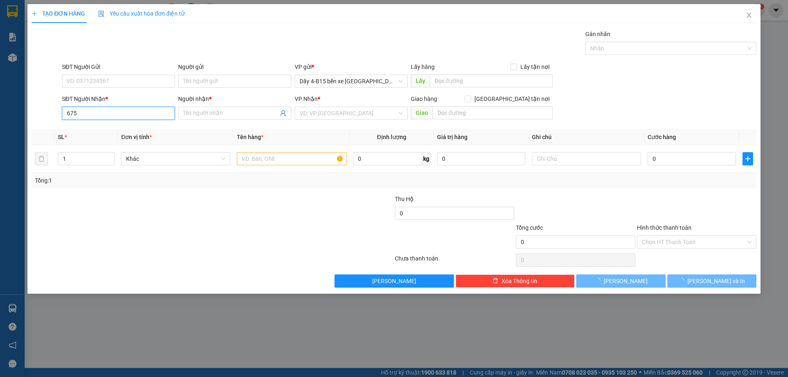
click at [113, 116] on input "675" at bounding box center [118, 113] width 113 height 13
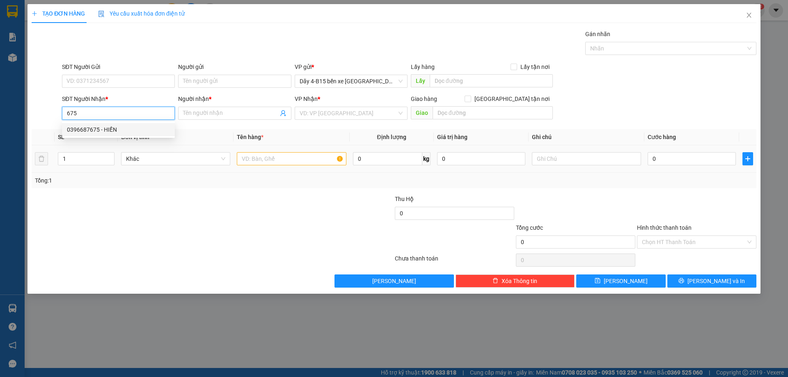
drag, startPoint x: 105, startPoint y: 128, endPoint x: 241, endPoint y: 167, distance: 140.9
click at [105, 129] on div "0396687675 - HIỀN" at bounding box center [118, 129] width 103 height 9
type input "0396687675"
type input "HIỀN"
type input "0396687675"
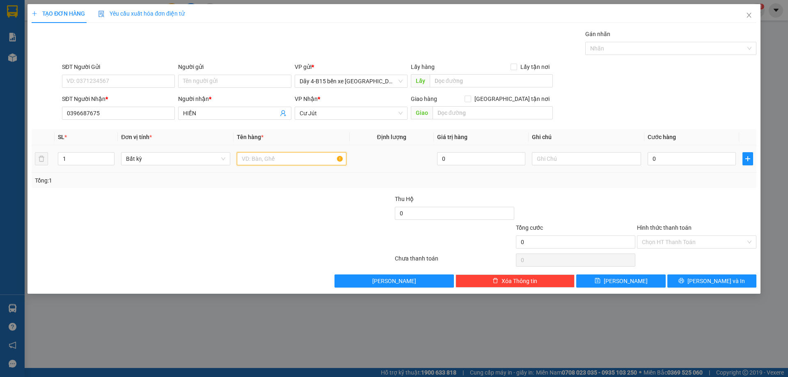
click at [274, 154] on input "text" at bounding box center [291, 158] width 109 height 13
type input "BỌC"
type input "50"
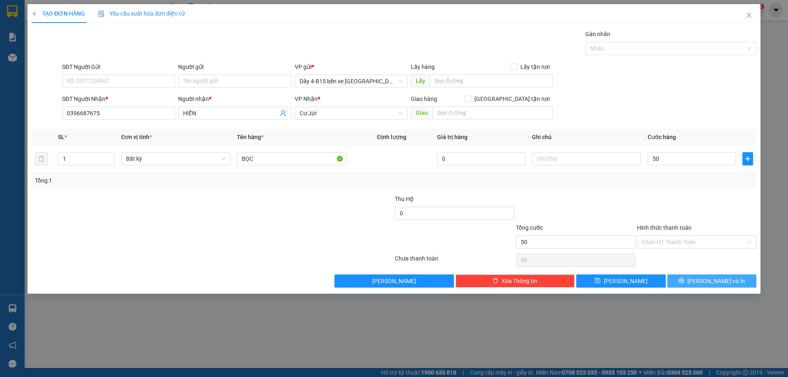
type input "50.000"
click at [743, 278] on button "[PERSON_NAME] và In" at bounding box center [711, 280] width 89 height 13
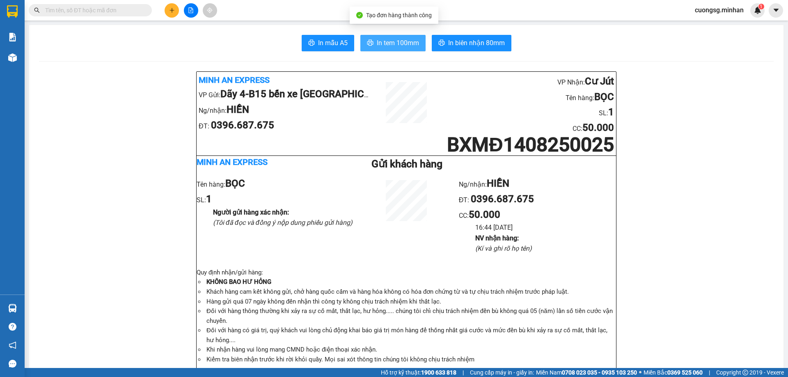
click at [407, 41] on span "In tem 100mm" at bounding box center [398, 43] width 42 height 10
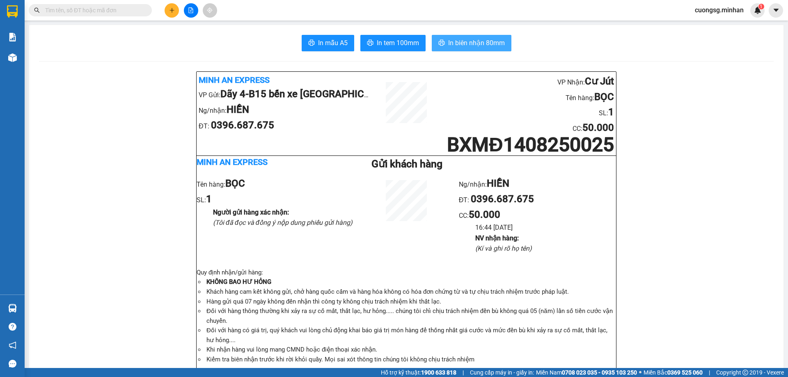
click at [488, 46] on span "In biên nhận 80mm" at bounding box center [476, 43] width 57 height 10
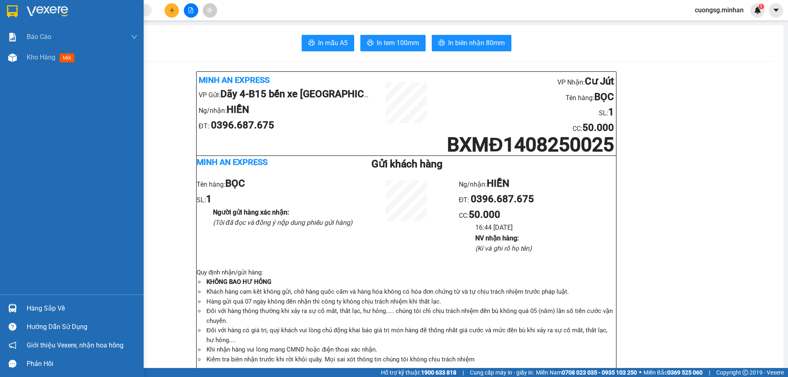
click at [6, 20] on div at bounding box center [72, 13] width 144 height 27
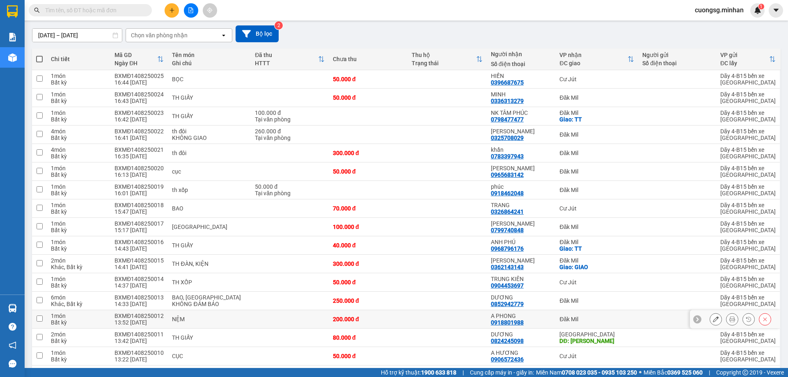
scroll to position [123, 0]
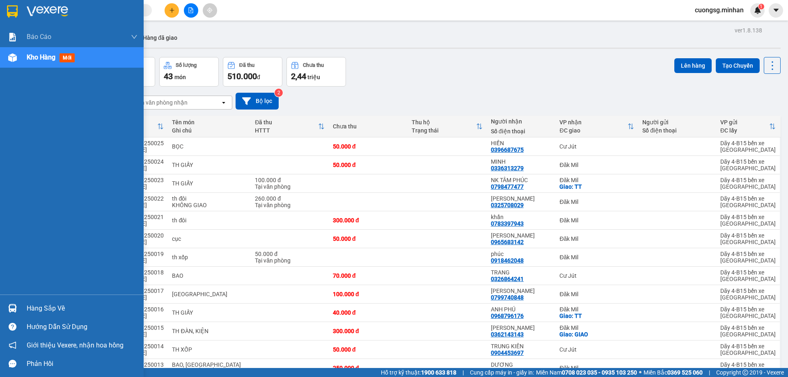
click at [2, 13] on div at bounding box center [72, 13] width 144 height 27
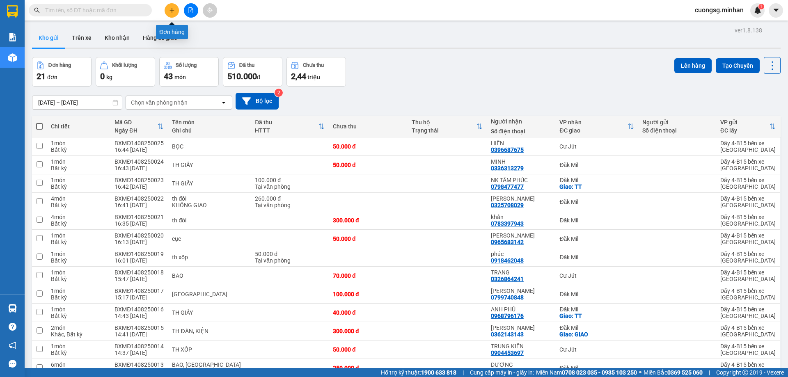
click at [167, 12] on button at bounding box center [172, 10] width 14 height 14
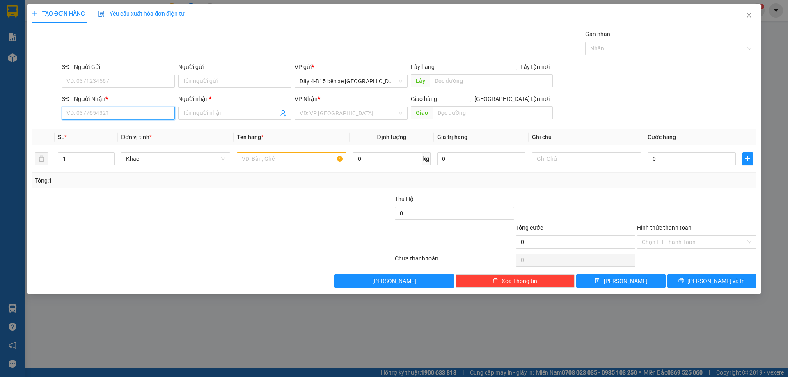
click at [109, 119] on input "SĐT Người Nhận *" at bounding box center [118, 113] width 113 height 13
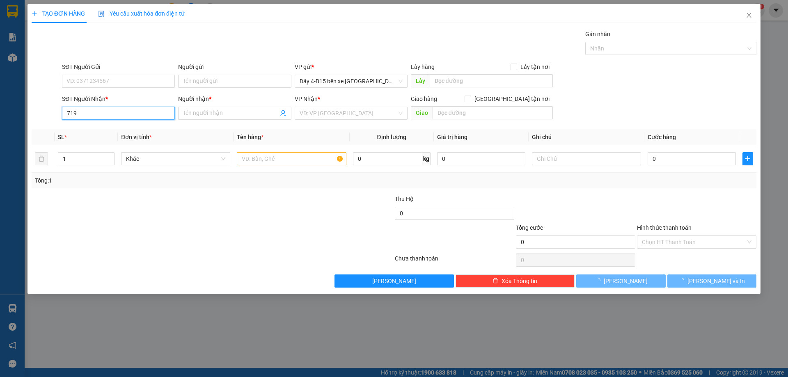
click at [109, 118] on input "719" at bounding box center [118, 113] width 113 height 13
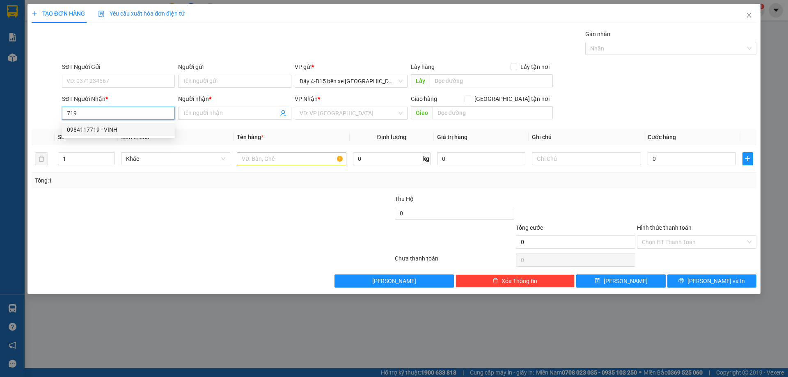
click at [106, 126] on div "0984117719 - VINH" at bounding box center [118, 129] width 103 height 9
type input "0984117719"
type input "VINH"
type input "ĐẮK WIL"
type input "0984117719"
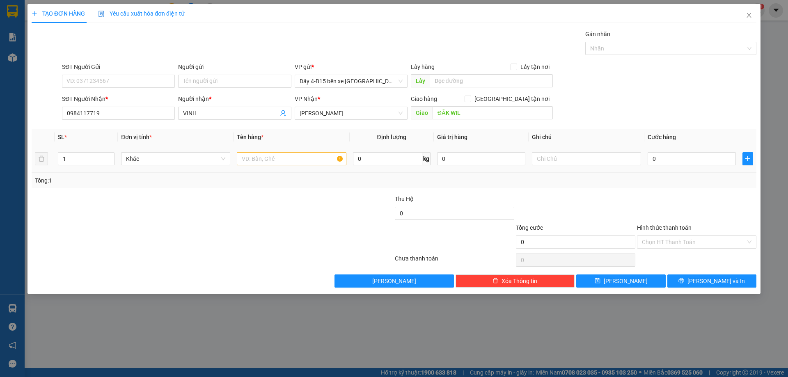
click at [253, 147] on td at bounding box center [291, 158] width 116 height 27
click at [254, 151] on div at bounding box center [291, 159] width 109 height 16
click at [254, 159] on input "text" at bounding box center [291, 158] width 109 height 13
type input "TH XỐP"
click at [670, 159] on input "0" at bounding box center [691, 158] width 88 height 13
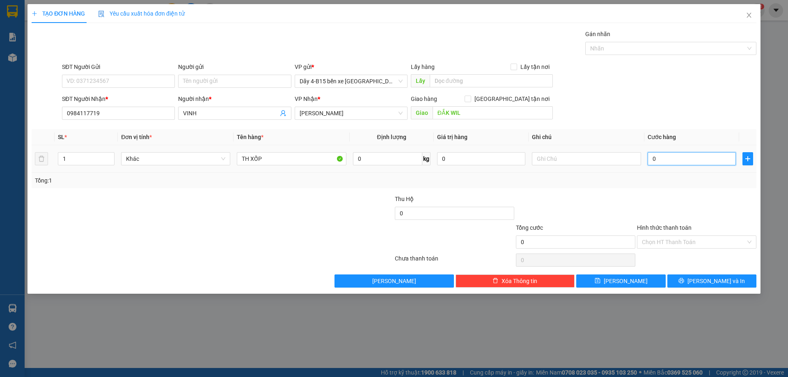
type input "4"
type input "40"
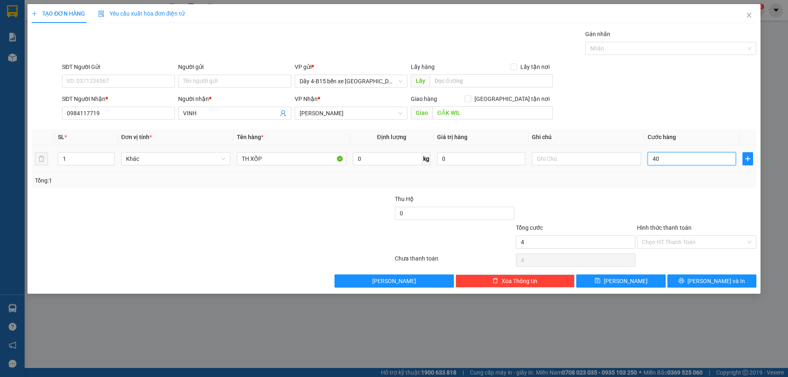
type input "40"
type input "40.000"
click at [660, 244] on input "Hình thức thanh toán" at bounding box center [694, 242] width 104 height 12
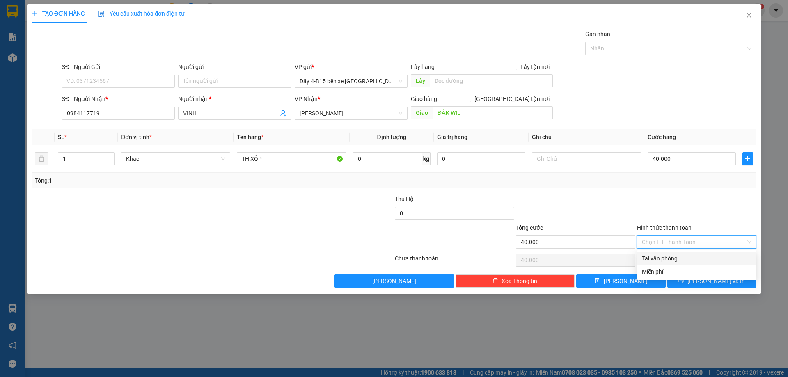
drag, startPoint x: 662, startPoint y: 256, endPoint x: 671, endPoint y: 265, distance: 12.2
click at [662, 257] on div "Tại văn phòng" at bounding box center [697, 258] width 110 height 9
type input "0"
click at [684, 284] on span "printer" at bounding box center [681, 281] width 6 height 7
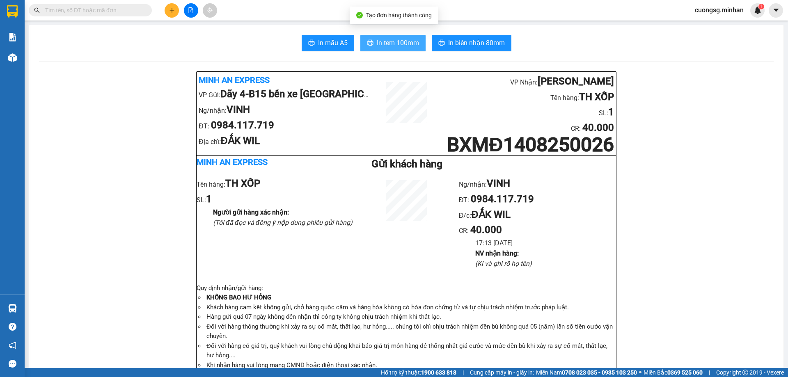
click at [386, 38] on span "In tem 100mm" at bounding box center [398, 43] width 42 height 10
click at [172, 10] on icon "plus" at bounding box center [171, 10] width 5 height 0
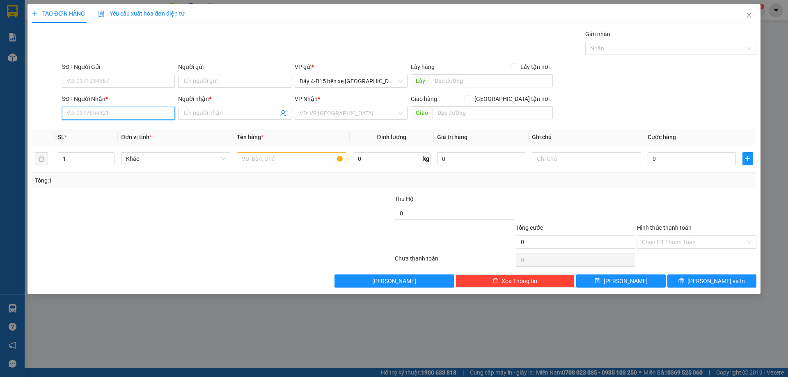
click at [101, 114] on input "SĐT Người Nhận *" at bounding box center [118, 113] width 113 height 13
click at [97, 130] on div "0399316734 - EAPO" at bounding box center [118, 129] width 103 height 9
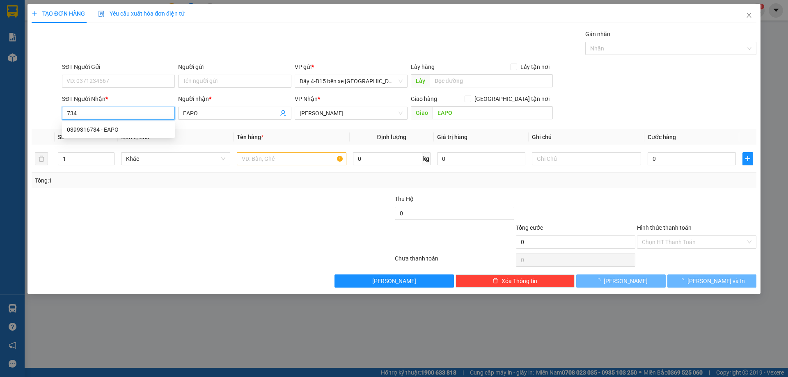
type input "0399316734"
type input "EAPO"
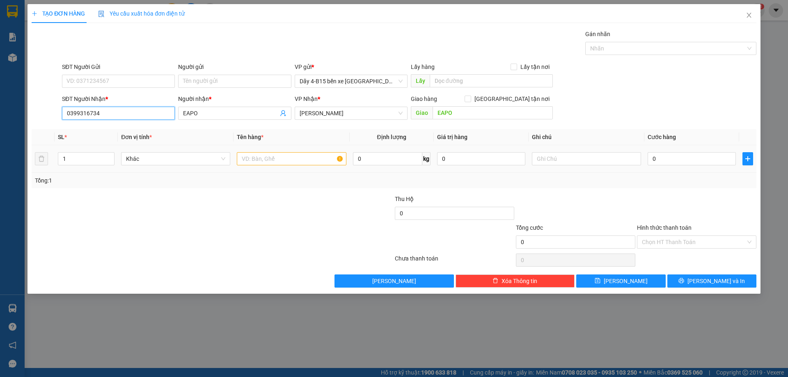
type input "0399316734"
click at [275, 162] on input "text" at bounding box center [291, 158] width 109 height 13
type input "TH XỐP"
click at [656, 164] on input "0" at bounding box center [691, 158] width 88 height 13
type input "4"
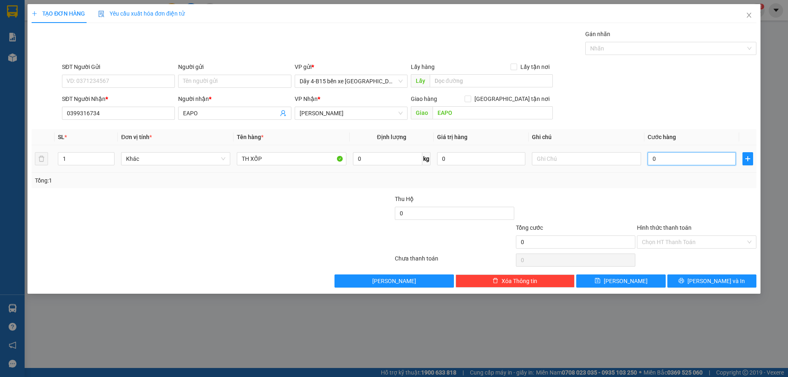
type input "4"
type input "40"
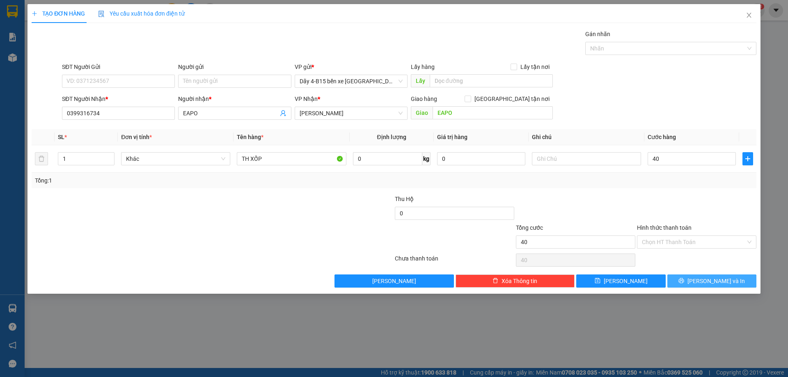
type input "40.000"
click at [740, 279] on button "[PERSON_NAME] và In" at bounding box center [711, 280] width 89 height 13
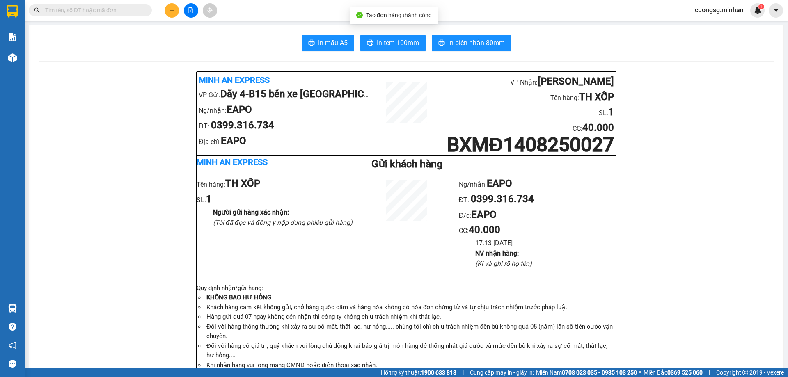
click at [400, 49] on button "In tem 100mm" at bounding box center [392, 43] width 65 height 16
click at [174, 15] on button at bounding box center [172, 10] width 14 height 14
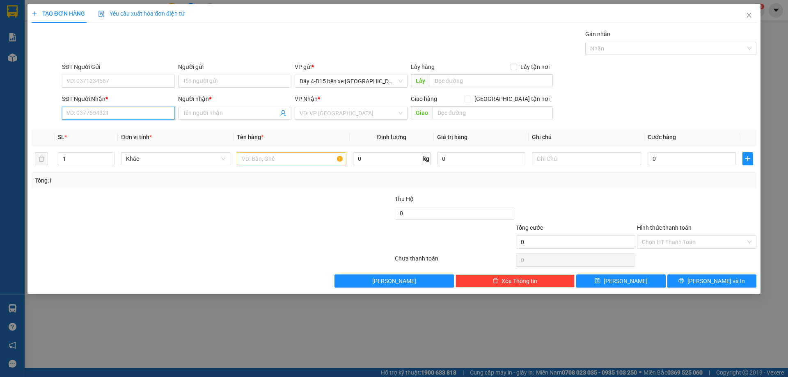
click at [105, 110] on input "SĐT Người Nhận *" at bounding box center [118, 113] width 113 height 13
click at [115, 109] on input "999" at bounding box center [118, 113] width 113 height 13
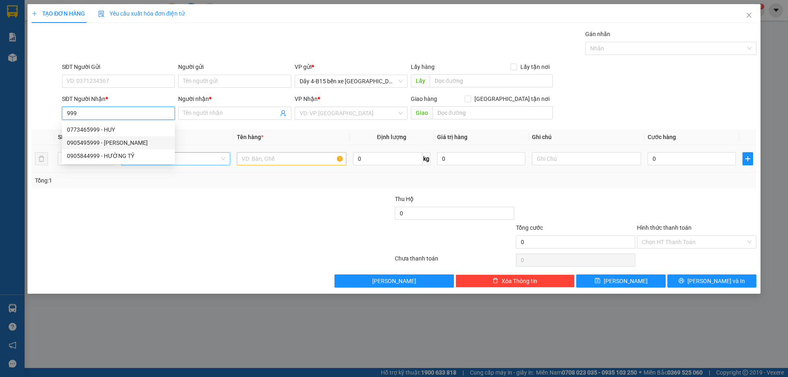
click at [111, 142] on div "0905495999 - TUẤN THẢO" at bounding box center [118, 142] width 103 height 9
type input "0905495999"
type input "[PERSON_NAME]"
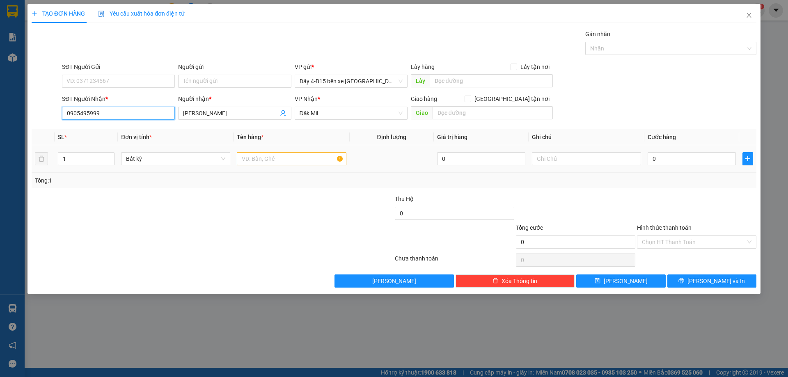
type input "0905495999"
click at [261, 162] on input "text" at bounding box center [291, 158] width 109 height 13
type input "HỘP"
click at [659, 156] on input "0" at bounding box center [691, 158] width 88 height 13
type input "4"
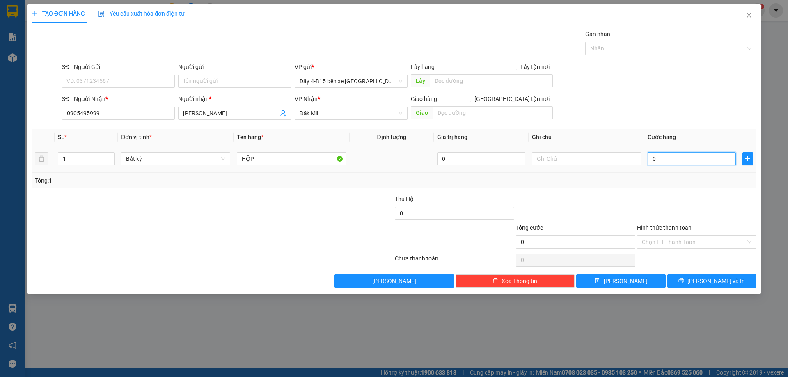
type input "4"
type input "40"
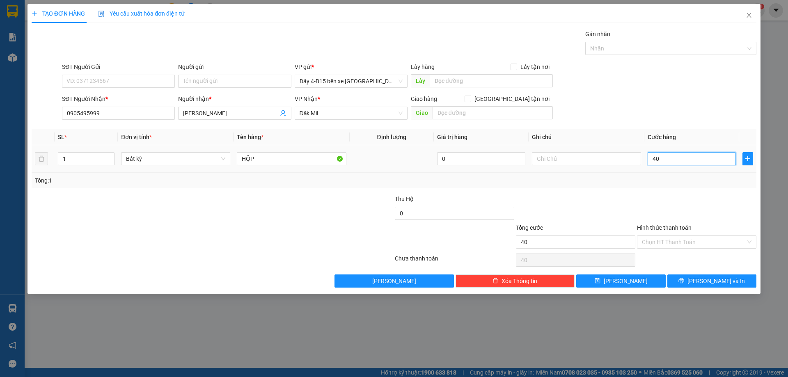
type input "4"
type input "0"
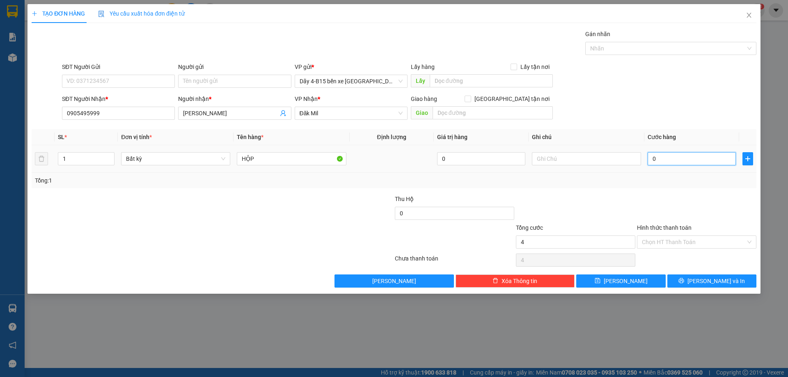
type input "0"
type input "03"
type input "3"
type input "030"
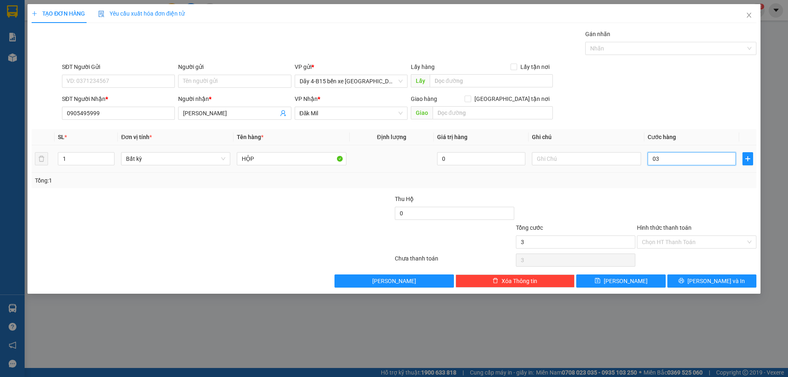
type input "30"
type input "30.000"
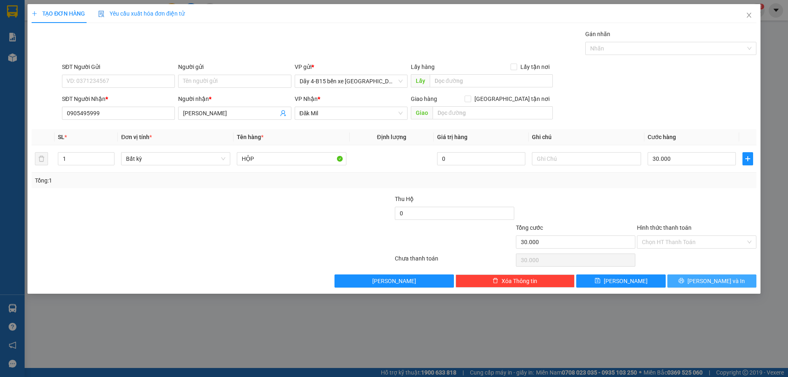
click at [702, 286] on button "[PERSON_NAME] và In" at bounding box center [711, 280] width 89 height 13
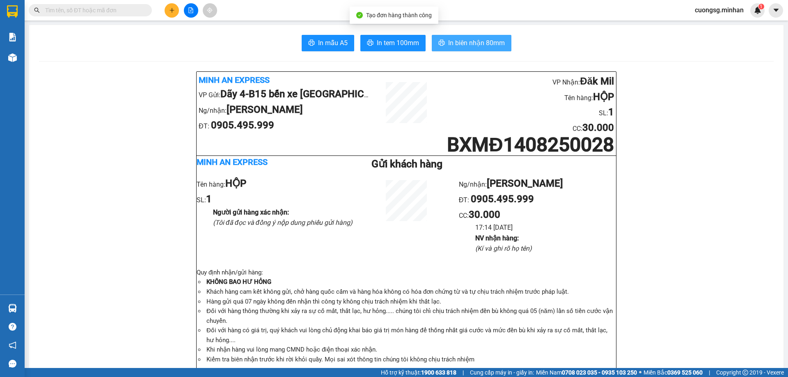
click at [488, 49] on button "In biên nhận 80mm" at bounding box center [472, 43] width 80 height 16
click at [400, 42] on span "In tem 100mm" at bounding box center [398, 43] width 42 height 10
click at [410, 48] on span "In tem 100mm" at bounding box center [398, 43] width 42 height 10
click at [407, 45] on span "In tem 100mm" at bounding box center [398, 43] width 42 height 10
click at [460, 47] on span "In biên nhận 80mm" at bounding box center [476, 43] width 57 height 10
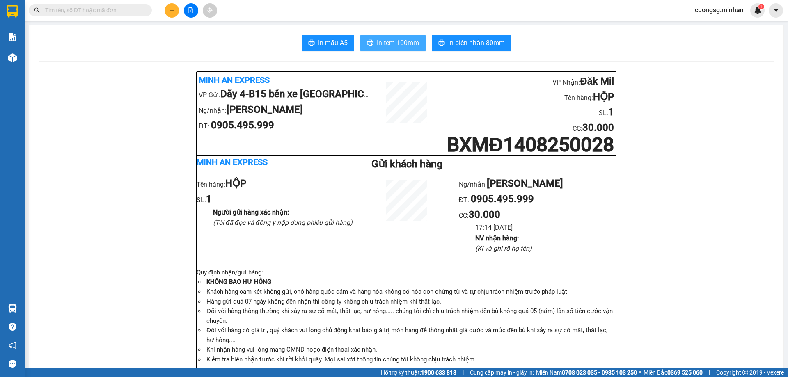
click at [381, 48] on button "In tem 100mm" at bounding box center [392, 43] width 65 height 16
click at [171, 9] on icon "plus" at bounding box center [172, 10] width 6 height 6
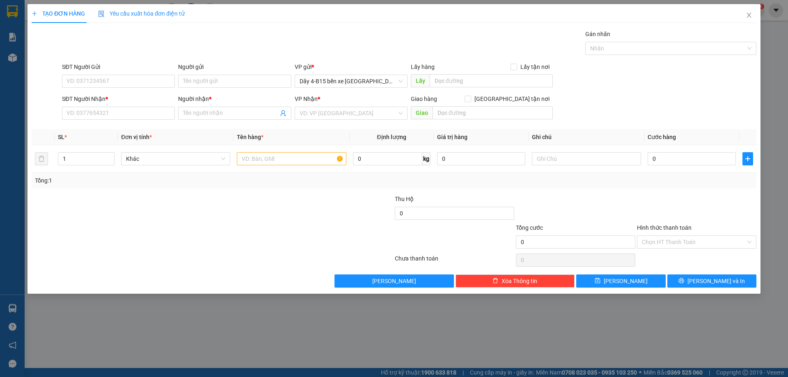
click at [94, 121] on div "SĐT Người Nhận * VD: 0377654321" at bounding box center [118, 108] width 113 height 29
click at [89, 119] on div "SĐT Người Nhận * VD: 0377654321" at bounding box center [118, 108] width 113 height 29
click at [115, 114] on input "SĐT Người Nhận *" at bounding box center [118, 113] width 113 height 13
click at [116, 114] on input "734" at bounding box center [118, 113] width 113 height 13
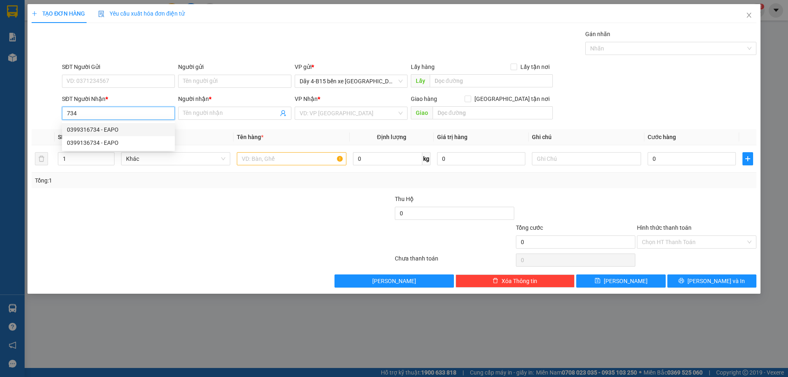
click at [119, 130] on div "0399316734 - EAPO" at bounding box center [118, 129] width 103 height 9
type input "0399316734"
type input "EAPO"
type input "0399316734"
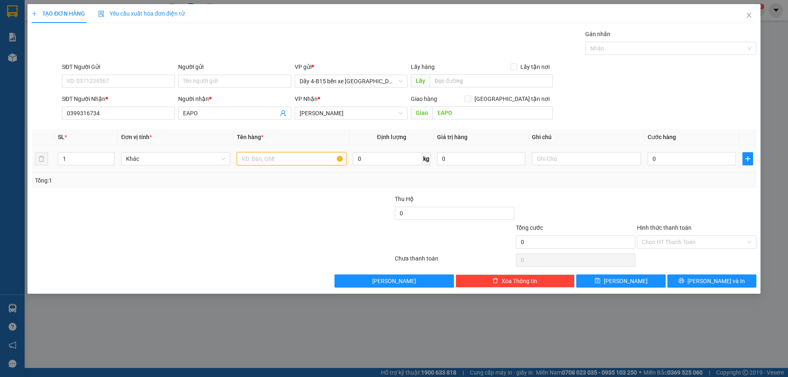
click at [272, 162] on input "text" at bounding box center [291, 158] width 109 height 13
type input "TH XỐP"
click at [660, 163] on input "0" at bounding box center [691, 158] width 88 height 13
type input "3"
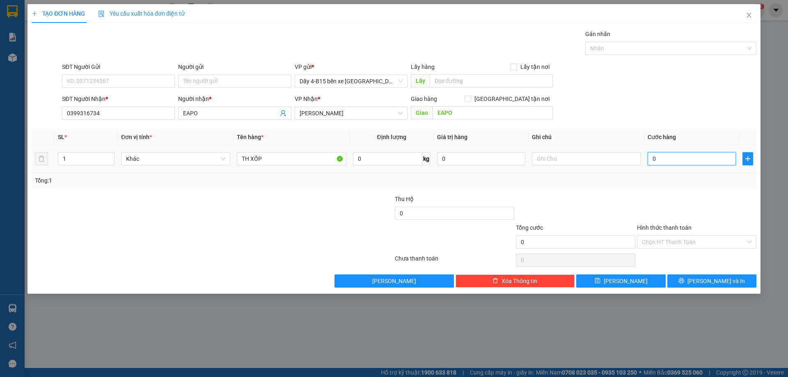
type input "3"
type input "30"
type input "30.000"
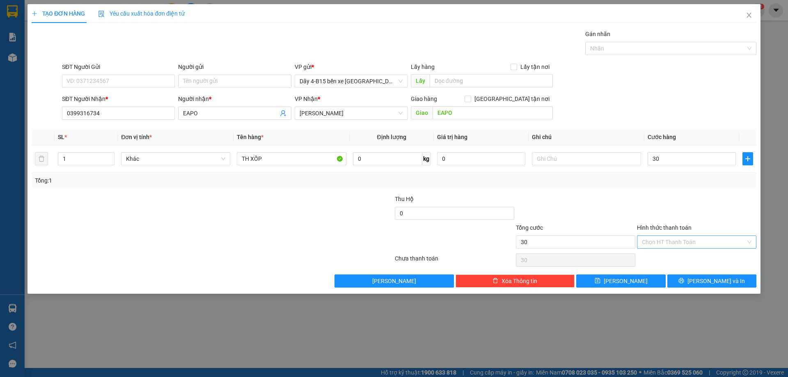
type input "30.000"
drag, startPoint x: 695, startPoint y: 241, endPoint x: 696, endPoint y: 252, distance: 11.6
click at [695, 242] on input "Hình thức thanh toán" at bounding box center [694, 242] width 104 height 12
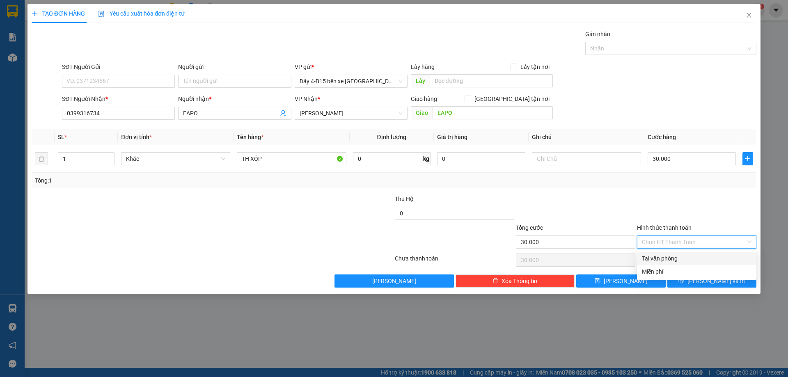
click at [696, 260] on div "Tại văn phòng" at bounding box center [697, 258] width 110 height 9
type input "0"
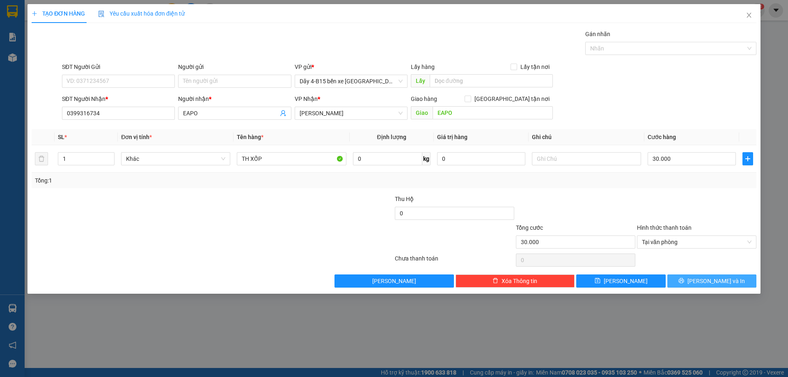
click at [695, 281] on button "[PERSON_NAME] và In" at bounding box center [711, 280] width 89 height 13
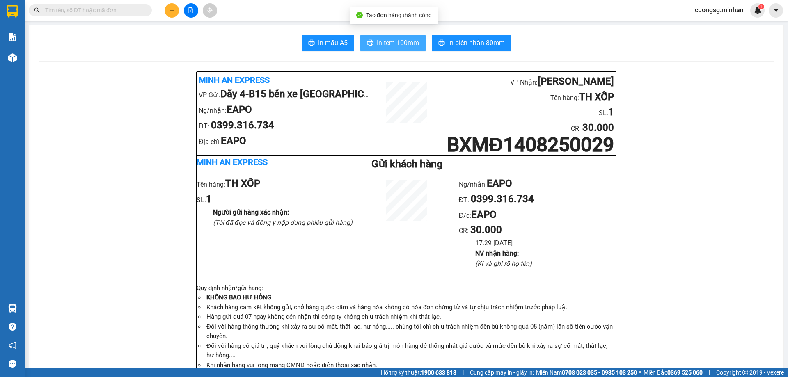
click at [384, 50] on button "In tem 100mm" at bounding box center [392, 43] width 65 height 16
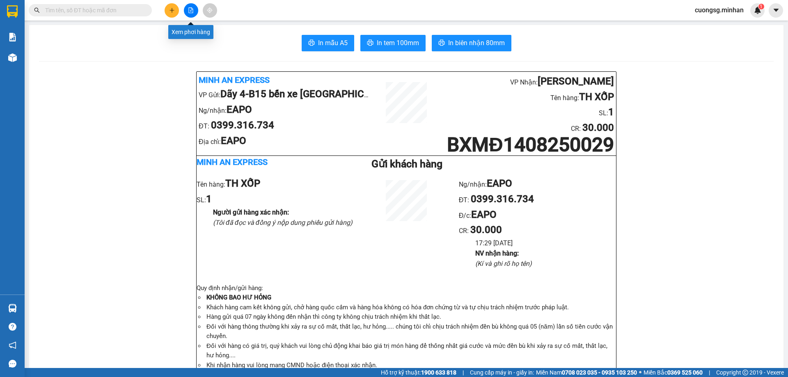
click at [191, 9] on icon "file-add" at bounding box center [191, 10] width 5 height 6
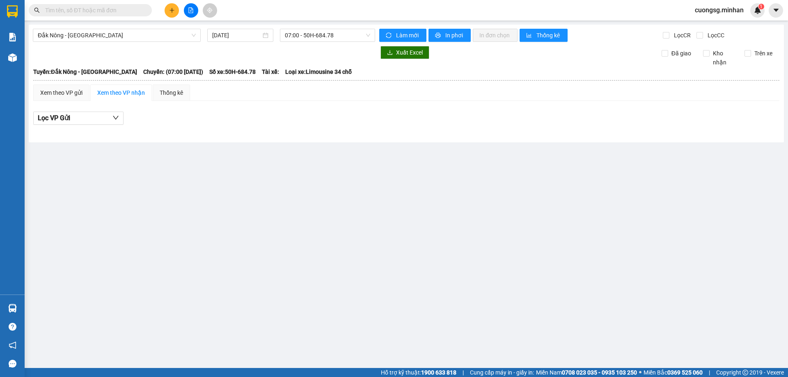
click at [192, 14] on button at bounding box center [191, 10] width 14 height 14
click at [240, 32] on input "[DATE]" at bounding box center [236, 35] width 49 height 9
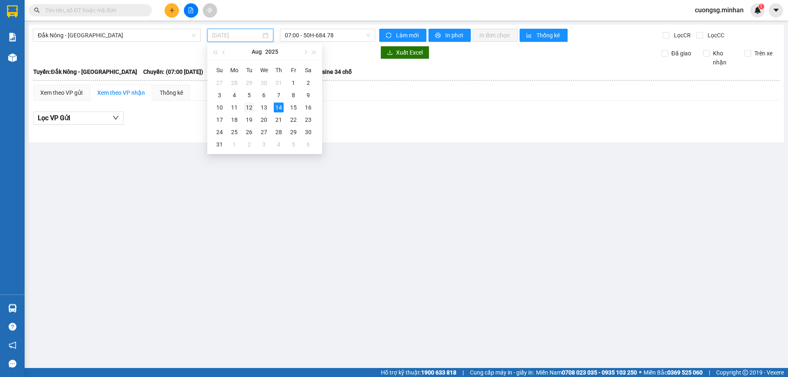
click at [250, 107] on div "12" at bounding box center [249, 108] width 10 height 10
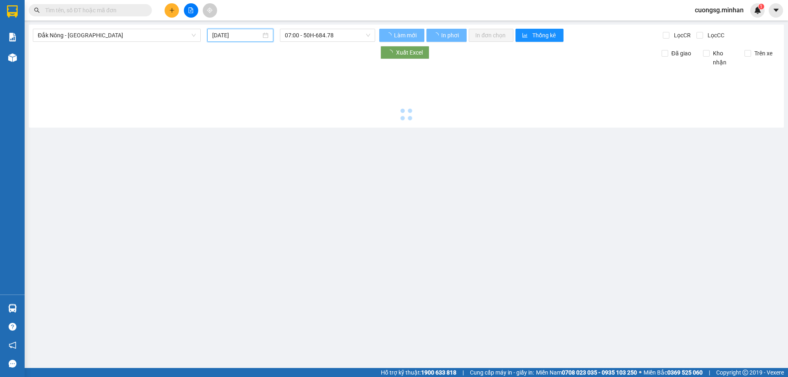
type input "[DATE]"
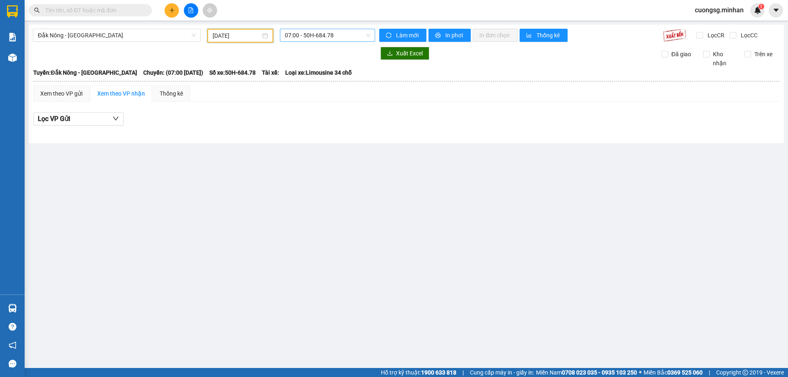
click at [315, 34] on span "07:00 - 50H-684.78" at bounding box center [327, 35] width 85 height 12
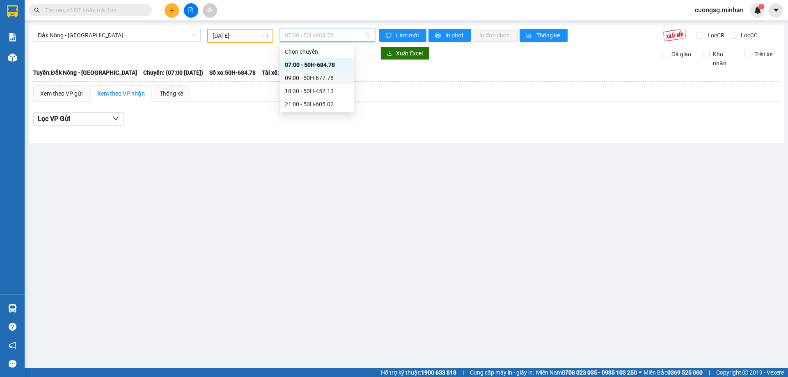
click at [309, 78] on div "09:00 - 50H-677.78" at bounding box center [317, 77] width 64 height 9
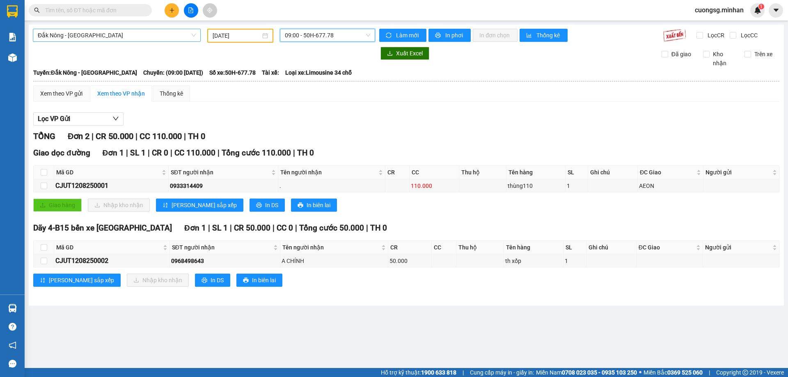
click at [162, 39] on span "Đắk Nông - [GEOGRAPHIC_DATA]" at bounding box center [117, 35] width 158 height 12
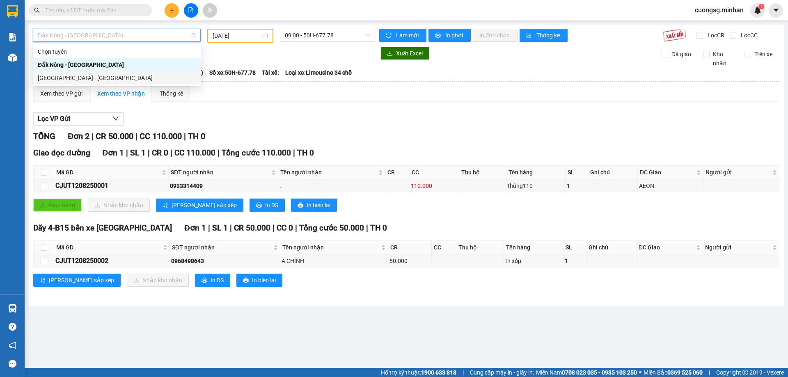
drag, startPoint x: 127, startPoint y: 84, endPoint x: 204, endPoint y: 62, distance: 80.6
click at [127, 84] on div "[GEOGRAPHIC_DATA] - [GEOGRAPHIC_DATA]" at bounding box center [117, 77] width 168 height 13
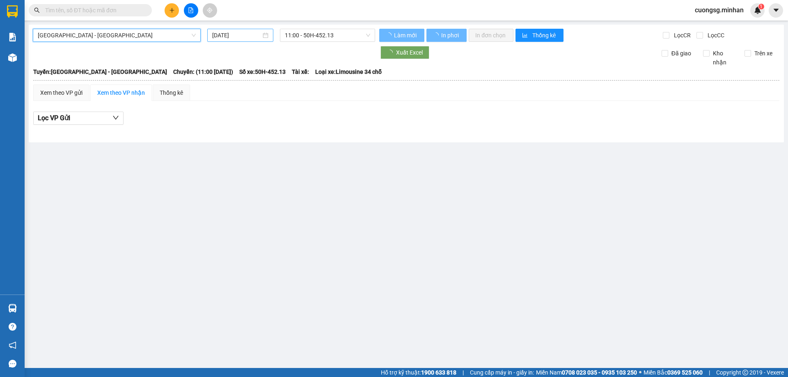
click at [231, 35] on input "[DATE]" at bounding box center [236, 35] width 49 height 9
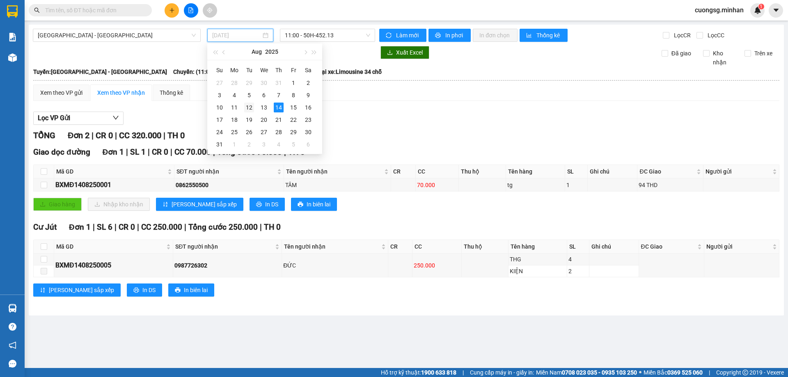
drag, startPoint x: 248, startPoint y: 110, endPoint x: 303, endPoint y: 53, distance: 79.5
click at [249, 111] on div "12" at bounding box center [249, 108] width 10 height 10
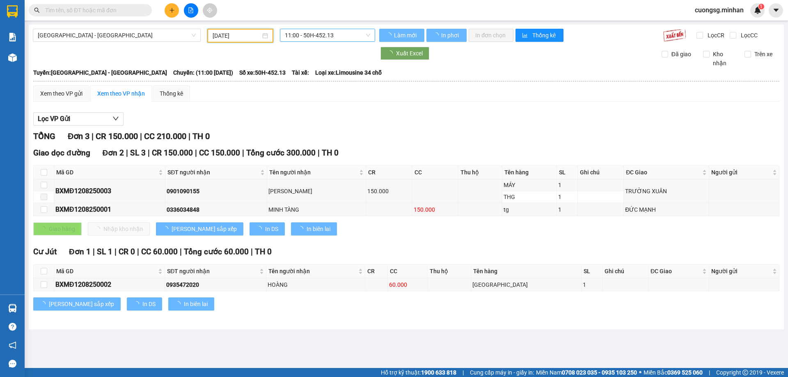
click at [309, 30] on span "11:00 - 50H-452.13" at bounding box center [327, 35] width 85 height 12
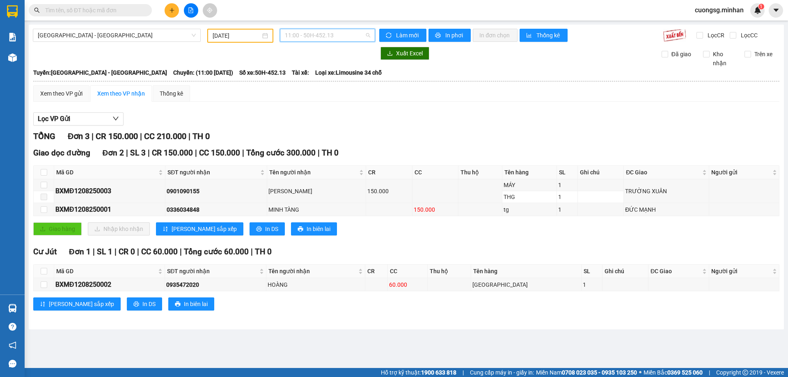
drag, startPoint x: 306, startPoint y: 37, endPoint x: 312, endPoint y: 60, distance: 23.7
click at [307, 37] on span "11:00 - 50H-452.13" at bounding box center [327, 35] width 85 height 12
click at [314, 80] on div "14:00 - 50H-605.02" at bounding box center [317, 77] width 64 height 9
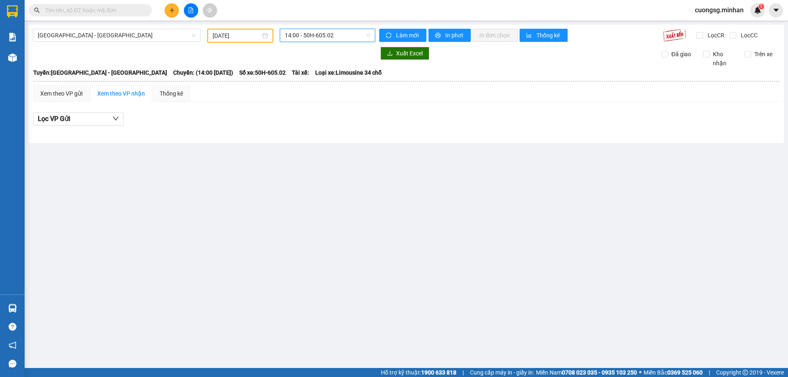
click at [341, 33] on span "14:00 - 50H-605.02" at bounding box center [327, 35] width 85 height 12
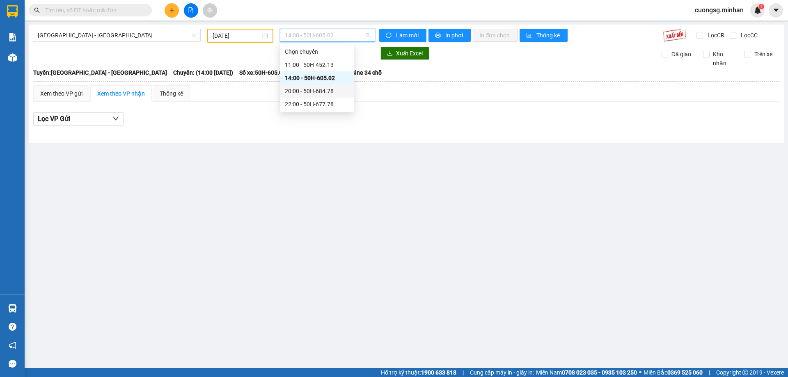
click at [326, 92] on div "20:00 - 50H-684.78" at bounding box center [317, 91] width 64 height 9
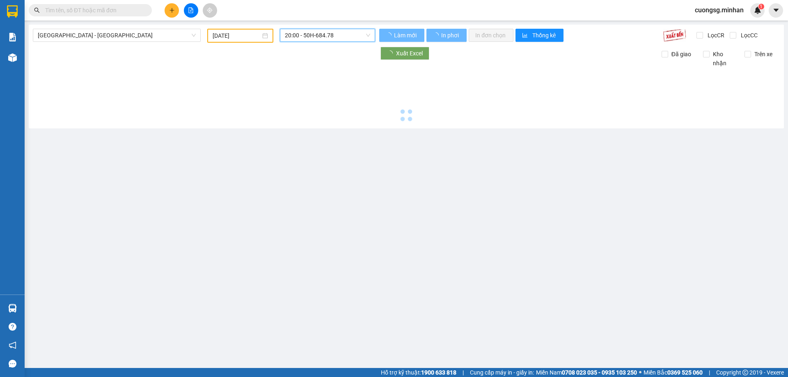
click at [326, 37] on span "20:00 - 50H-684.78" at bounding box center [327, 35] width 85 height 12
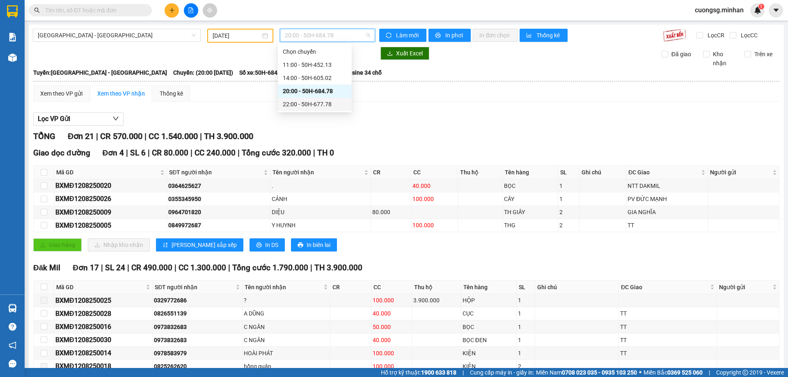
click at [313, 109] on div "22:00 - 50H-677.78" at bounding box center [315, 104] width 74 height 13
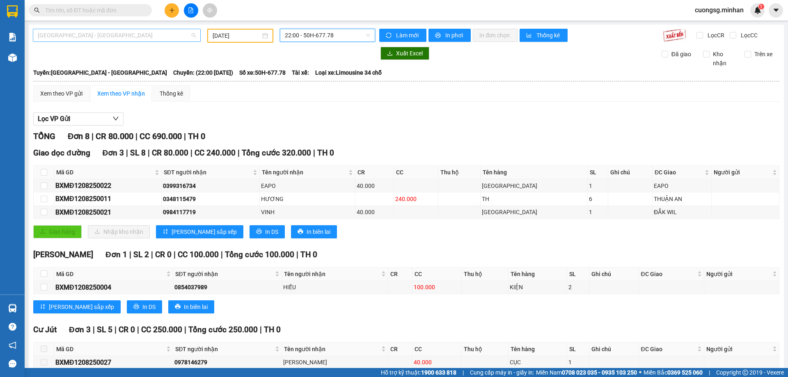
click at [124, 40] on span "[GEOGRAPHIC_DATA] - [GEOGRAPHIC_DATA]" at bounding box center [117, 35] width 158 height 12
click at [235, 38] on input "[DATE]" at bounding box center [236, 35] width 48 height 9
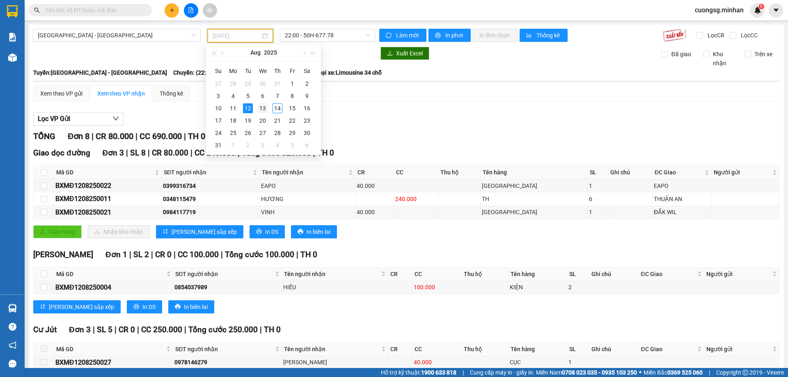
click at [264, 108] on div "13" at bounding box center [263, 108] width 10 height 10
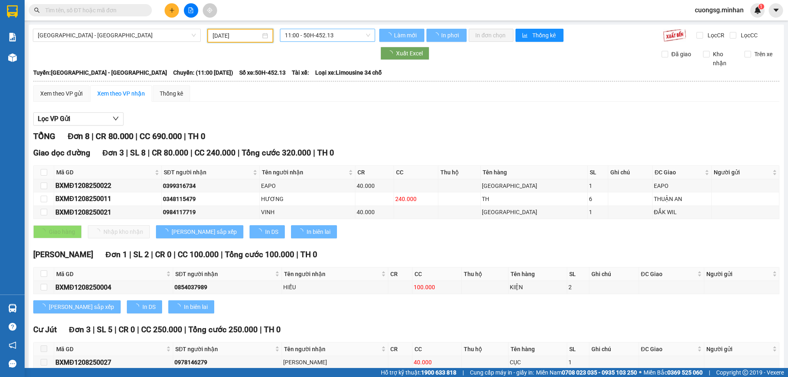
click at [295, 37] on span "11:00 - 50H-452.13" at bounding box center [327, 35] width 85 height 12
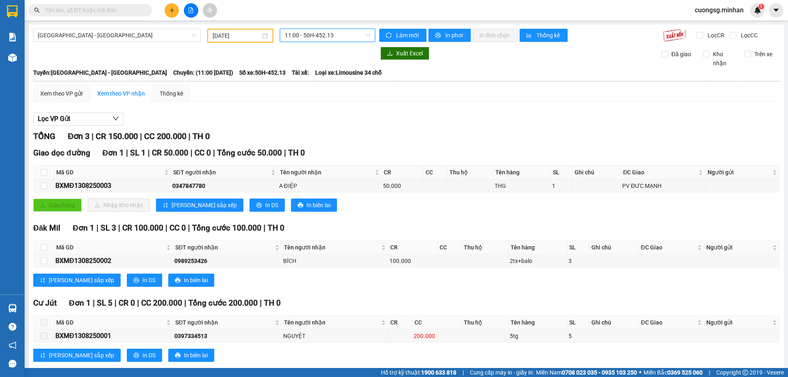
click at [308, 42] on div "11:00 11:00 - 50H-452.13" at bounding box center [327, 36] width 102 height 14
click at [315, 30] on span "11:00 - 50H-452.13" at bounding box center [327, 35] width 85 height 12
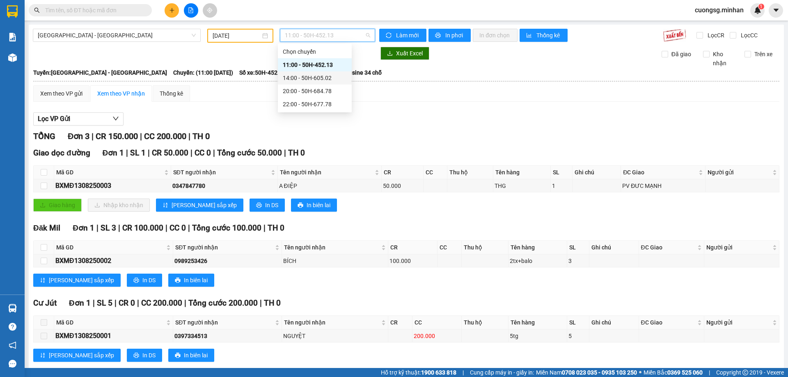
click at [307, 79] on div "14:00 - 50H-605.02" at bounding box center [315, 77] width 64 height 9
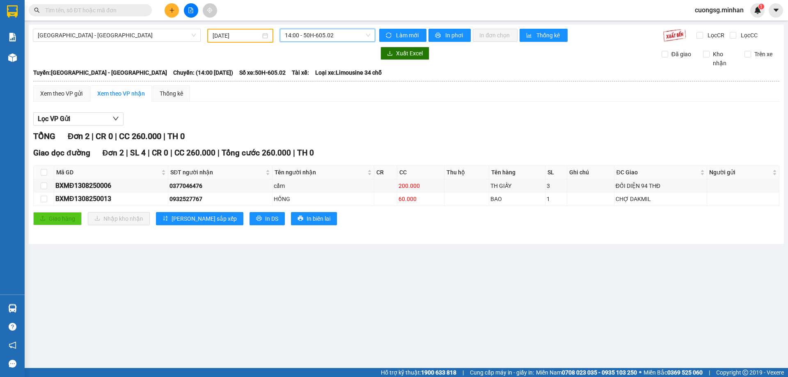
click at [309, 37] on span "14:00 - 50H-605.02" at bounding box center [327, 35] width 85 height 12
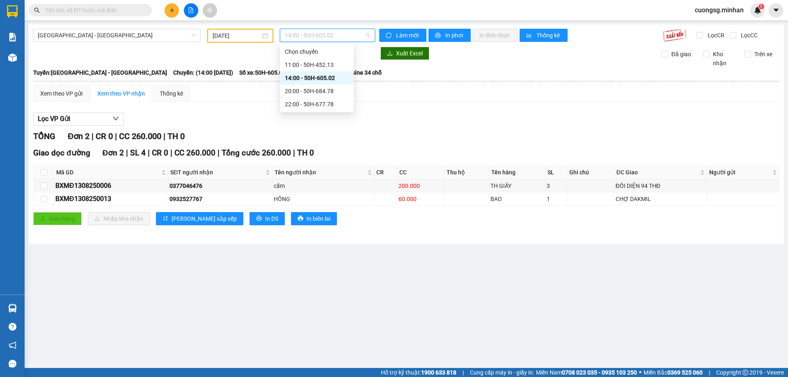
click at [310, 82] on div "14:00 - 50H-605.02" at bounding box center [317, 77] width 64 height 9
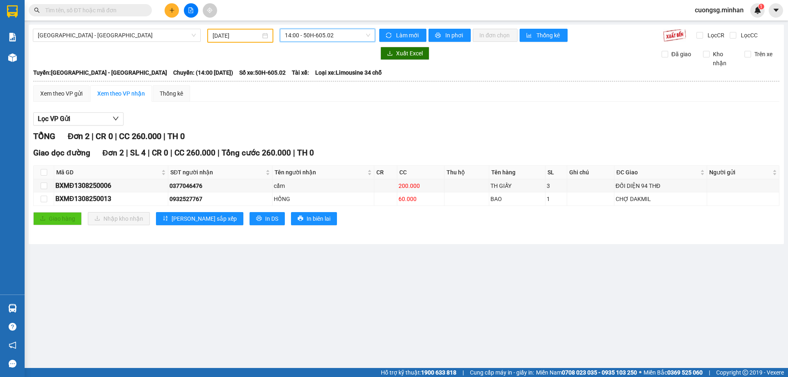
click at [311, 86] on div "Xem theo VP gửi Xem theo VP nhận Thống kê" at bounding box center [406, 93] width 746 height 16
click at [315, 30] on span "14:00 - 50H-605.02" at bounding box center [327, 35] width 85 height 12
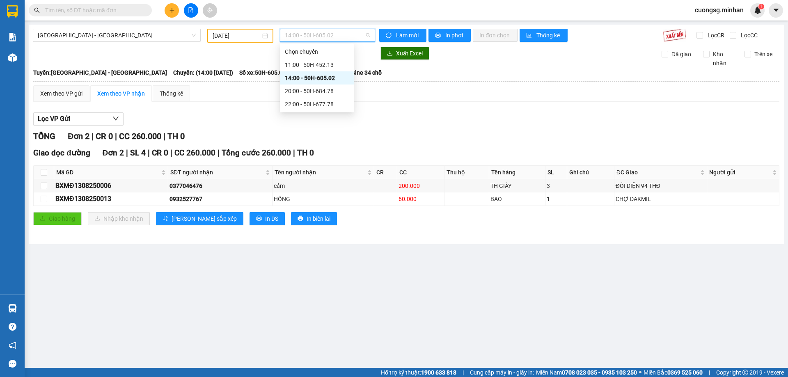
click at [312, 90] on div "20:00 - 50H-684.78" at bounding box center [317, 91] width 64 height 9
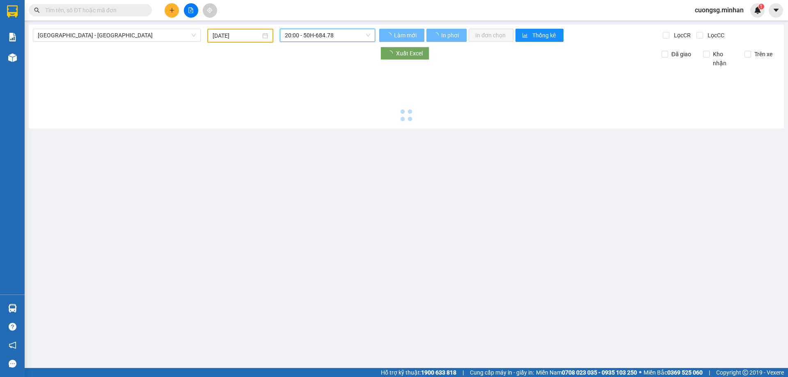
click at [327, 30] on span "20:00 - 50H-684.78" at bounding box center [327, 35] width 85 height 12
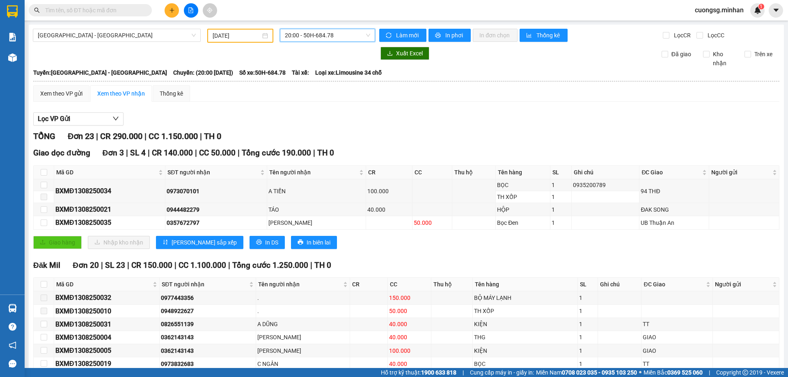
click at [322, 37] on span "20:00 - 50H-684.78" at bounding box center [327, 35] width 85 height 12
click at [337, 39] on span "20:00 - 50H-684.78" at bounding box center [327, 35] width 85 height 12
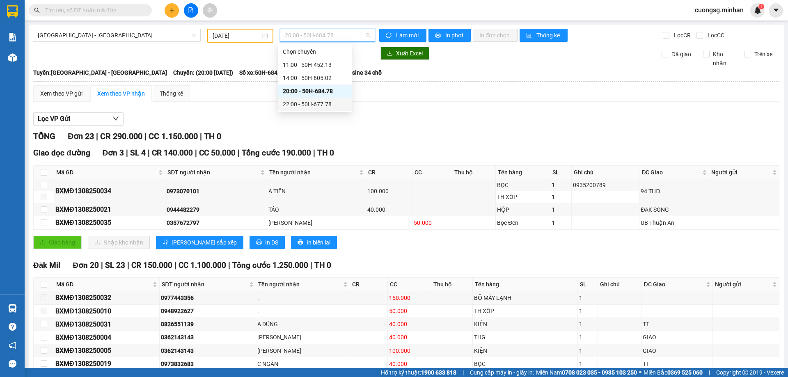
click at [338, 104] on div "22:00 - 50H-677.78" at bounding box center [315, 104] width 64 height 9
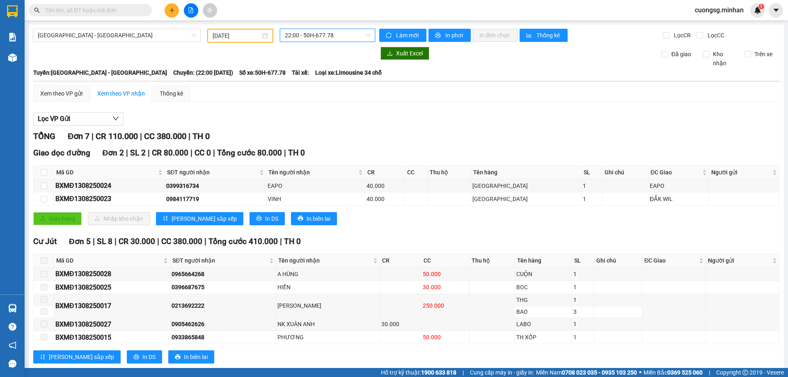
click at [306, 36] on span "22:00 - 50H-677.78" at bounding box center [327, 35] width 85 height 12
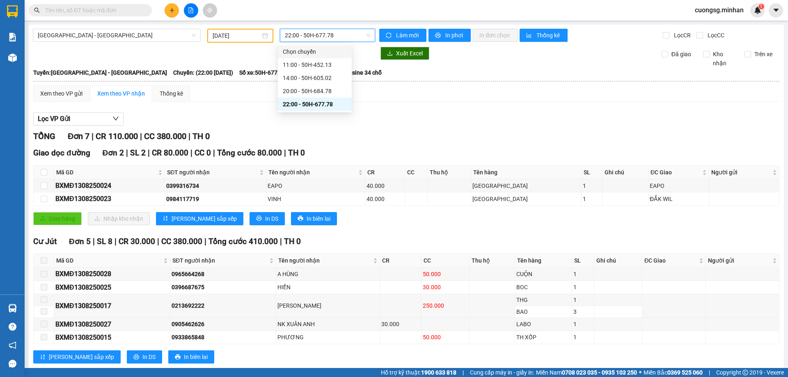
drag, startPoint x: 333, startPoint y: 34, endPoint x: 329, endPoint y: 54, distance: 20.1
click at [333, 35] on span "22:00 - 50H-677.78" at bounding box center [327, 35] width 85 height 12
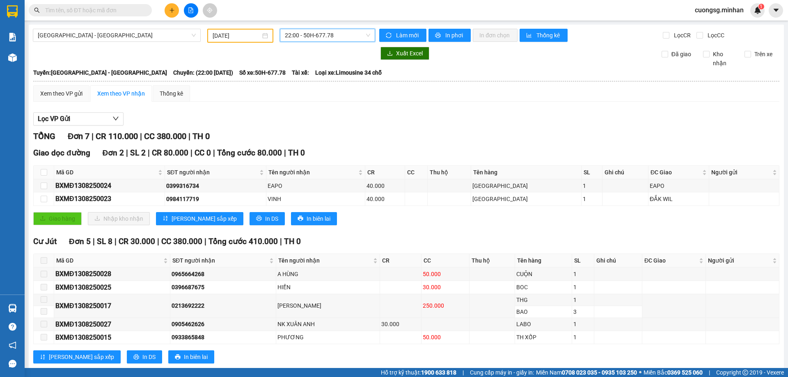
click at [325, 37] on span "22:00 - 50H-677.78" at bounding box center [327, 35] width 85 height 12
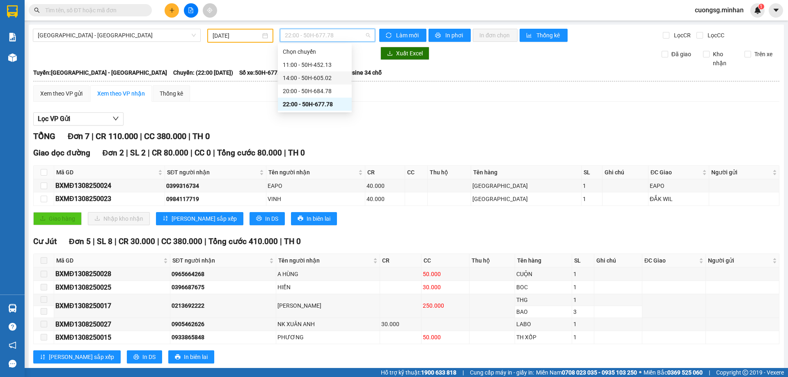
click at [315, 79] on div "14:00 - 50H-605.02" at bounding box center [315, 77] width 64 height 9
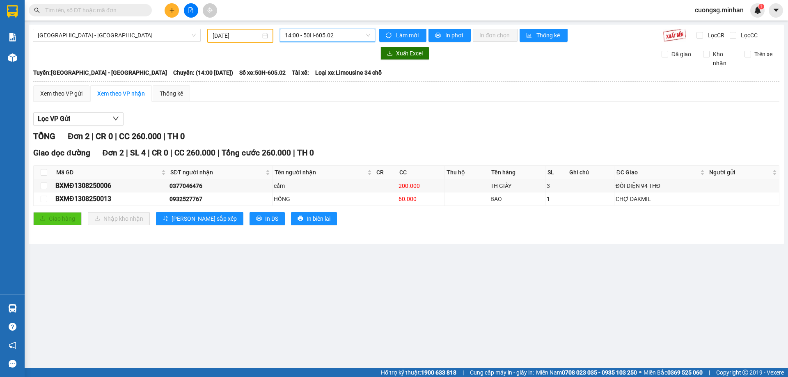
click at [323, 31] on span "14:00 - 50H-605.02" at bounding box center [327, 35] width 85 height 12
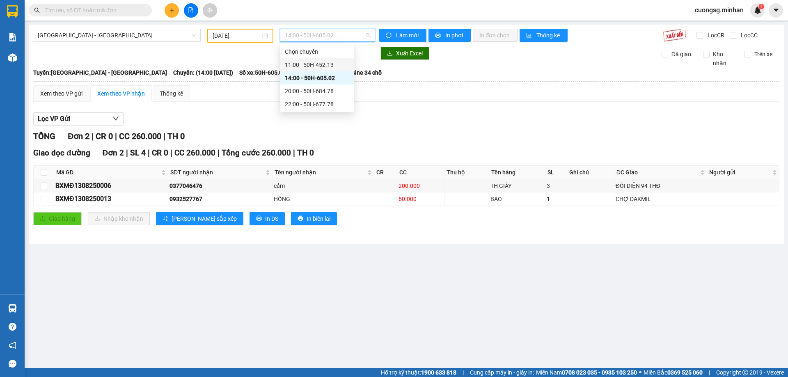
click at [310, 60] on div "11:00 - 50H-452.13" at bounding box center [317, 64] width 74 height 13
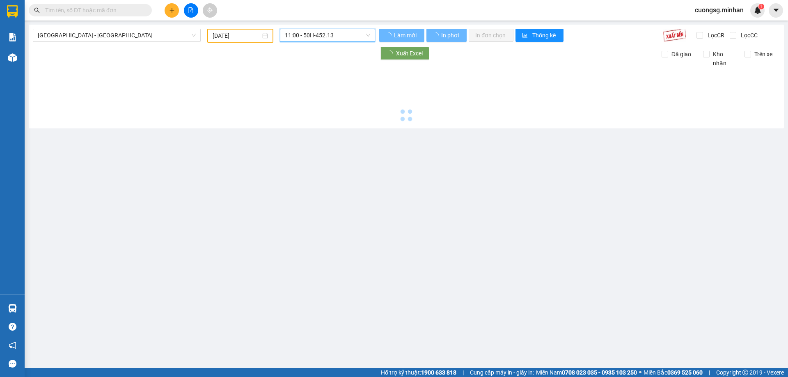
click at [319, 35] on span "11:00 - 50H-452.13" at bounding box center [327, 35] width 85 height 12
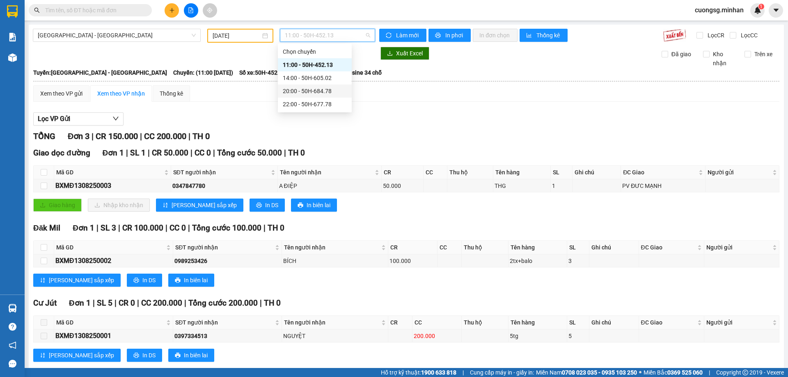
click at [308, 91] on div "20:00 - 50H-684.78" at bounding box center [315, 91] width 64 height 9
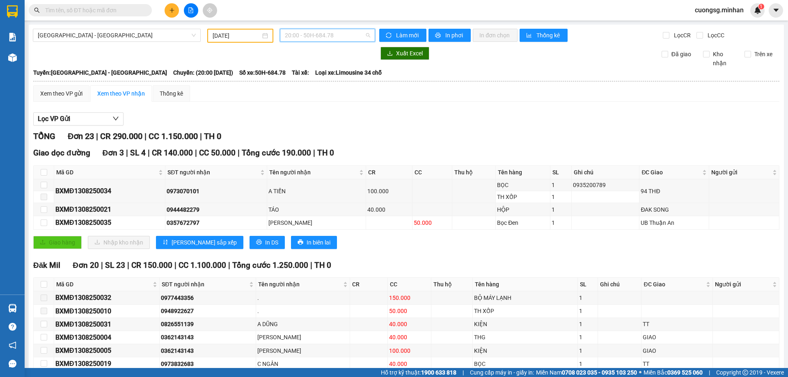
click at [316, 30] on span "20:00 - 50H-684.78" at bounding box center [327, 35] width 85 height 12
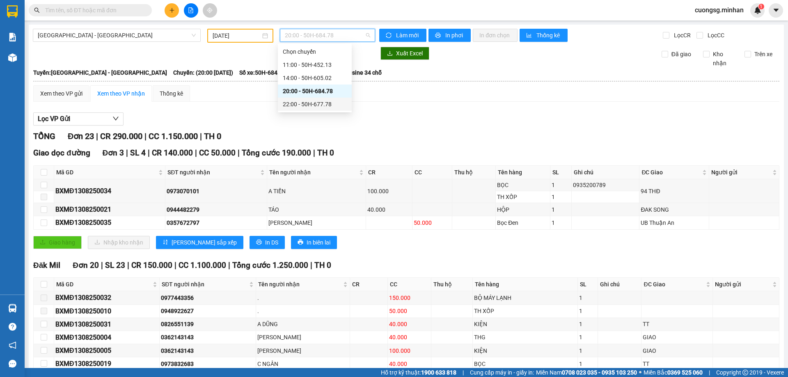
click at [306, 102] on div "22:00 - 50H-677.78" at bounding box center [315, 104] width 64 height 9
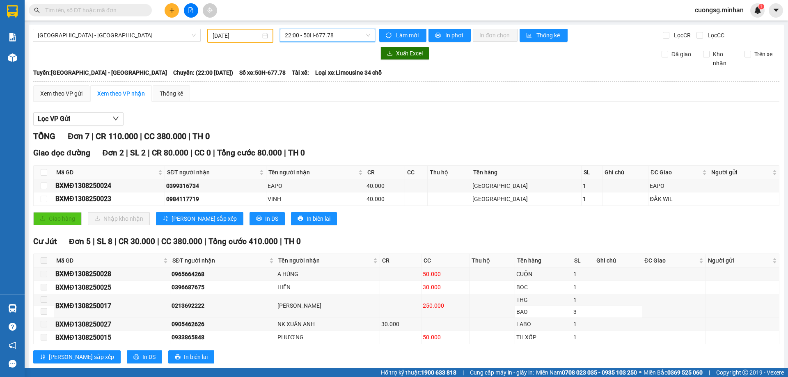
click at [238, 36] on input "[DATE]" at bounding box center [236, 35] width 48 height 9
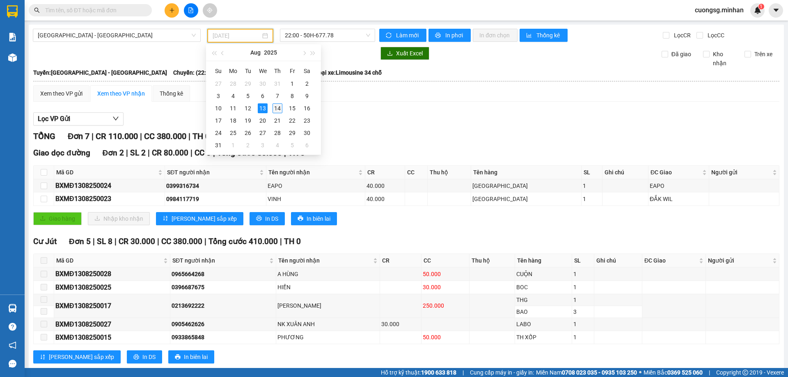
click at [277, 109] on div "14" at bounding box center [277, 108] width 10 height 10
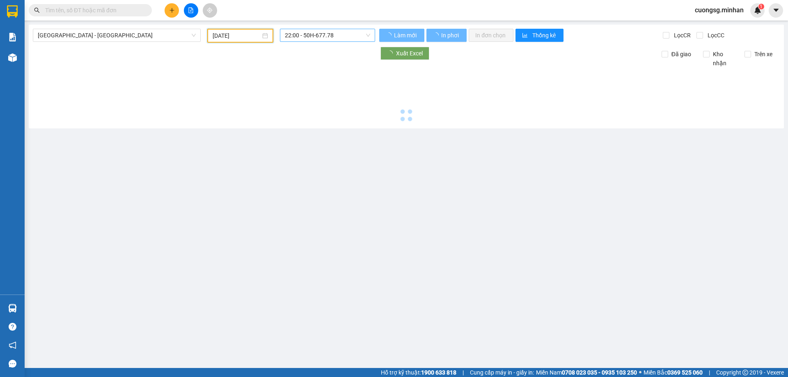
type input "[DATE]"
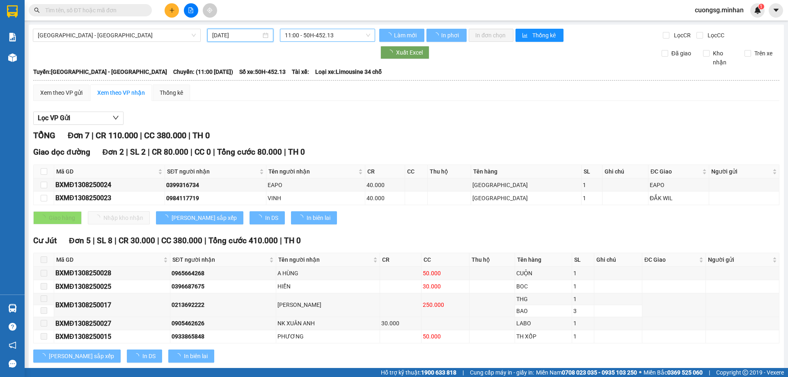
click at [317, 35] on span "11:00 - 50H-452.13" at bounding box center [327, 35] width 85 height 12
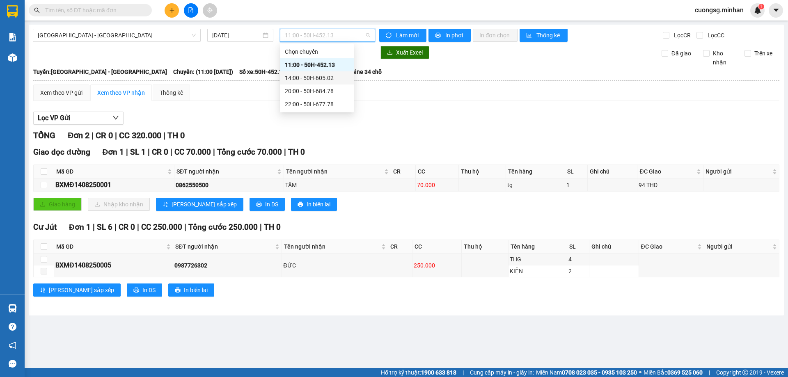
click at [318, 76] on div "14:00 - 50H-605.02" at bounding box center [317, 77] width 64 height 9
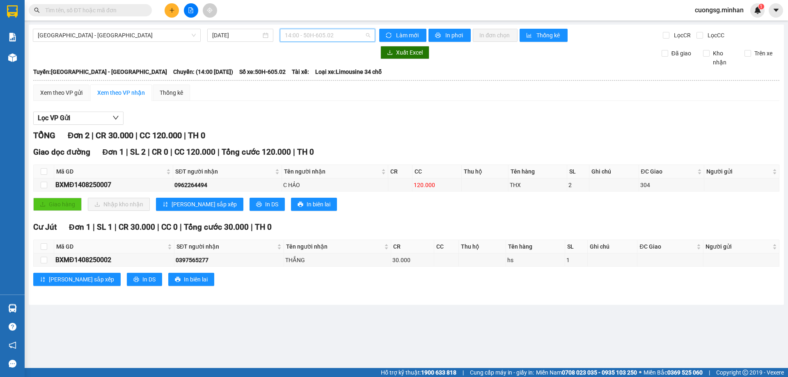
click at [322, 34] on span "14:00 - 50H-605.02" at bounding box center [327, 35] width 85 height 12
click at [320, 90] on div "20:00 - 50H-684.78" at bounding box center [317, 91] width 64 height 9
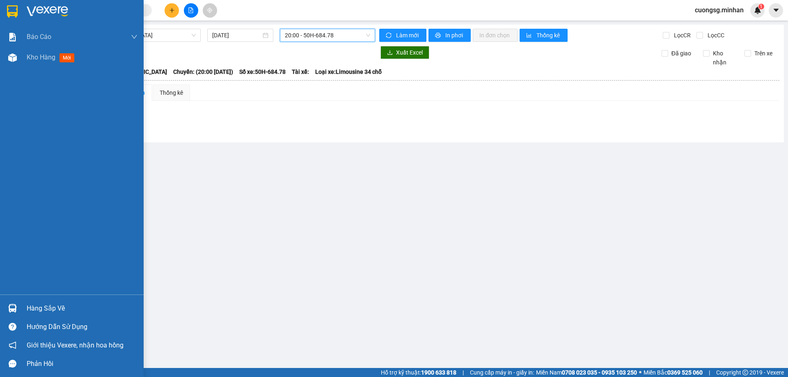
click at [11, 13] on img at bounding box center [12, 11] width 11 height 12
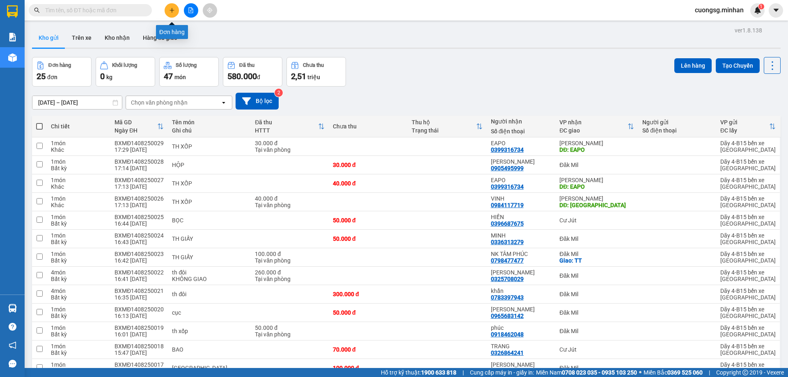
click at [174, 8] on icon "plus" at bounding box center [172, 10] width 6 height 6
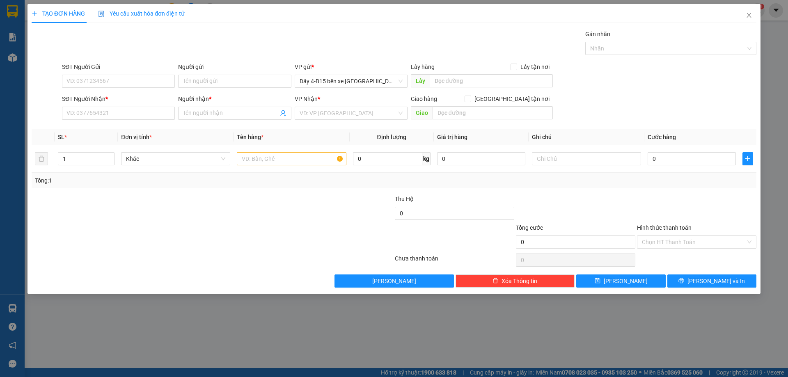
click at [158, 121] on div "SĐT Người Nhận * VD: 0377654321" at bounding box center [118, 108] width 113 height 29
click at [156, 116] on input "SĐT Người Nhận *" at bounding box center [118, 113] width 113 height 13
click at [267, 166] on div at bounding box center [291, 159] width 109 height 16
click at [277, 159] on input "text" at bounding box center [291, 158] width 109 height 13
type input "079"
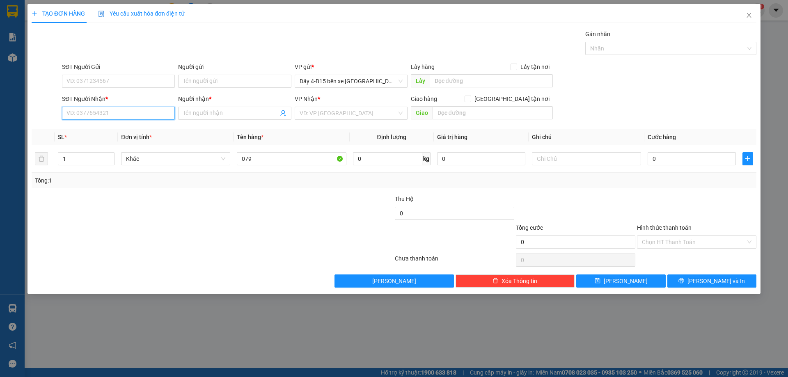
click at [140, 115] on input "SĐT Người Nhận *" at bounding box center [118, 113] width 113 height 13
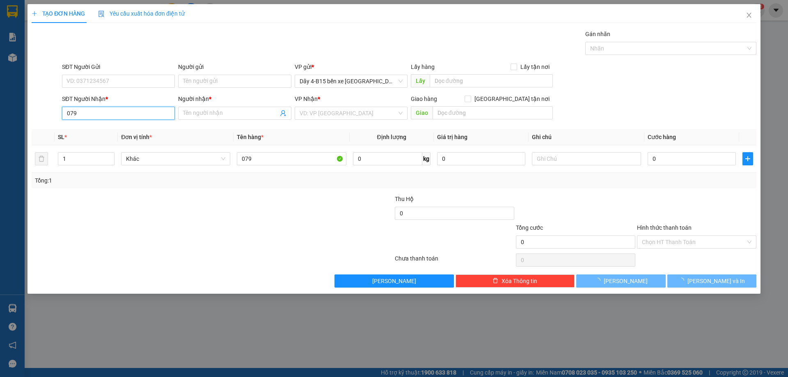
click at [140, 115] on input "079" at bounding box center [118, 113] width 113 height 13
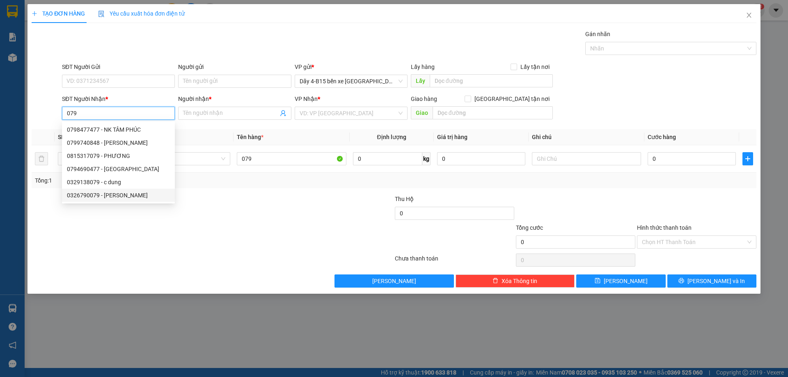
click at [119, 198] on div "0326790079 - [PERSON_NAME]" at bounding box center [118, 195] width 103 height 9
type input "0326790079"
type input "NINH HƯƠNG"
checkbox input "true"
type input "[GEOGRAPHIC_DATA]"
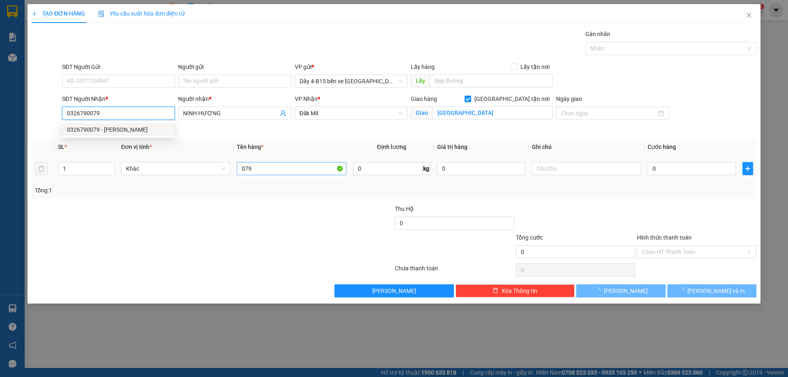
type input "0326790079"
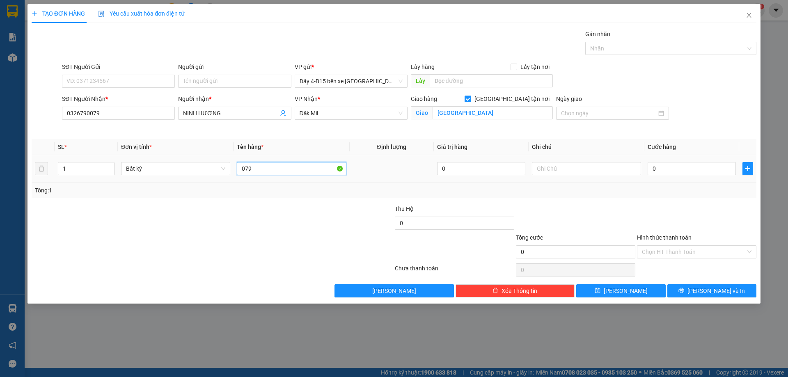
click at [267, 173] on input "079" at bounding box center [291, 168] width 109 height 13
click at [266, 173] on input "079" at bounding box center [291, 168] width 109 height 13
type input "HỘP"
type input "4"
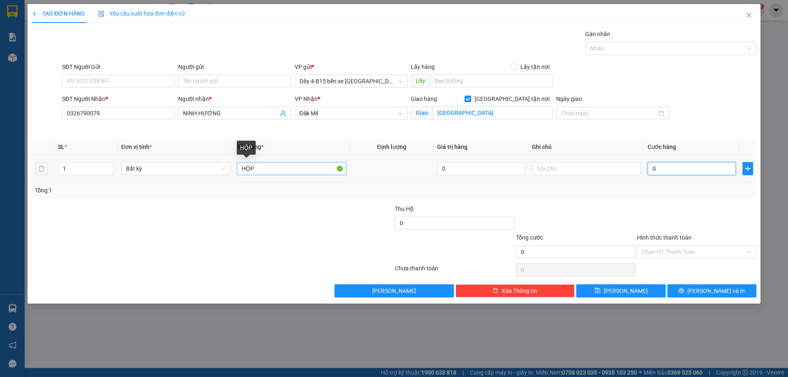
type input "4"
type input "40"
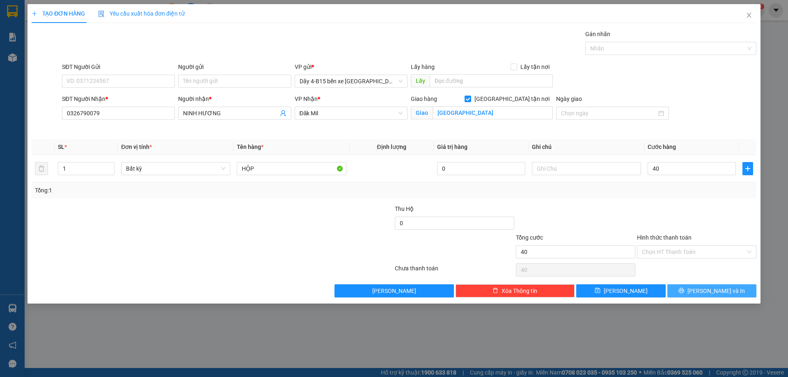
type input "40.000"
click at [690, 290] on button "[PERSON_NAME] và In" at bounding box center [711, 290] width 89 height 13
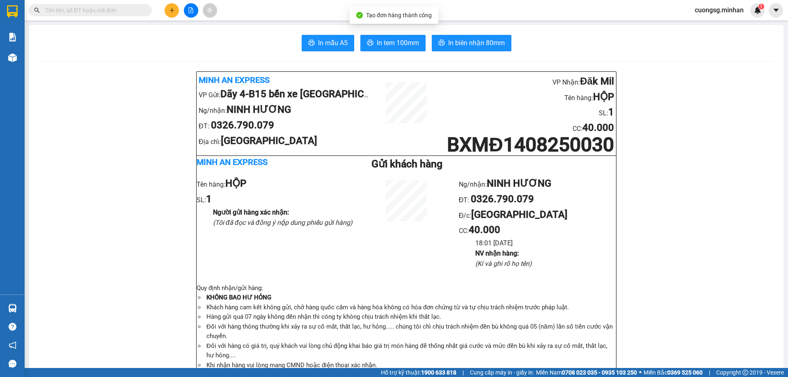
click at [483, 40] on span "In biên nhận 80mm" at bounding box center [476, 43] width 57 height 10
click at [407, 45] on span "In tem 100mm" at bounding box center [398, 43] width 42 height 10
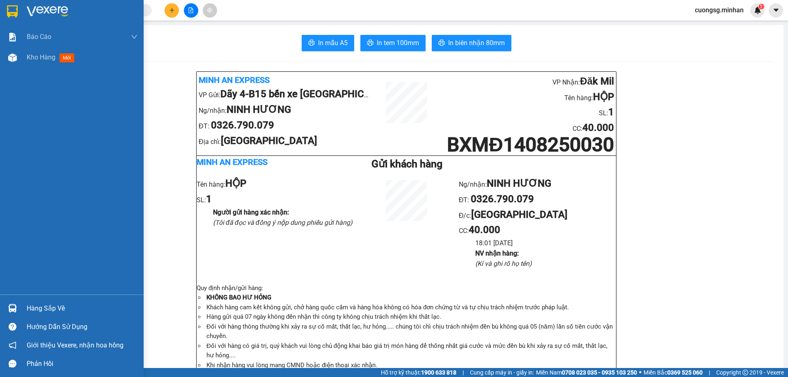
click at [12, 11] on img at bounding box center [12, 11] width 11 height 12
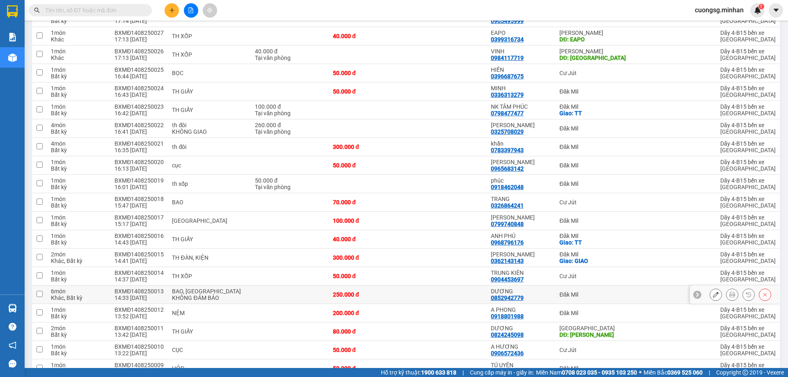
scroll to position [205, 0]
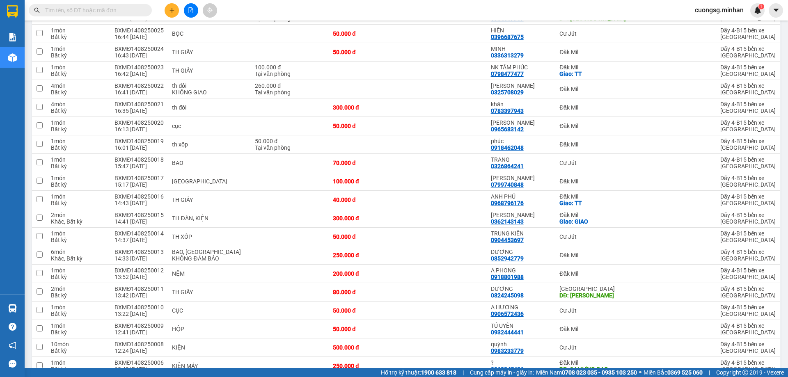
click at [172, 12] on icon "plus" at bounding box center [172, 10] width 6 height 6
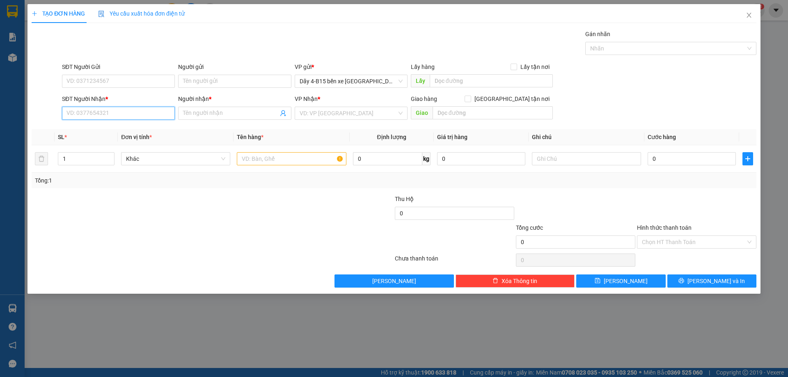
click at [103, 118] on input "SĐT Người Nhận *" at bounding box center [118, 113] width 113 height 13
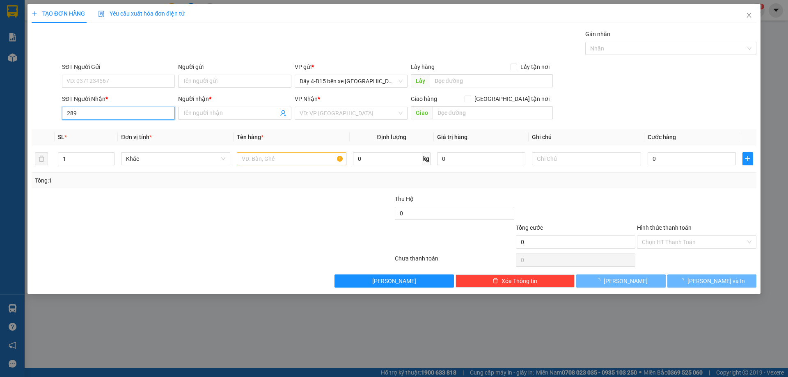
click at [103, 118] on input "289" at bounding box center [118, 113] width 113 height 13
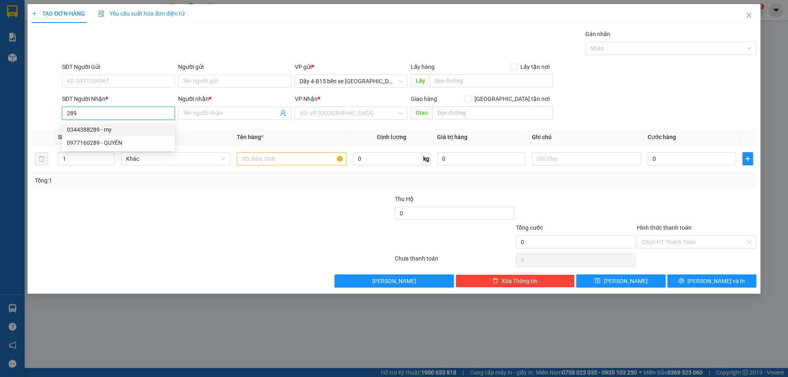
click at [83, 118] on input "289" at bounding box center [118, 113] width 113 height 13
click at [83, 117] on input "289" at bounding box center [118, 113] width 113 height 13
type input "0909010289"
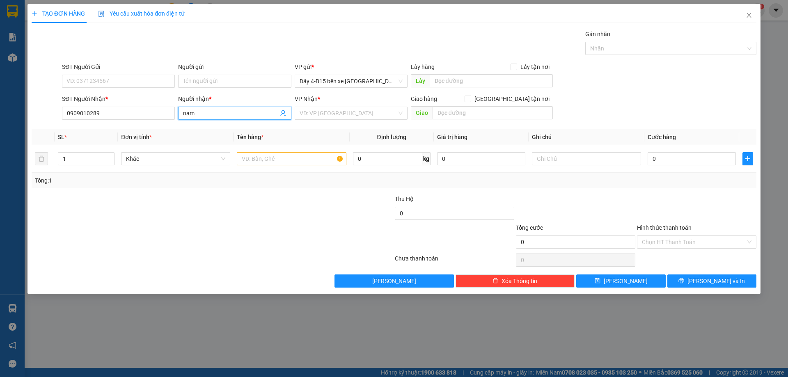
type input "nam"
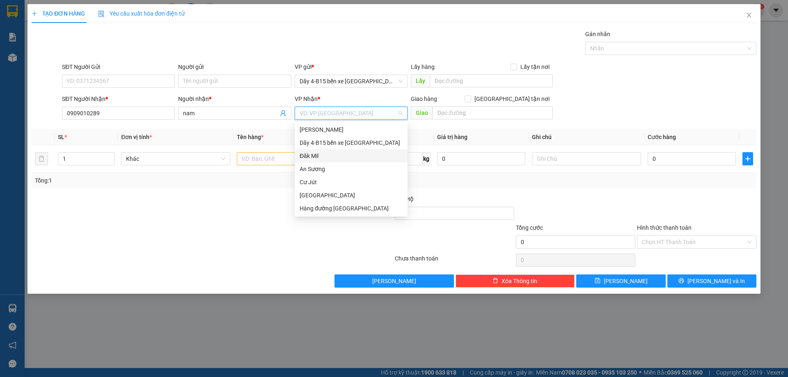
click at [315, 162] on div "Đăk Mil" at bounding box center [351, 155] width 113 height 13
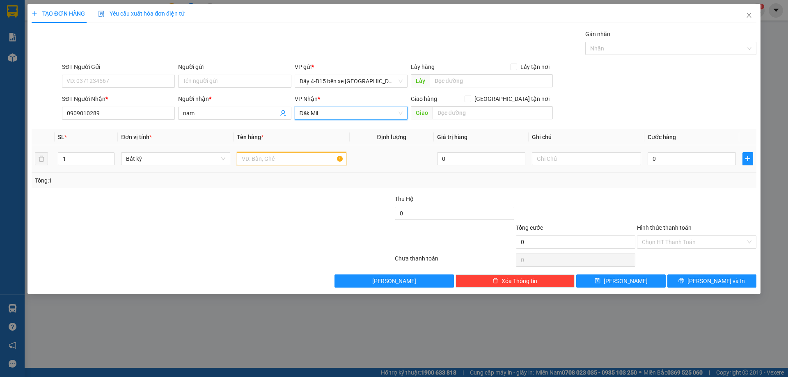
click at [327, 154] on input "text" at bounding box center [291, 158] width 109 height 13
type input "bọc đen"
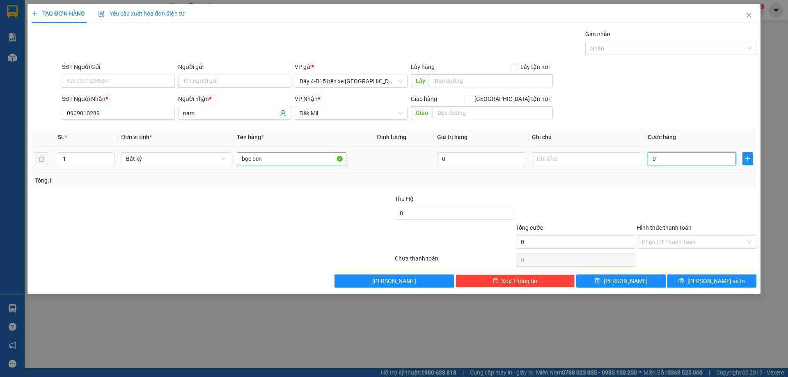
type input "7"
type input "70"
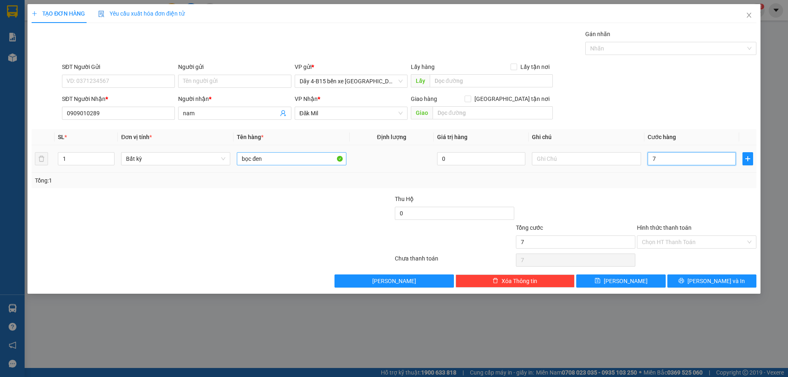
type input "70"
type input "7"
type input "0"
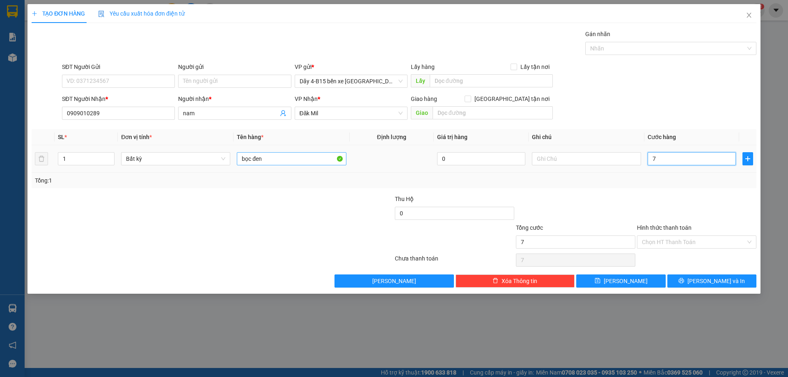
type input "0"
type input "04"
type input "4"
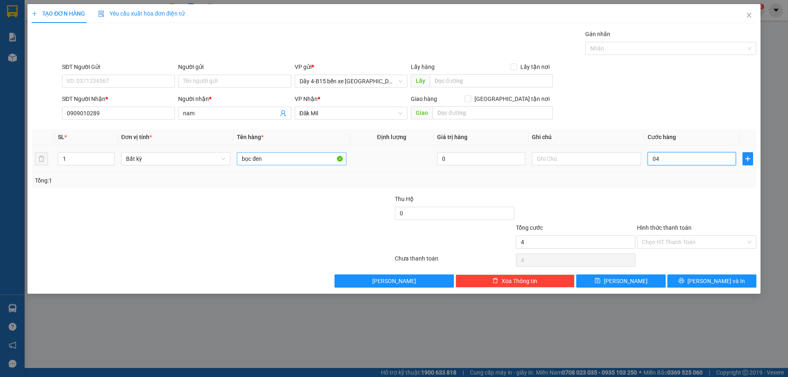
type input "040"
type input "40"
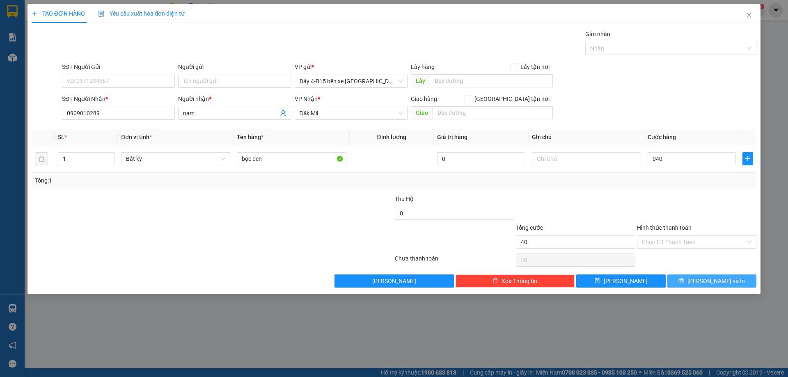
type input "40.000"
click at [703, 278] on button "[PERSON_NAME] và In" at bounding box center [711, 280] width 89 height 13
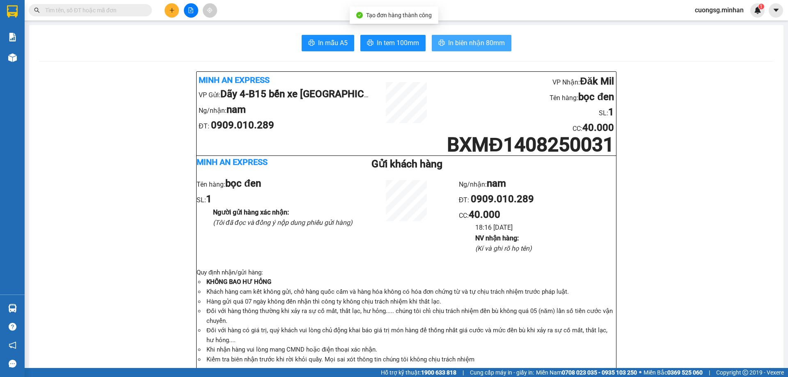
click at [477, 38] on span "In biên nhận 80mm" at bounding box center [476, 43] width 57 height 10
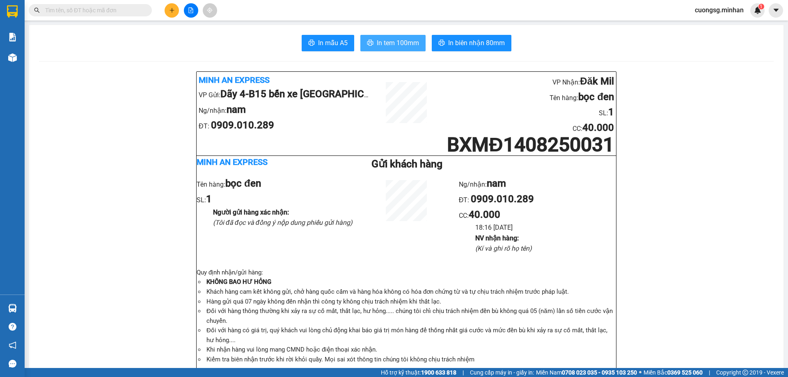
click at [369, 37] on button "In tem 100mm" at bounding box center [392, 43] width 65 height 16
click at [172, 13] on button at bounding box center [172, 10] width 14 height 14
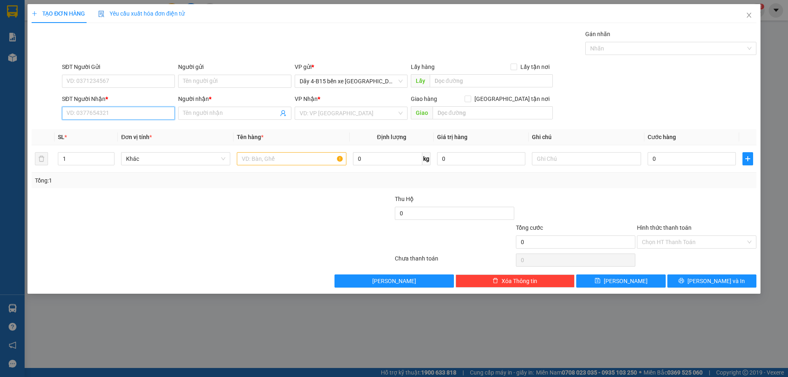
click at [87, 112] on input "SĐT Người Nhận *" at bounding box center [118, 113] width 113 height 13
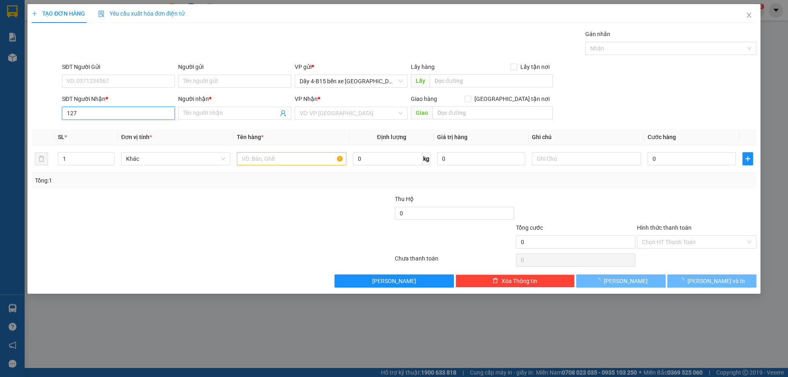
click at [87, 112] on input "127" at bounding box center [118, 113] width 113 height 13
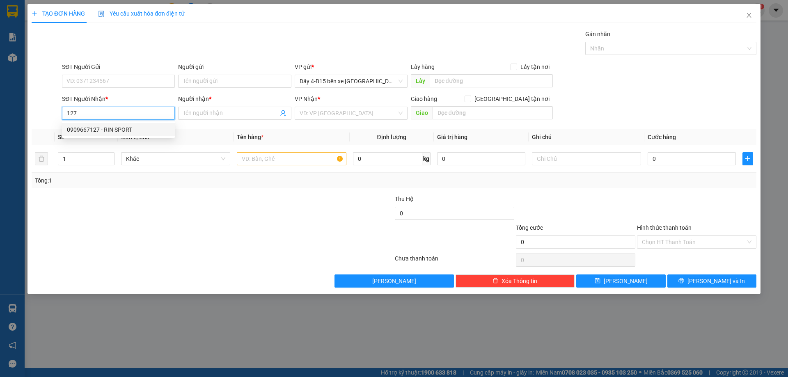
click at [91, 133] on div "0909667127 - RIN SPORT" at bounding box center [118, 129] width 103 height 9
type input "0909667127"
type input "RIN SPORT"
type input "0909667127"
click at [268, 162] on input "text" at bounding box center [291, 158] width 109 height 13
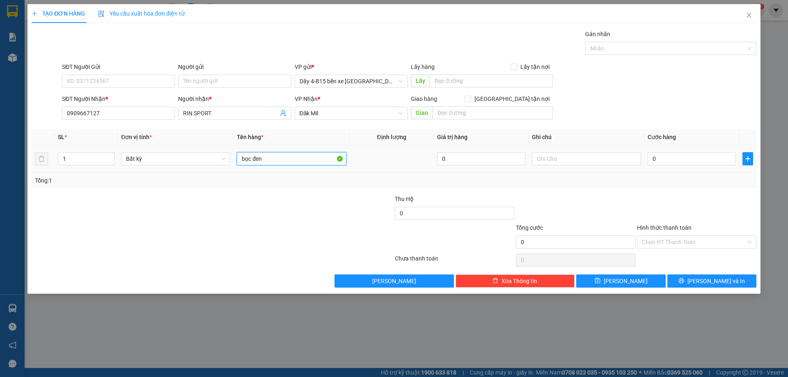
type input "bọc đen"
click at [683, 166] on div "0" at bounding box center [691, 159] width 88 height 16
click at [683, 158] on input "0" at bounding box center [691, 158] width 88 height 13
type input "5"
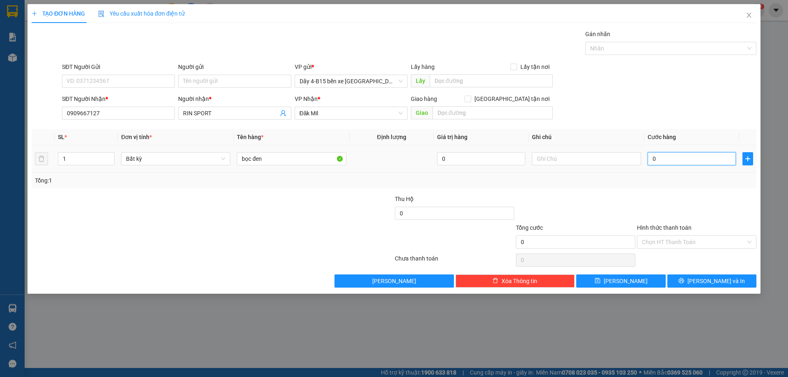
type input "5"
type input "50"
type input "50.000"
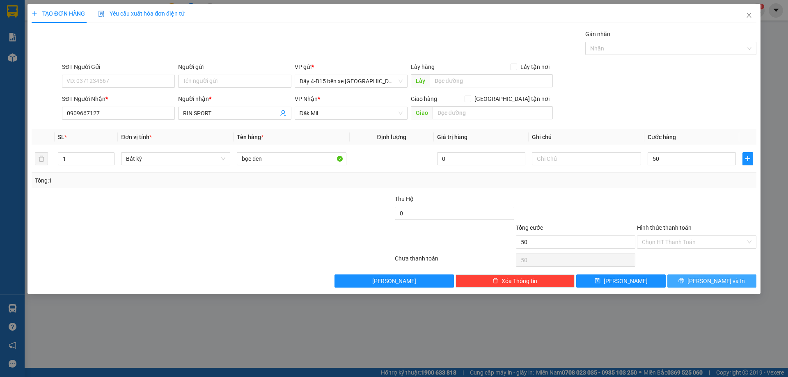
type input "50.000"
drag, startPoint x: 698, startPoint y: 277, endPoint x: 670, endPoint y: 241, distance: 45.4
click at [698, 278] on button "[PERSON_NAME] và In" at bounding box center [711, 280] width 89 height 13
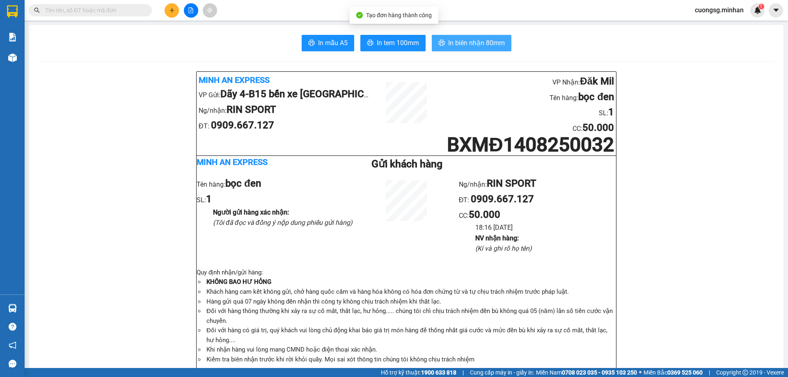
click at [483, 46] on span "In biên nhận 80mm" at bounding box center [476, 43] width 57 height 10
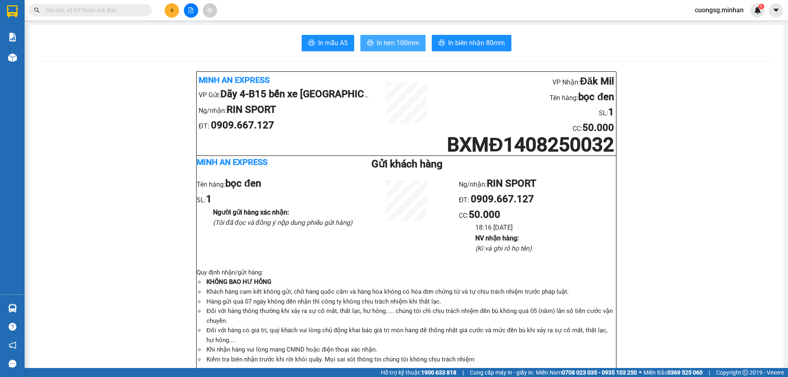
click at [413, 41] on span "In tem 100mm" at bounding box center [398, 43] width 42 height 10
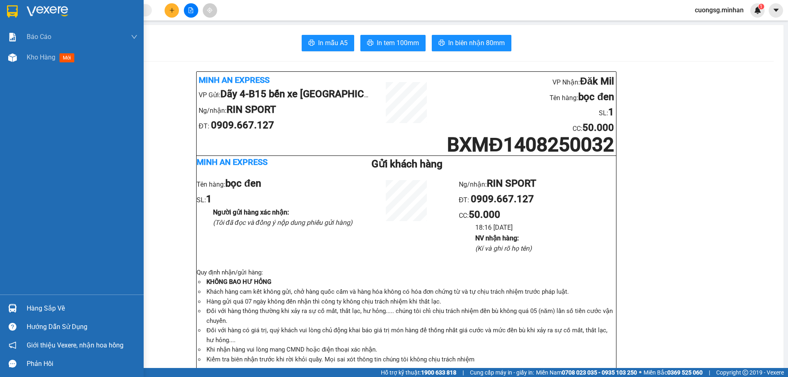
click at [14, 14] on img at bounding box center [12, 11] width 11 height 12
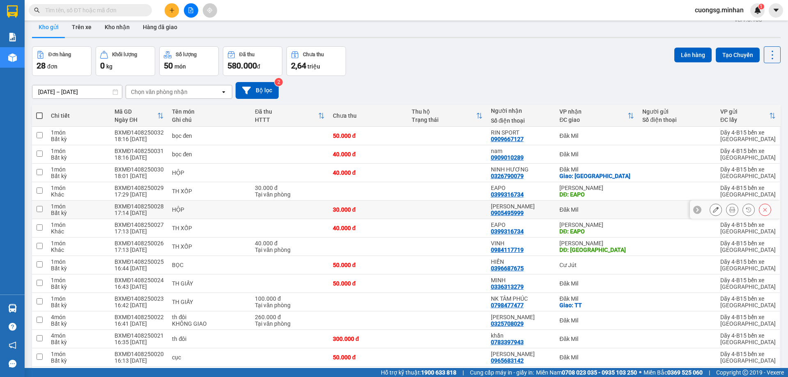
scroll to position [41, 0]
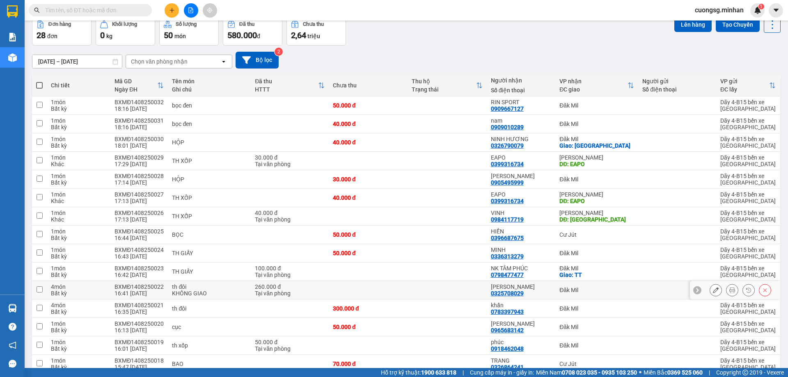
click at [729, 292] on icon at bounding box center [732, 290] width 6 height 6
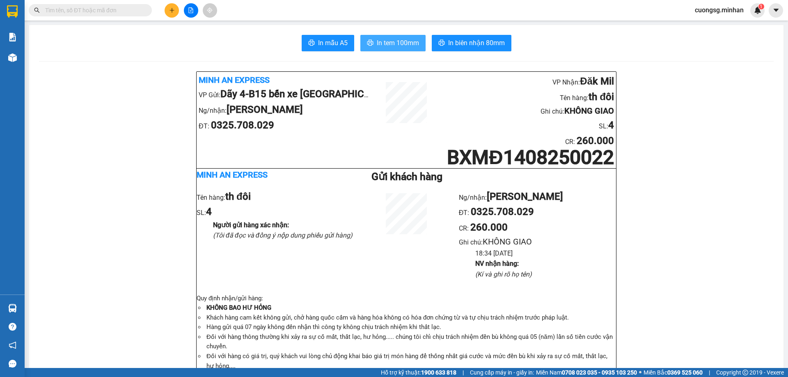
click at [394, 40] on span "In tem 100mm" at bounding box center [398, 43] width 42 height 10
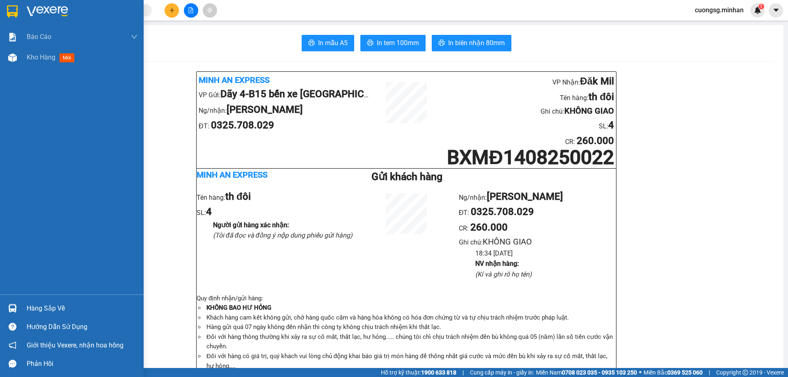
click at [9, 11] on img at bounding box center [12, 11] width 11 height 12
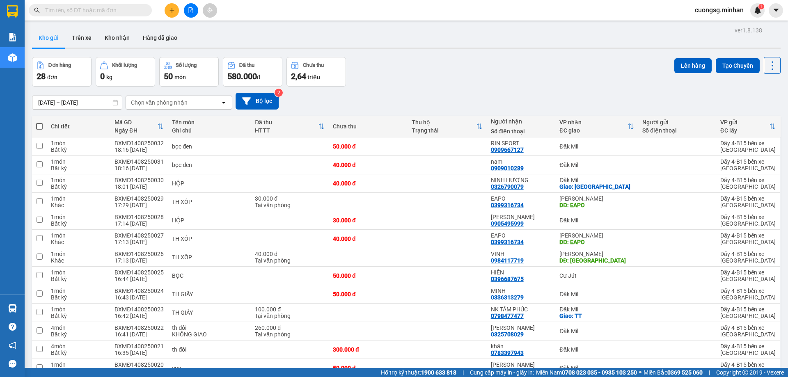
click at [188, 106] on div "Chọn văn phòng nhận" at bounding box center [173, 102] width 94 height 13
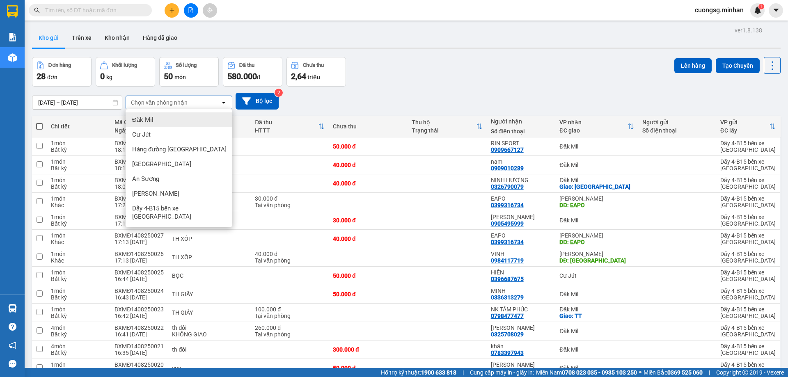
click at [180, 114] on div "Đăk Mil" at bounding box center [179, 119] width 107 height 15
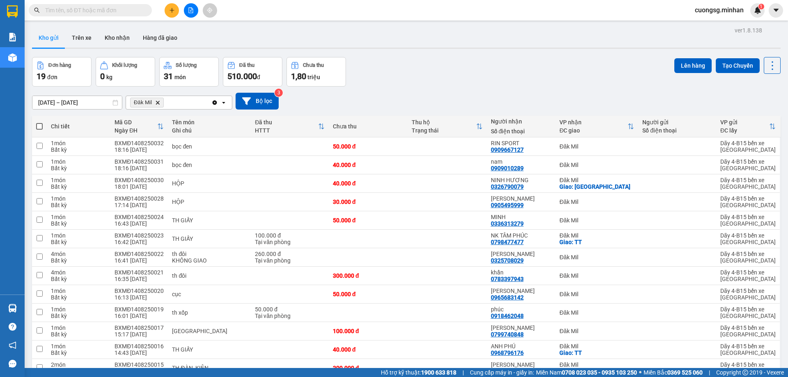
click at [41, 126] on span at bounding box center [39, 126] width 7 height 7
click at [39, 122] on input "checkbox" at bounding box center [39, 122] width 0 height 0
checkbox input "true"
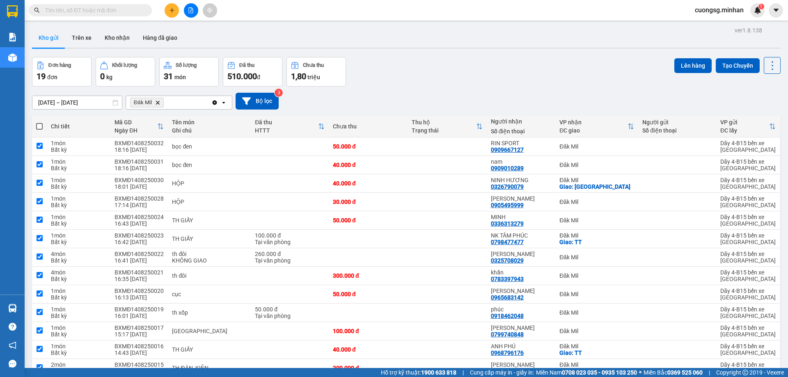
checkbox input "true"
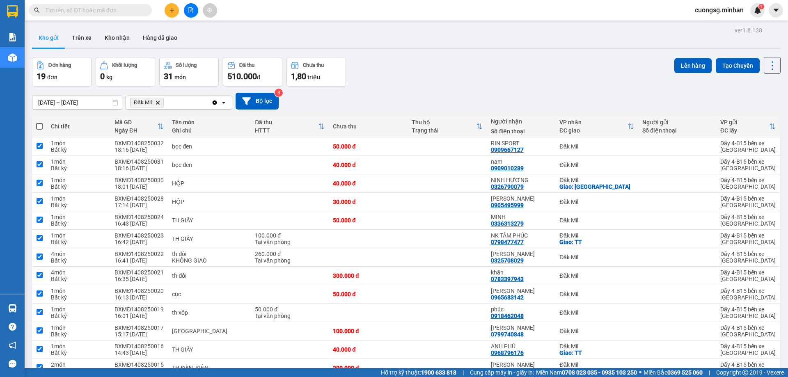
checkbox input "true"
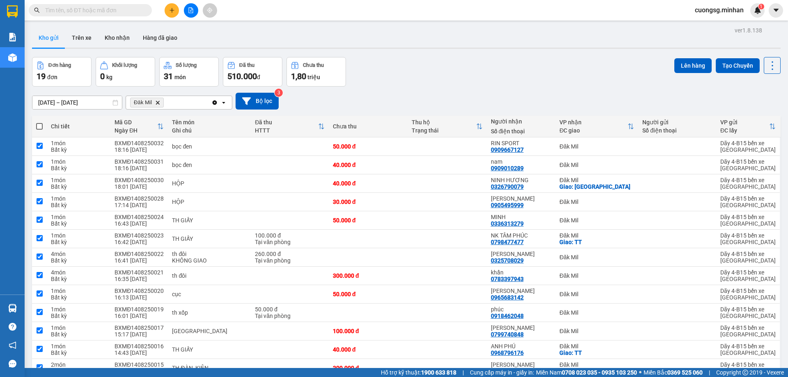
checkbox input "true"
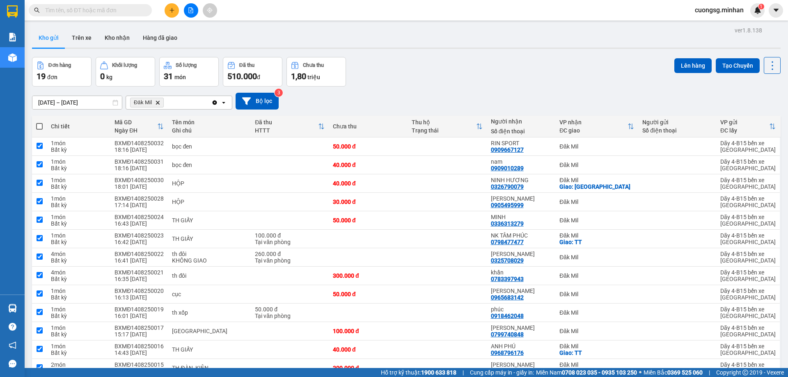
checkbox input "true"
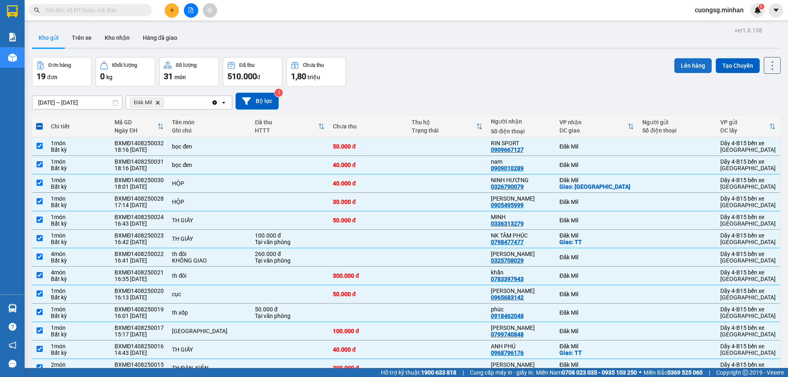
click at [685, 69] on button "Lên hàng" at bounding box center [692, 65] width 37 height 15
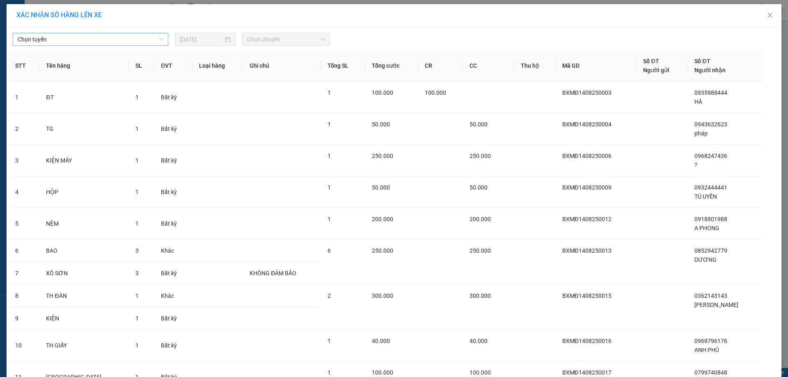
click at [136, 41] on span "Chọn tuyến" at bounding box center [91, 39] width 146 height 12
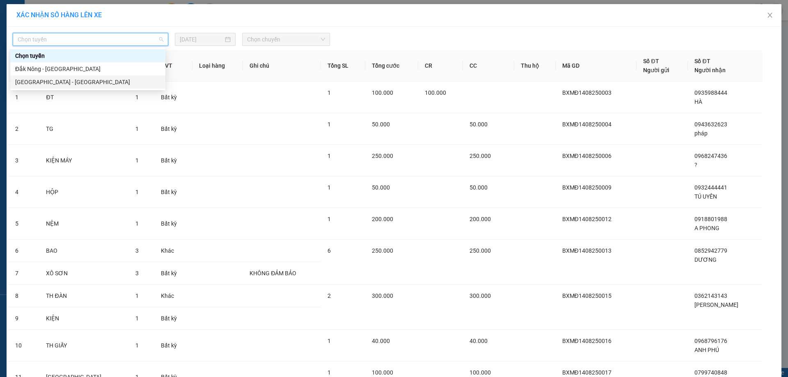
click at [77, 83] on div "[GEOGRAPHIC_DATA] - [GEOGRAPHIC_DATA]" at bounding box center [87, 82] width 145 height 9
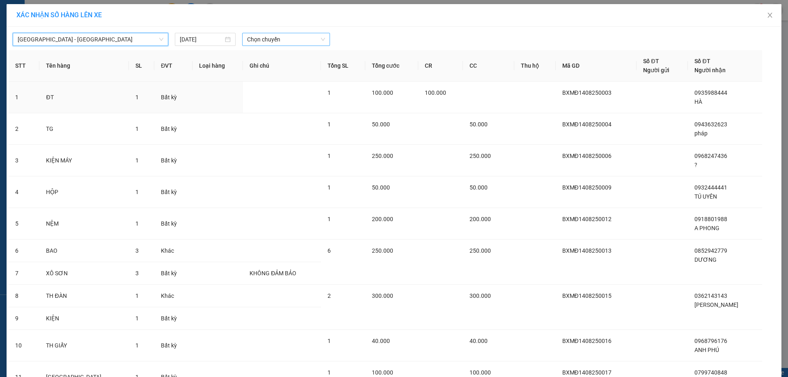
click at [258, 37] on span "Chọn chuyến" at bounding box center [286, 39] width 78 height 12
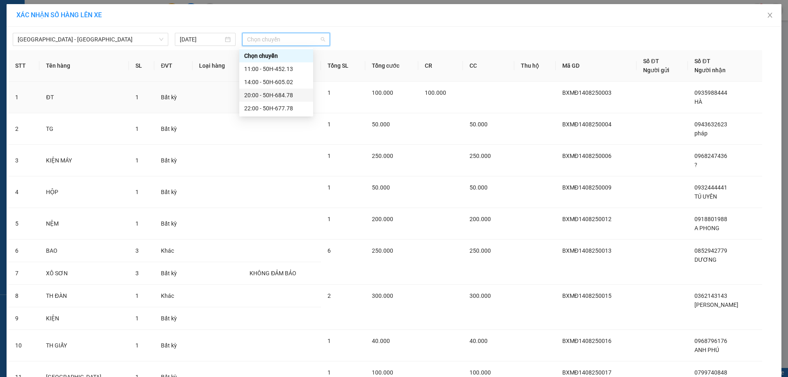
click at [264, 93] on div "20:00 - 50H-684.78" at bounding box center [276, 95] width 64 height 9
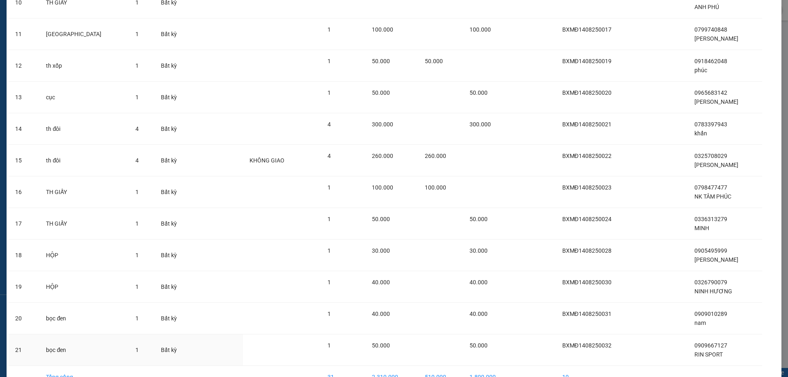
scroll to position [397, 0]
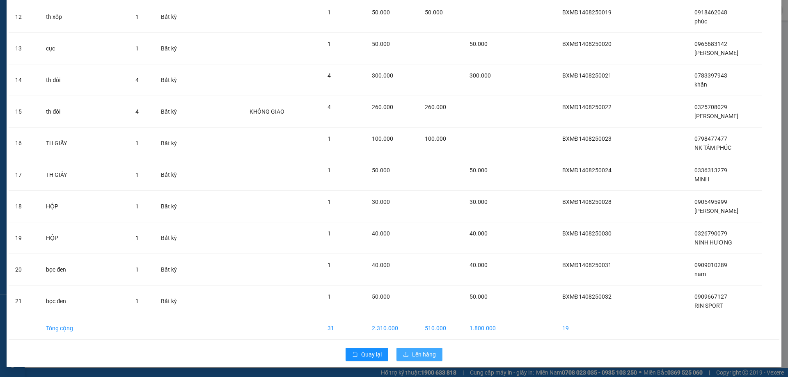
drag, startPoint x: 426, startPoint y: 356, endPoint x: 418, endPoint y: 356, distance: 7.8
click at [425, 356] on span "Lên hàng" at bounding box center [424, 354] width 24 height 9
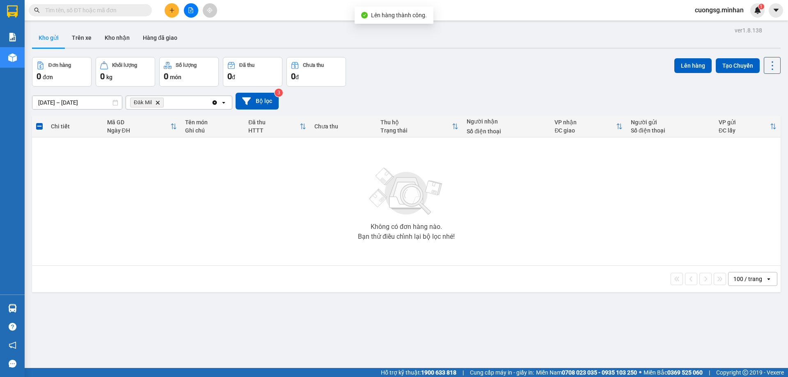
click at [159, 103] on icon "Delete" at bounding box center [157, 102] width 5 height 5
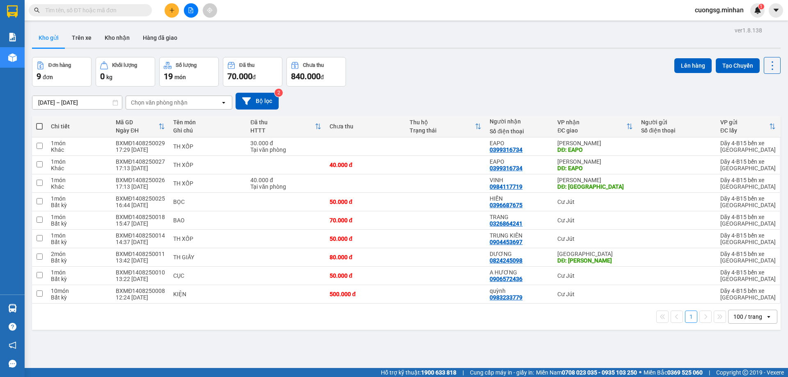
click at [37, 128] on span at bounding box center [39, 126] width 7 height 7
click at [39, 122] on input "checkbox" at bounding box center [39, 122] width 0 height 0
checkbox input "true"
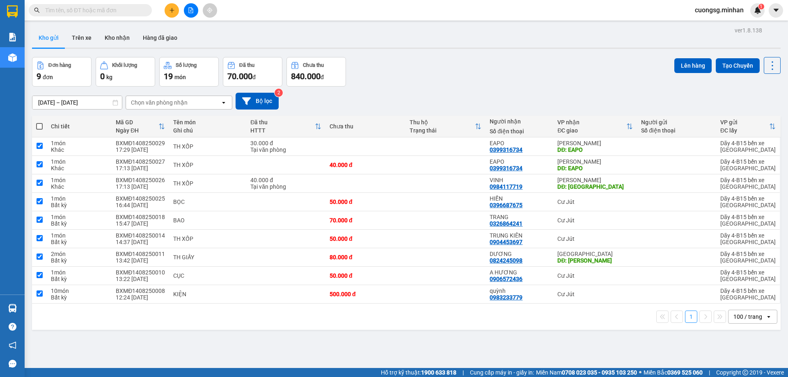
checkbox input "true"
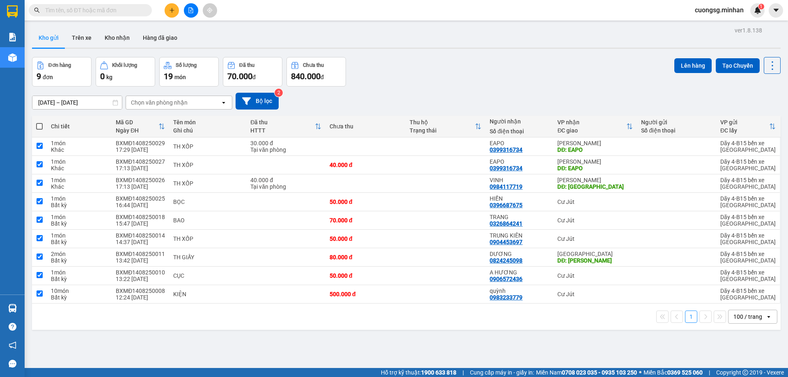
checkbox input "true"
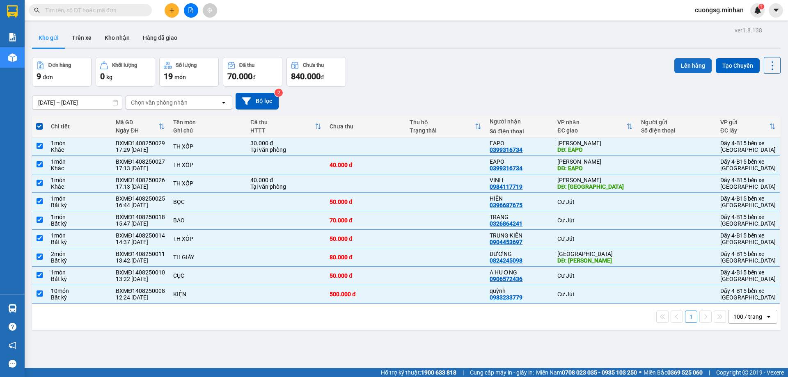
click at [679, 63] on button "Lên hàng" at bounding box center [692, 65] width 37 height 15
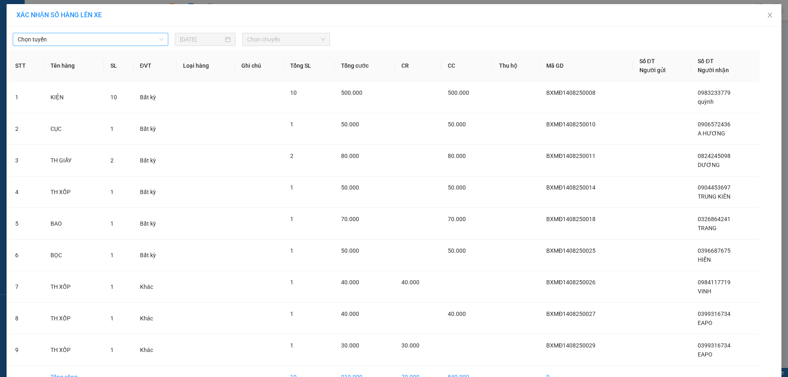
click at [87, 39] on span "Chọn tuyến" at bounding box center [91, 39] width 146 height 12
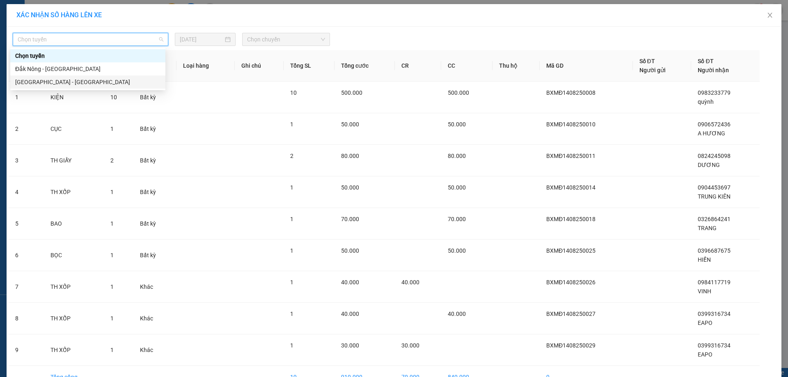
click at [59, 86] on div "[GEOGRAPHIC_DATA] - [GEOGRAPHIC_DATA]" at bounding box center [87, 82] width 145 height 9
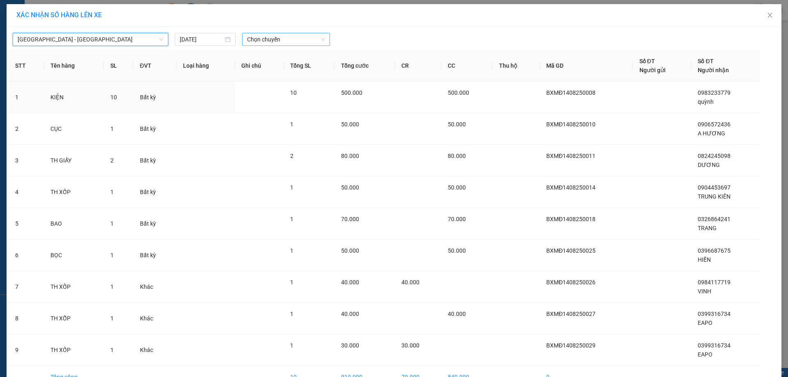
click at [289, 36] on span "Chọn chuyến" at bounding box center [286, 39] width 78 height 12
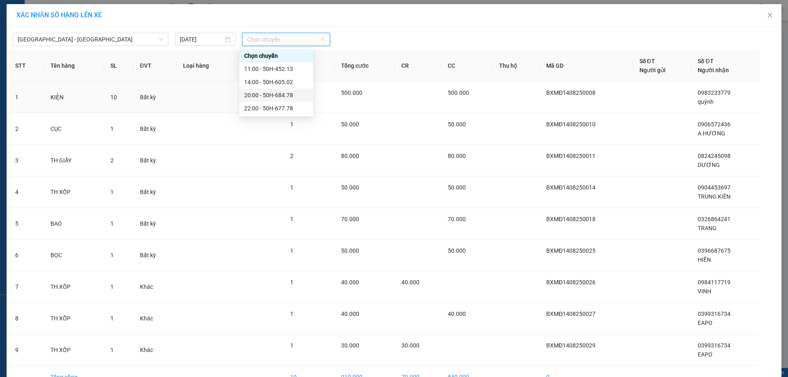
click at [288, 111] on div "22:00 - 50H-677.78" at bounding box center [276, 108] width 64 height 9
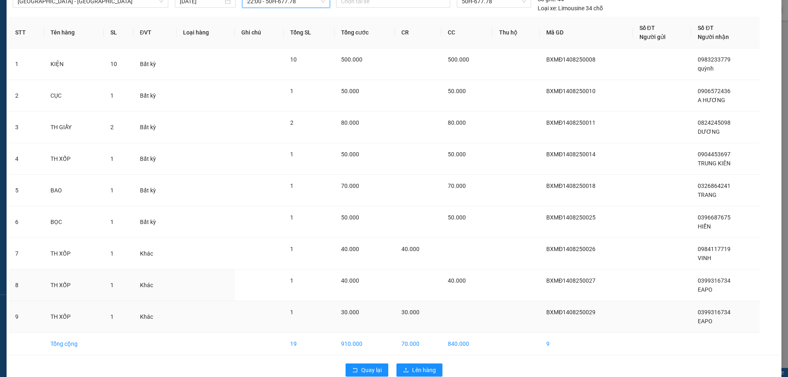
scroll to position [54, 0]
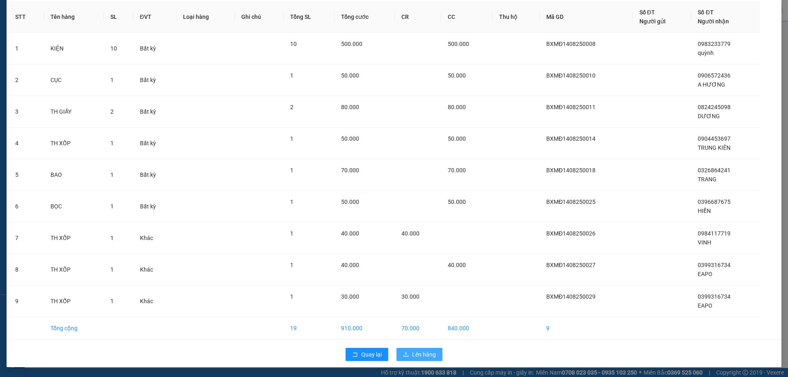
click at [421, 355] on span "Lên hàng" at bounding box center [424, 354] width 24 height 9
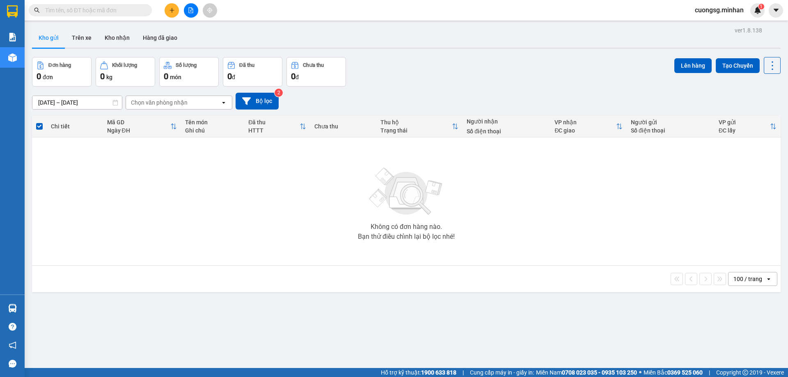
click at [173, 14] on button at bounding box center [172, 10] width 14 height 14
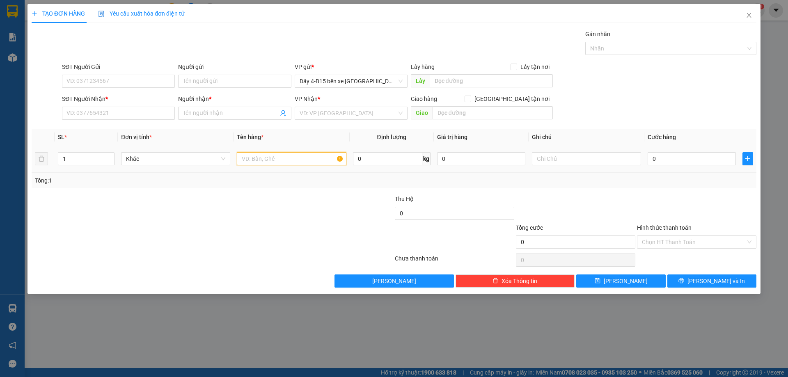
click at [270, 155] on input "text" at bounding box center [291, 158] width 109 height 13
click at [744, 14] on span "Close" at bounding box center [748, 15] width 23 height 23
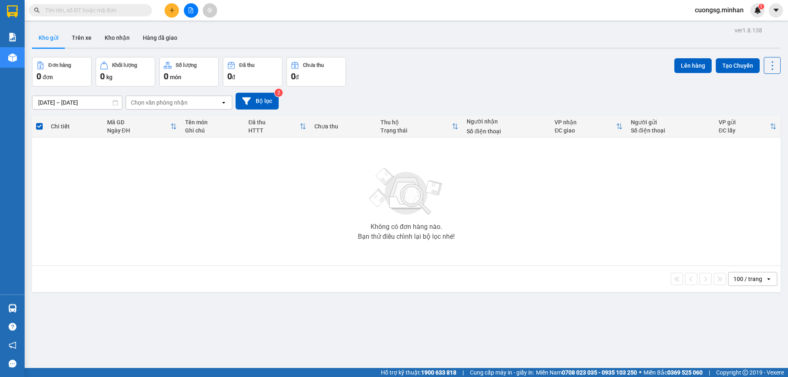
click at [170, 9] on icon "plus" at bounding box center [172, 10] width 6 height 6
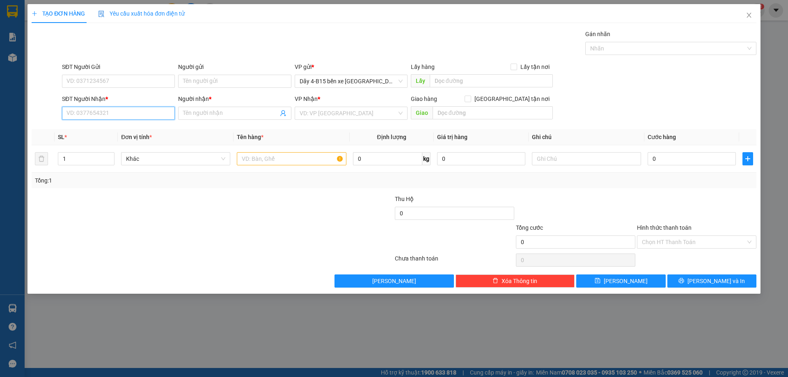
click at [118, 116] on input "SĐT Người Nhận *" at bounding box center [118, 113] width 113 height 13
click at [210, 116] on input "Người nhận *" at bounding box center [230, 113] width 95 height 9
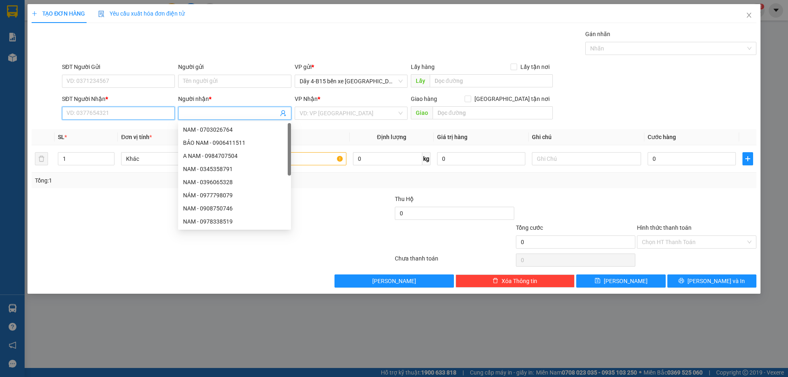
click at [138, 114] on input "SĐT Người Nhận *" at bounding box center [118, 113] width 113 height 13
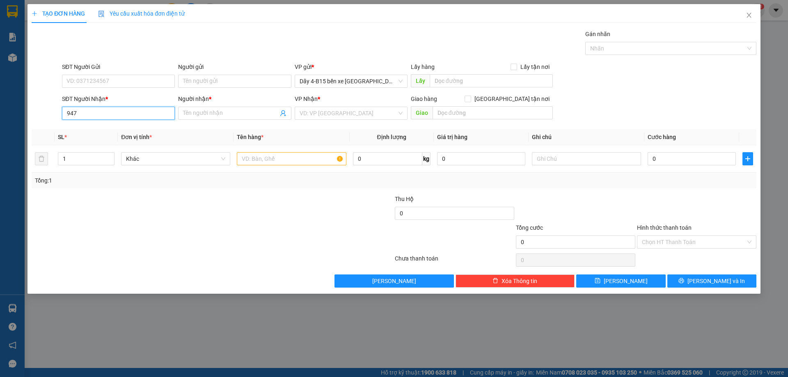
click at [137, 114] on input "947" at bounding box center [118, 113] width 113 height 13
click at [138, 114] on input "947" at bounding box center [118, 113] width 113 height 13
type input "947"
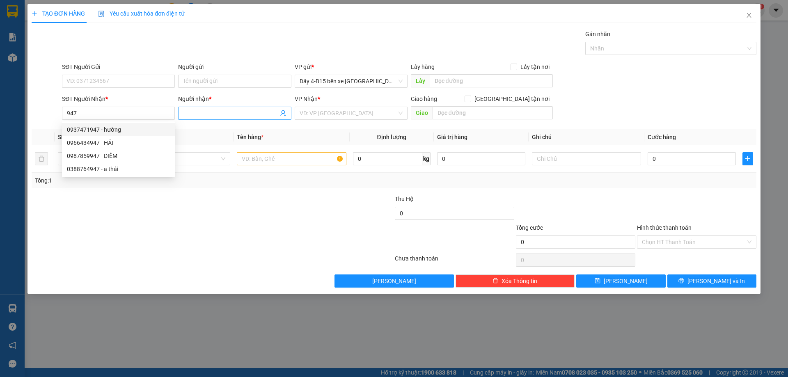
click at [205, 115] on input "Người nhận *" at bounding box center [230, 113] width 95 height 9
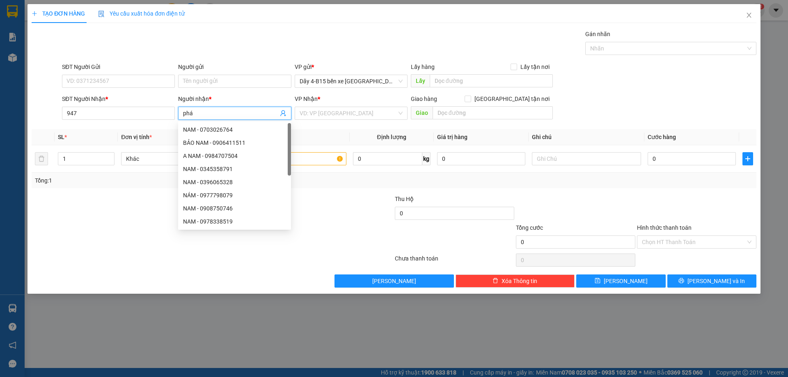
type input "pháp"
click at [210, 110] on input "pháp" at bounding box center [230, 113] width 95 height 9
click at [222, 158] on div "PHÁP - 0942548247" at bounding box center [234, 155] width 103 height 9
type input "0942548247"
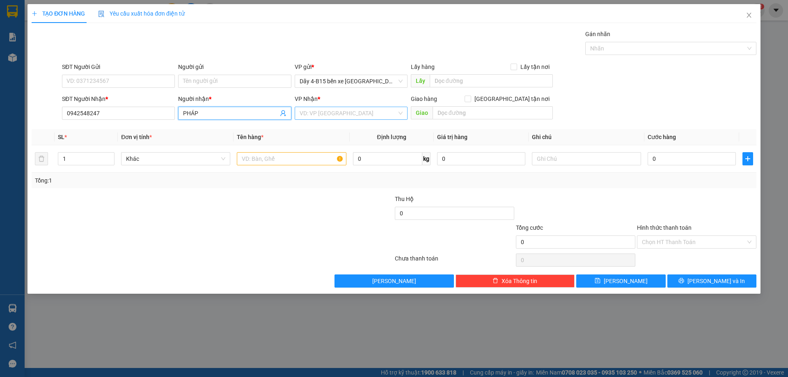
type input "PHÁP"
click at [323, 114] on input "search" at bounding box center [347, 113] width 97 height 12
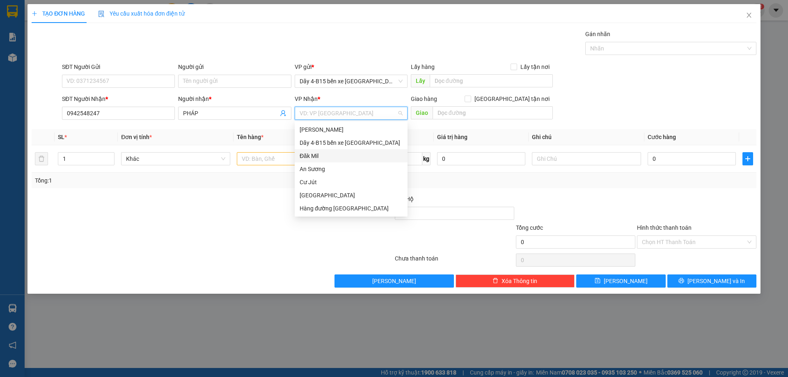
click at [313, 156] on div "Đăk Mil" at bounding box center [350, 155] width 103 height 9
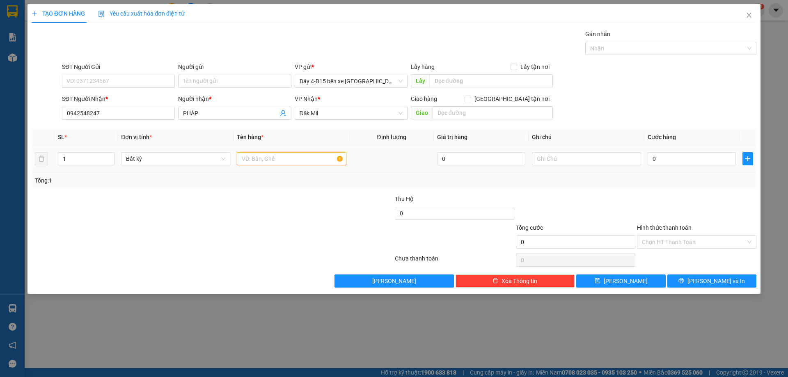
click at [267, 159] on input "text" at bounding box center [291, 158] width 109 height 13
type input "xô"
click at [751, 158] on span "plus" at bounding box center [748, 158] width 10 height 7
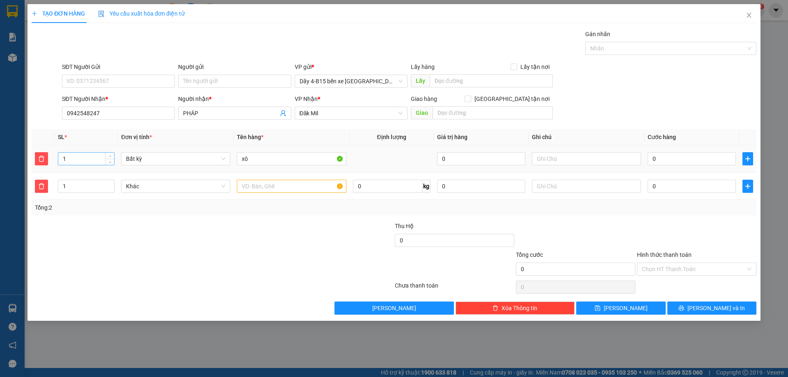
click at [80, 158] on input "1" at bounding box center [86, 159] width 56 height 12
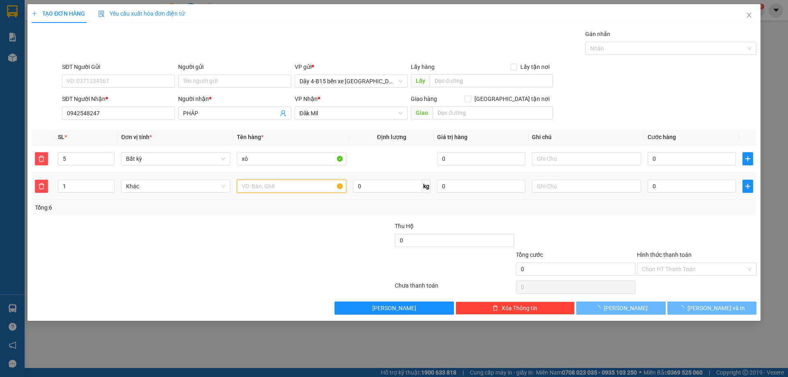
click at [310, 187] on input "text" at bounding box center [291, 186] width 109 height 13
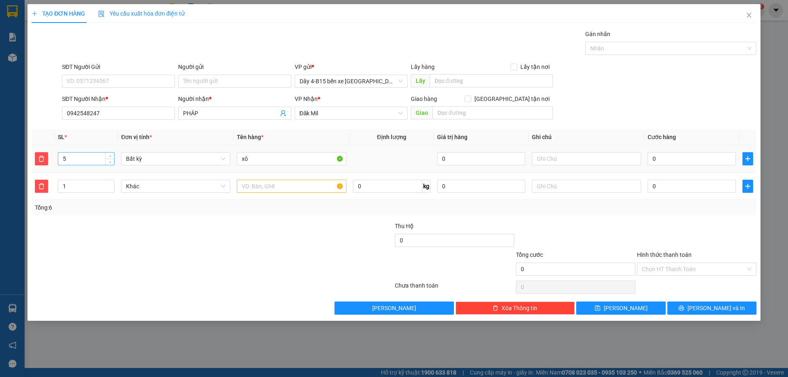
click at [87, 156] on input "5" at bounding box center [86, 159] width 56 height 12
type input "7"
click at [259, 180] on input "text" at bounding box center [291, 186] width 109 height 13
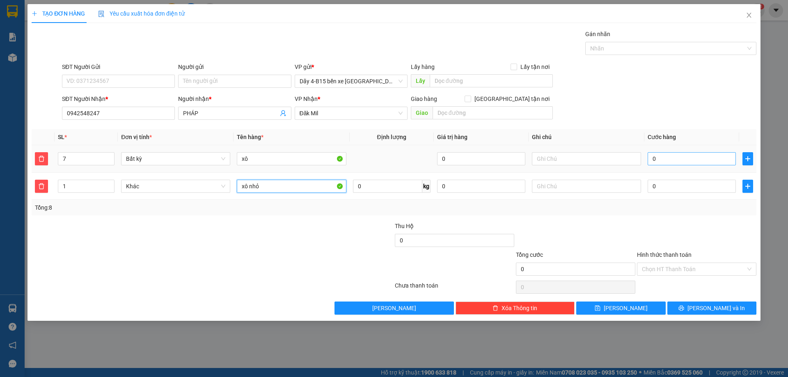
type input "xô nhỏ"
click at [665, 155] on input "0" at bounding box center [691, 158] width 88 height 13
type input "3"
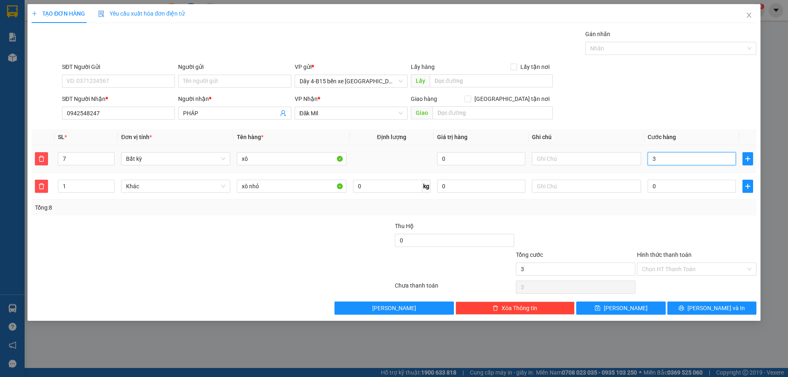
type input "38"
type input "380"
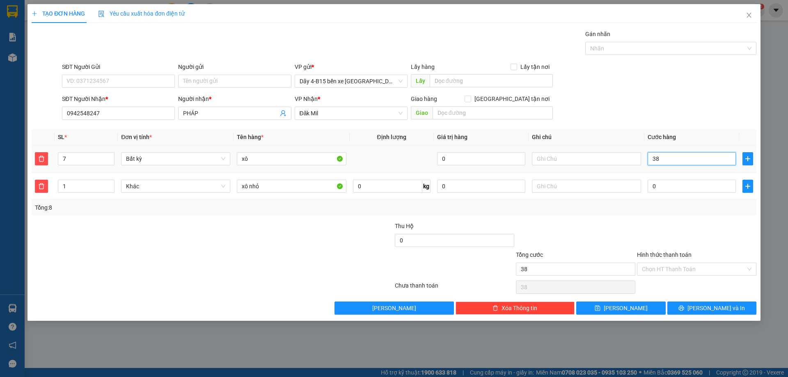
type input "380"
type input "380.000"
click at [653, 212] on div "Tổng: 8" at bounding box center [394, 208] width 724 height 16
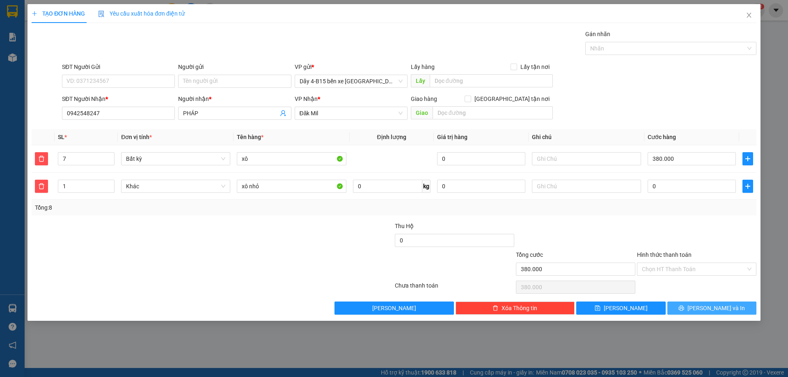
click at [713, 309] on span "[PERSON_NAME] và In" at bounding box center [715, 308] width 57 height 9
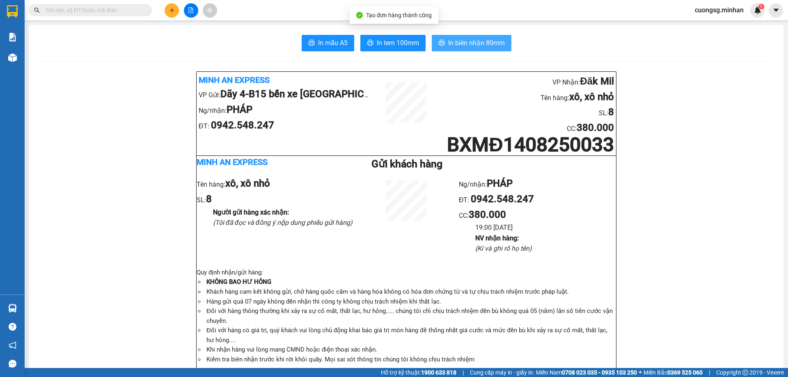
click at [480, 42] on span "In biên nhận 80mm" at bounding box center [476, 43] width 57 height 10
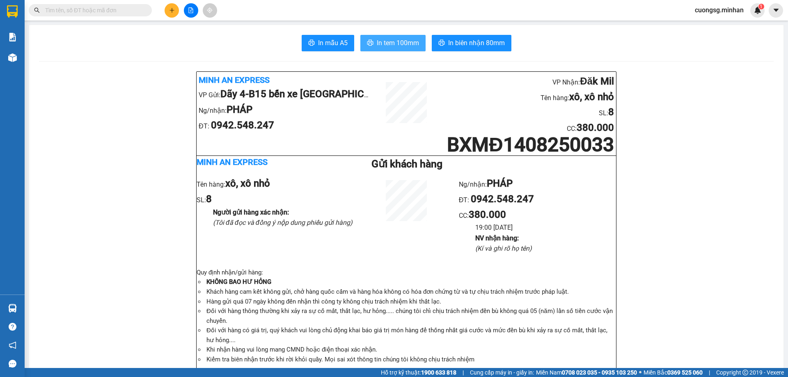
click at [391, 45] on span "In tem 100mm" at bounding box center [398, 43] width 42 height 10
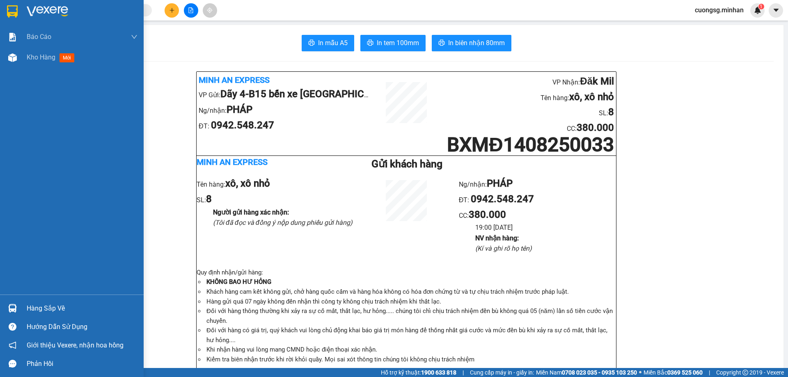
click at [14, 18] on div at bounding box center [72, 13] width 144 height 27
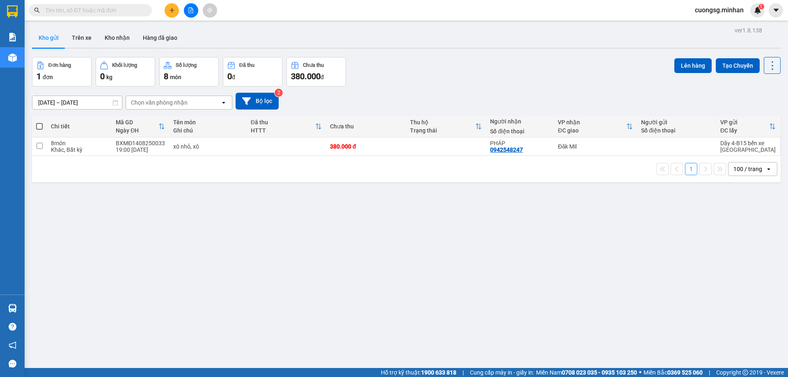
drag, startPoint x: 385, startPoint y: 152, endPoint x: 402, endPoint y: 148, distance: 18.1
click at [386, 151] on td "380.000 đ" at bounding box center [366, 146] width 80 height 18
checkbox input "true"
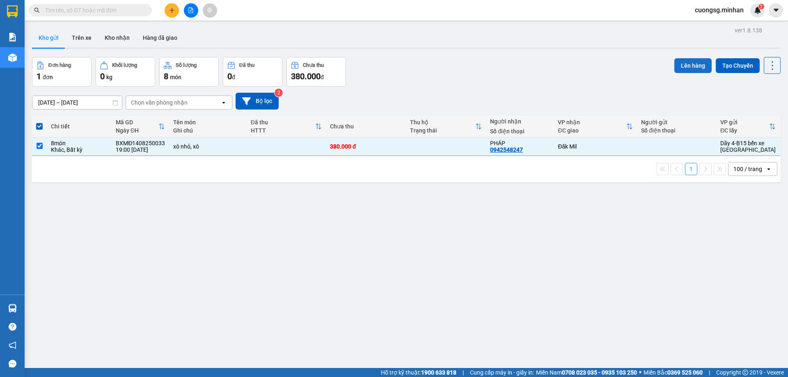
click at [689, 71] on button "Lên hàng" at bounding box center [692, 65] width 37 height 15
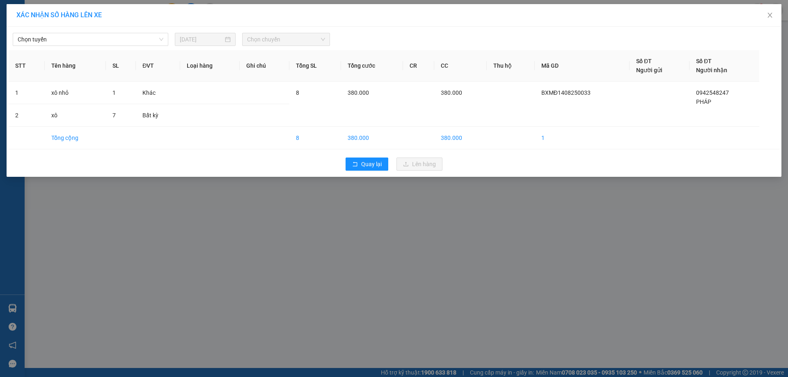
click at [138, 32] on div "Chọn tuyến [DATE] Chọn chuyến" at bounding box center [394, 37] width 770 height 17
click at [128, 41] on span "Chọn tuyến" at bounding box center [91, 39] width 146 height 12
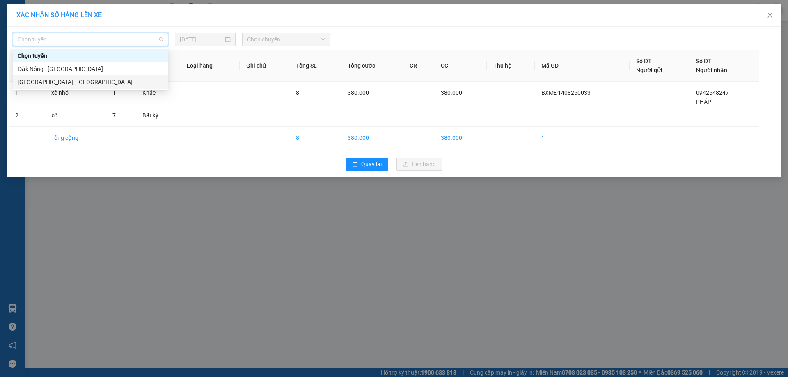
click at [102, 88] on div "[GEOGRAPHIC_DATA] - [GEOGRAPHIC_DATA]" at bounding box center [90, 81] width 155 height 13
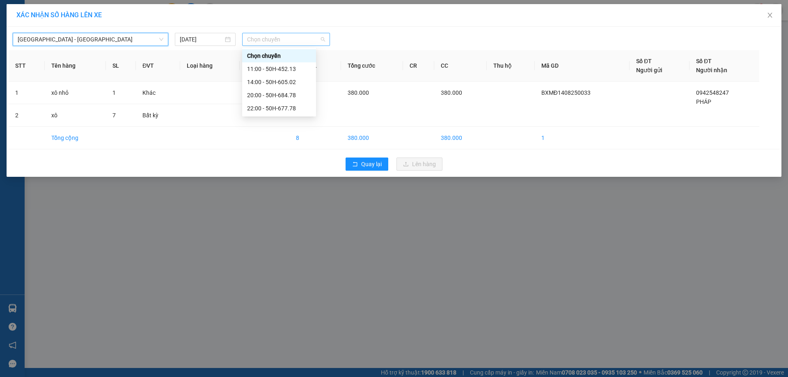
click at [272, 39] on span "Chọn chuyến" at bounding box center [286, 39] width 78 height 12
click at [276, 93] on div "20:00 - 50H-684.78" at bounding box center [279, 95] width 64 height 9
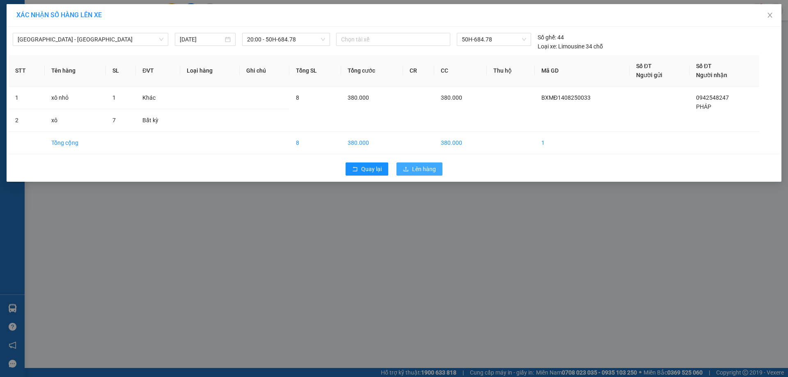
click at [436, 166] on button "Lên hàng" at bounding box center [419, 168] width 46 height 13
